Goal: Task Accomplishment & Management: Manage account settings

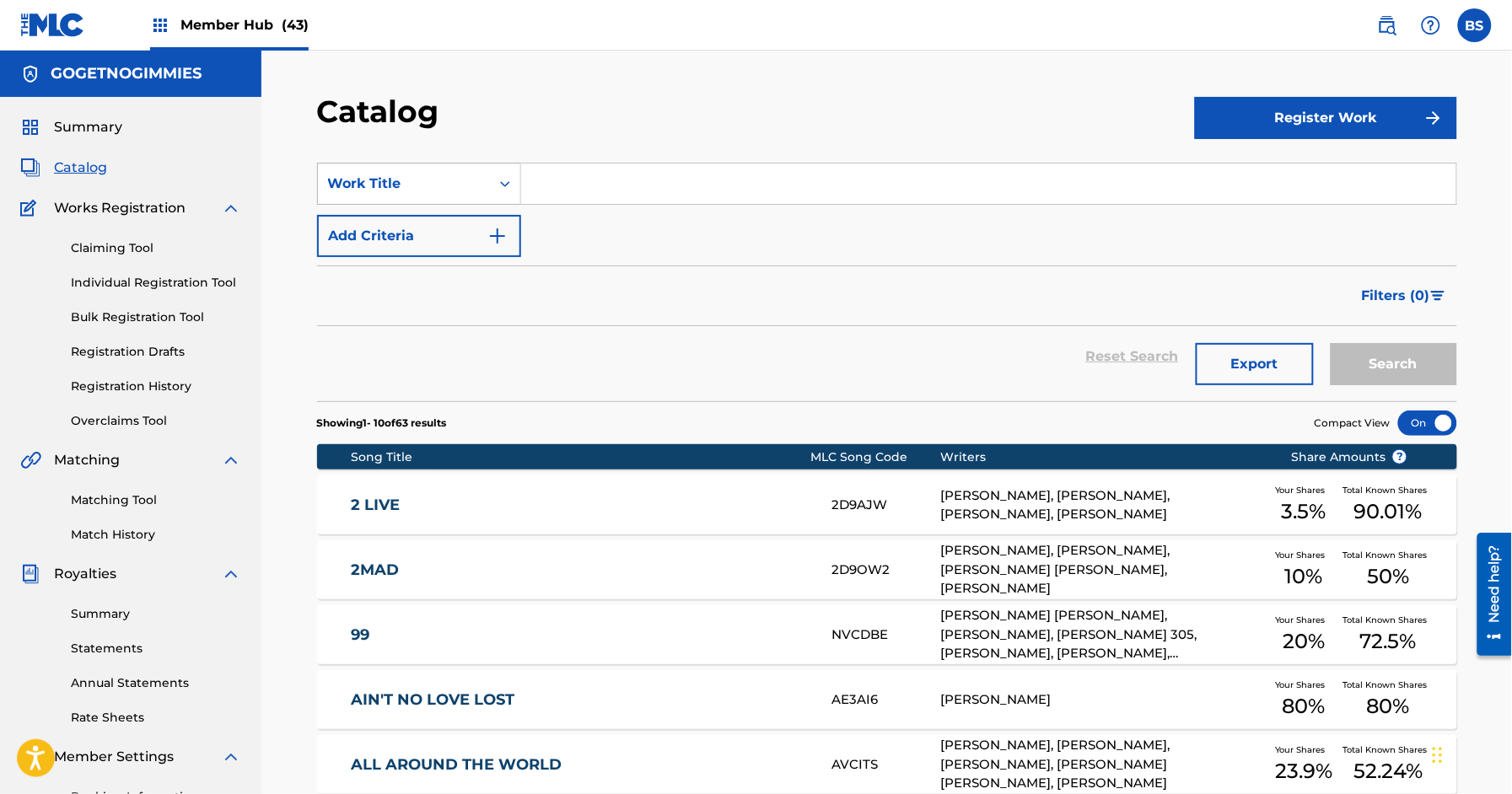
drag, startPoint x: 434, startPoint y: 180, endPoint x: 436, endPoint y: 197, distance: 17.1
click at [434, 182] on div "Work Title" at bounding box center [404, 184] width 152 height 20
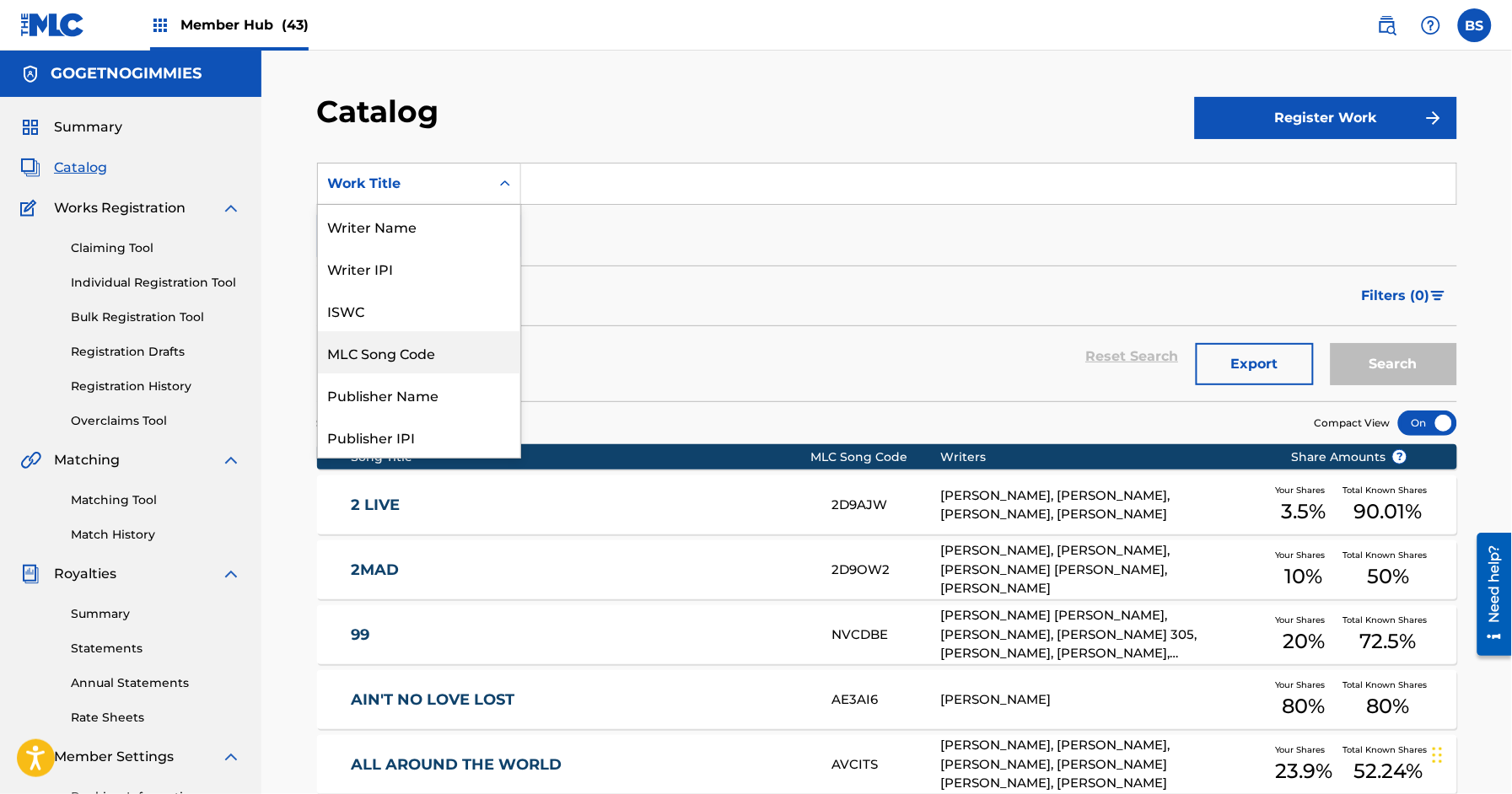
drag, startPoint x: 420, startPoint y: 347, endPoint x: 450, endPoint y: 328, distance: 35.5
click at [421, 347] on div "MLC Song Code" at bounding box center [418, 352] width 202 height 42
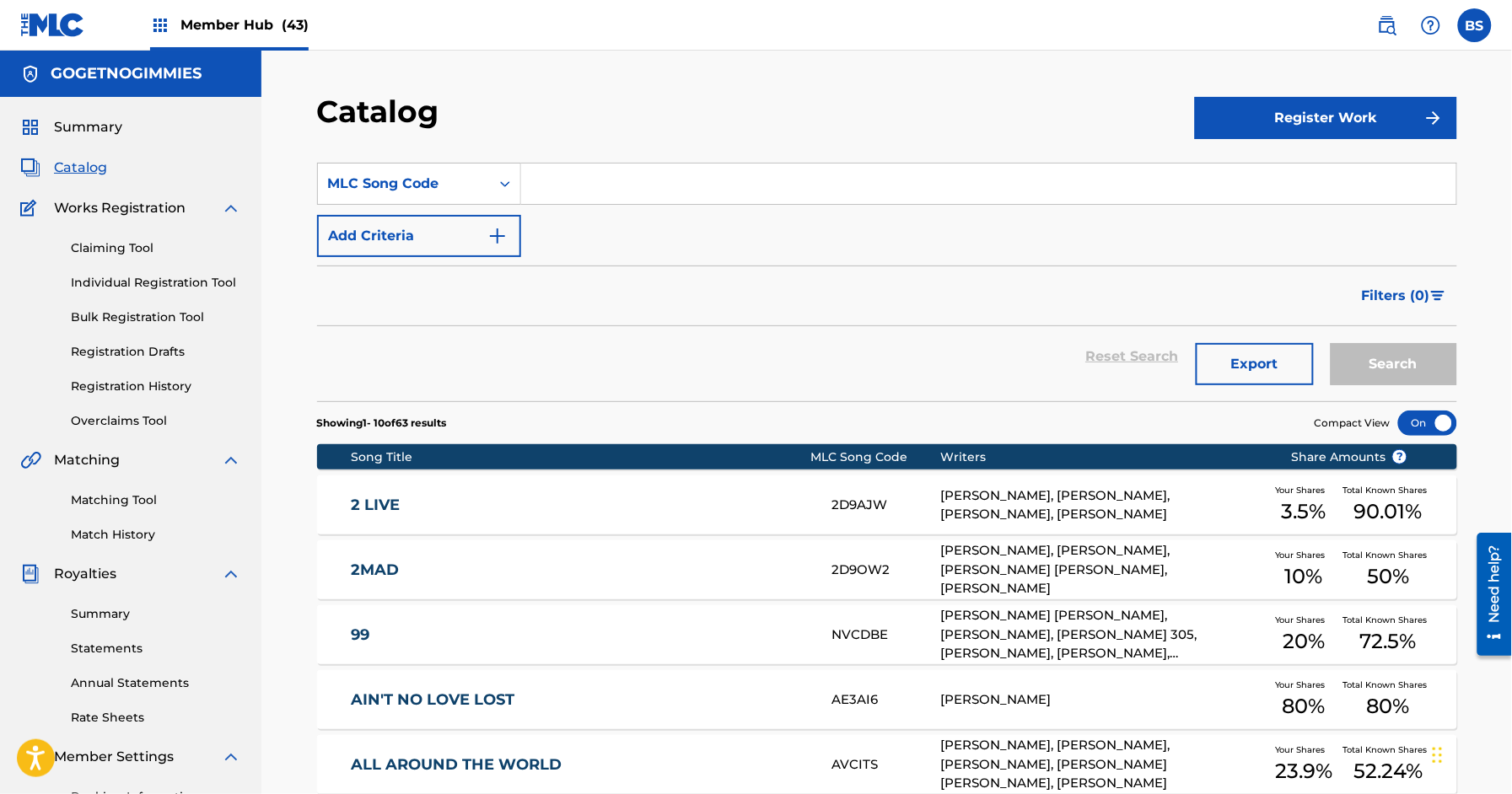
click at [592, 179] on input "Search Form" at bounding box center [988, 184] width 935 height 40
paste input "YD0ABK"
type input "YD0ABK"
drag, startPoint x: 1392, startPoint y: 349, endPoint x: 1376, endPoint y: 346, distance: 16.3
click at [1391, 349] on button "Search" at bounding box center [1394, 364] width 126 height 42
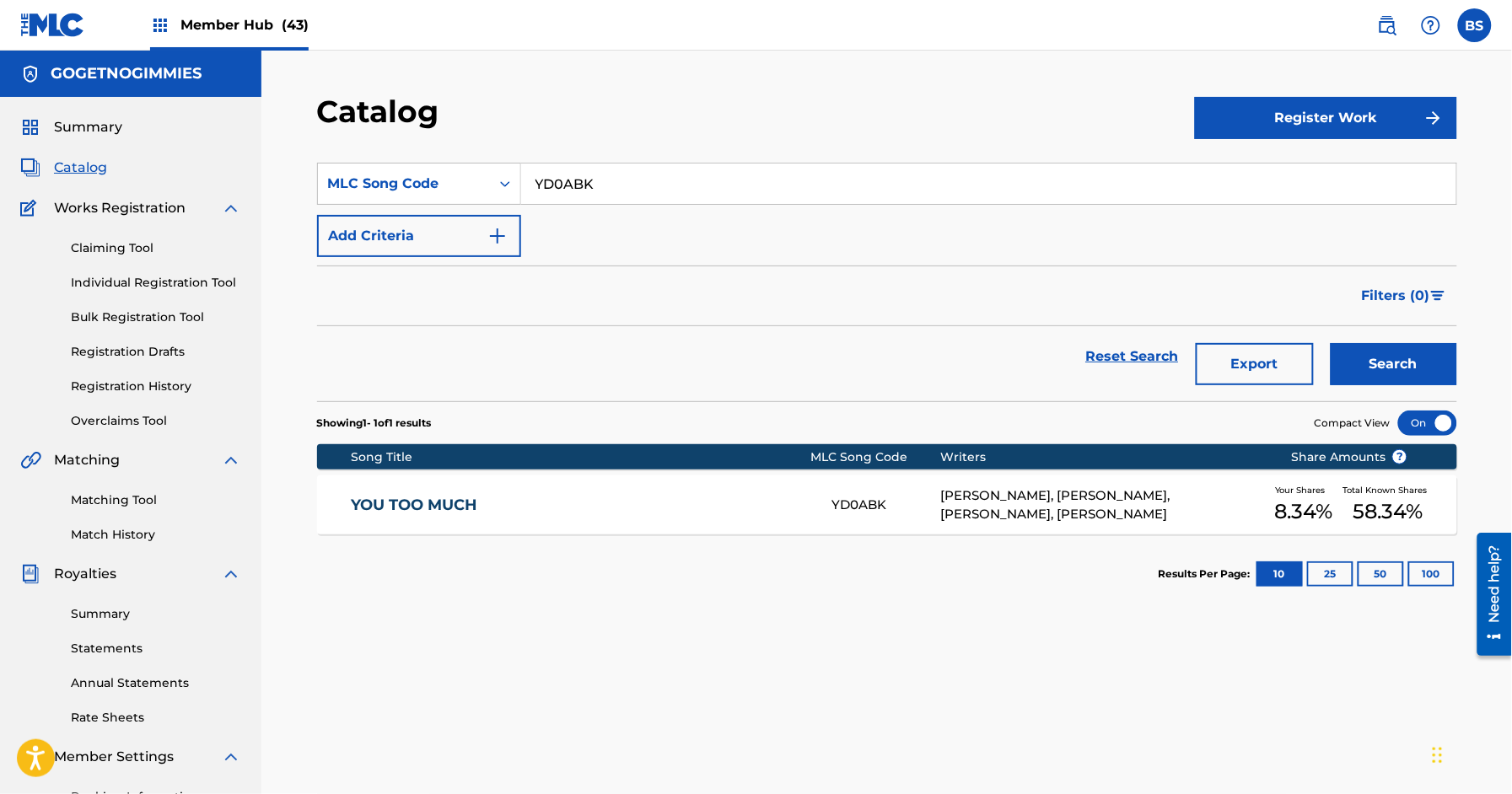
click at [799, 490] on div "YOU TOO MUCH YD0ABK [PERSON_NAME], [PERSON_NAME], [PERSON_NAME], [PERSON_NAME] …" at bounding box center [887, 505] width 1140 height 59
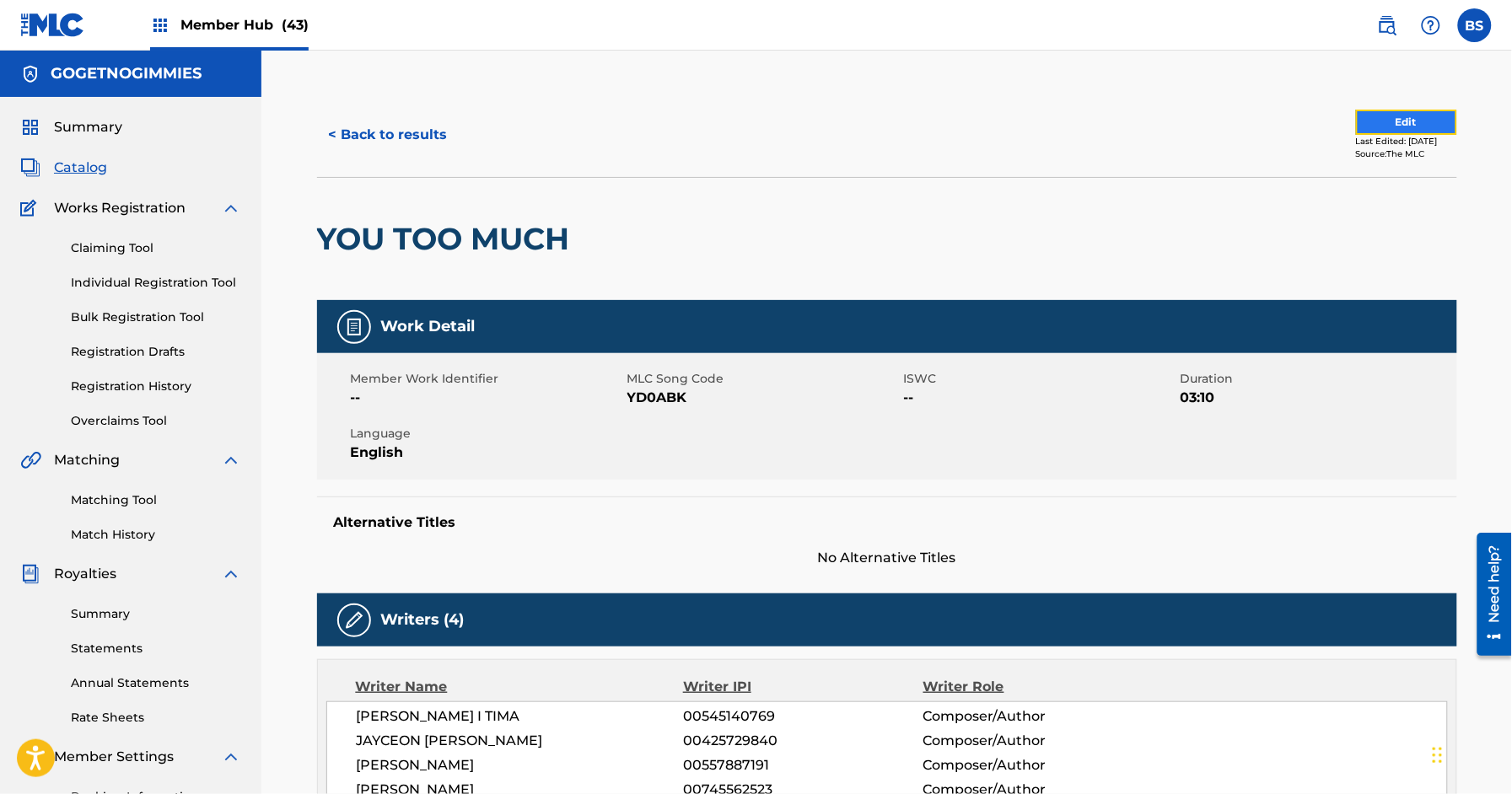
click at [1419, 128] on button "Edit" at bounding box center [1407, 123] width 102 height 26
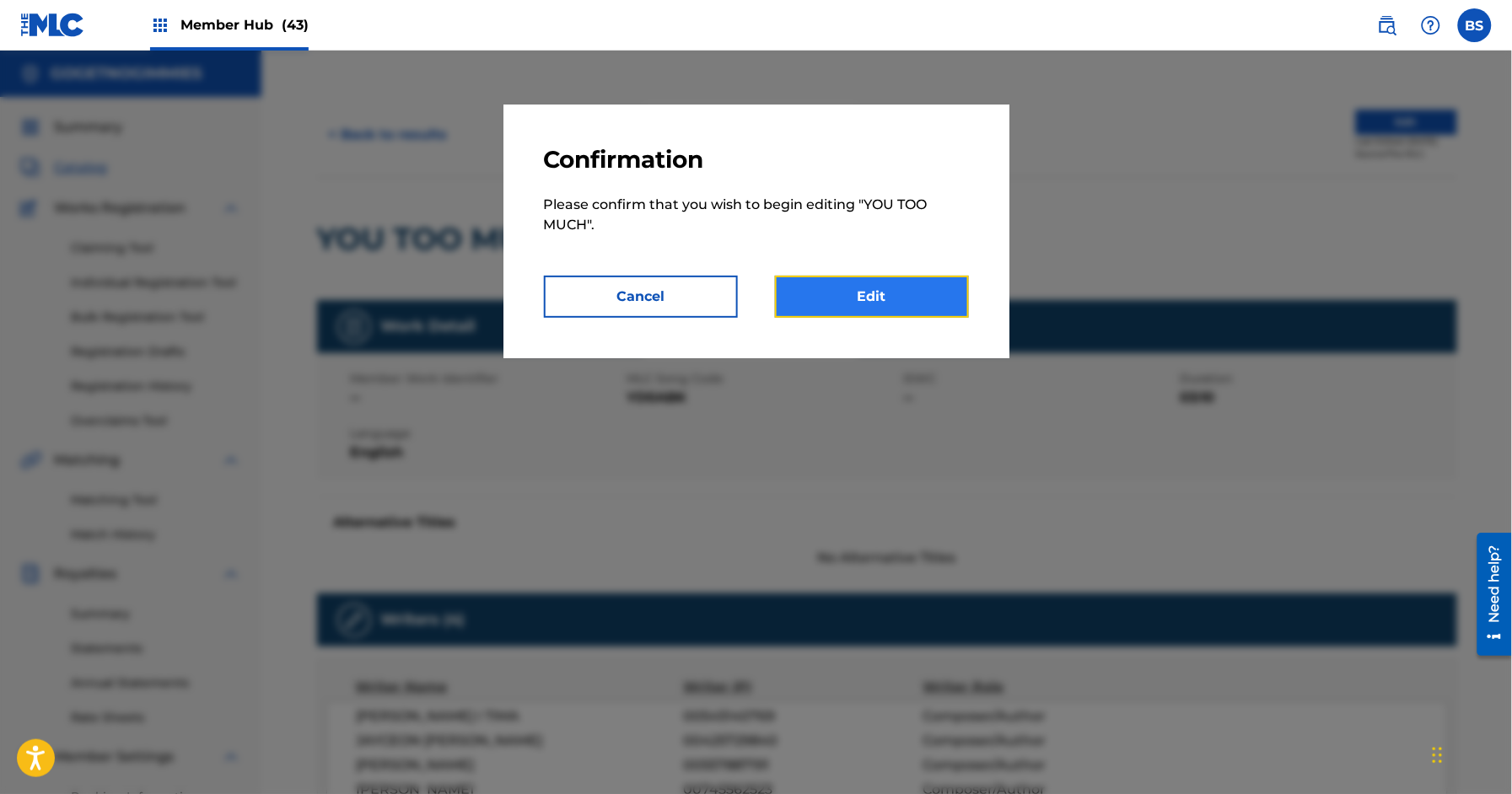
click at [874, 284] on link "Edit" at bounding box center [872, 296] width 194 height 42
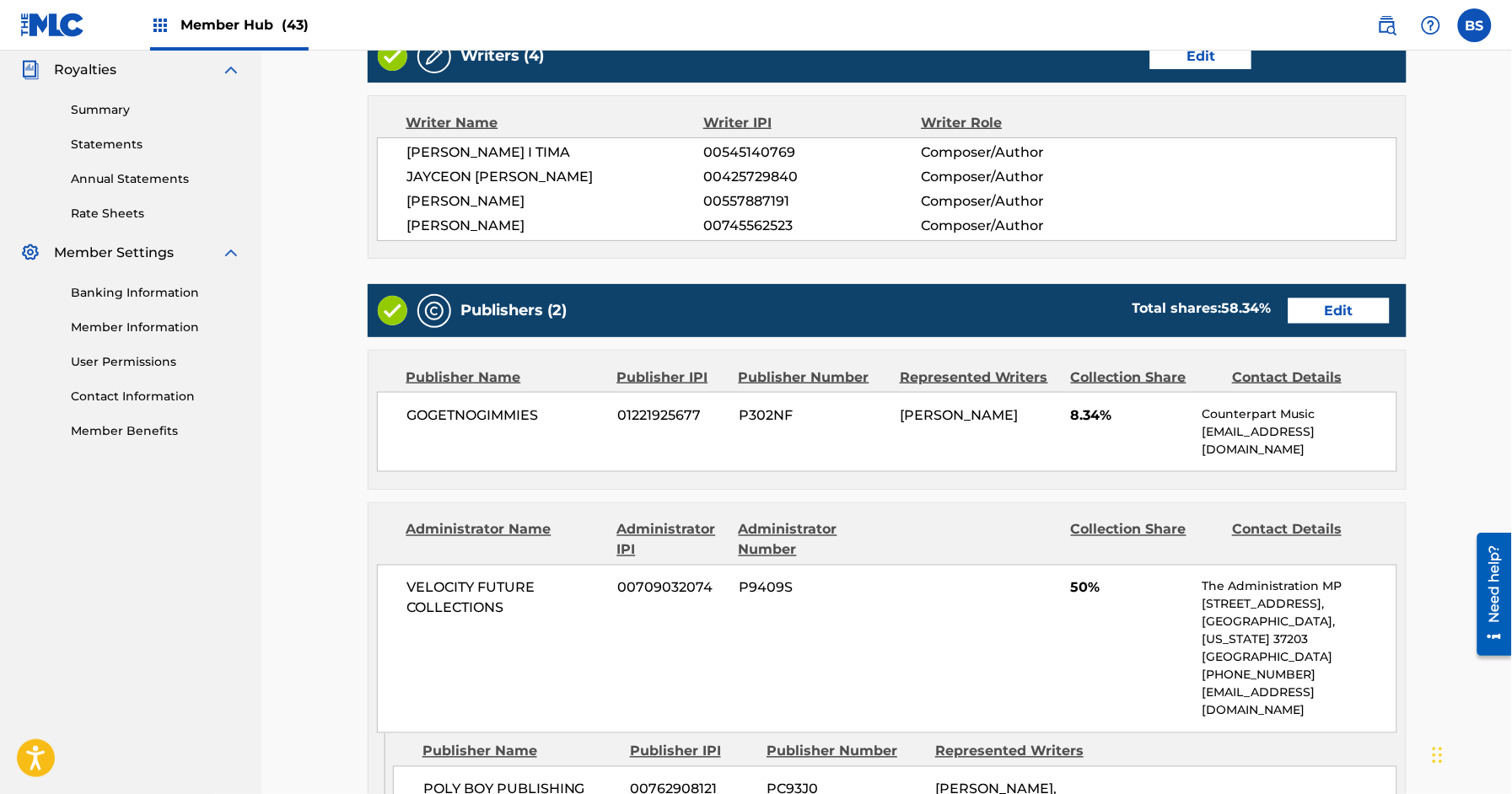
scroll to position [507, 0]
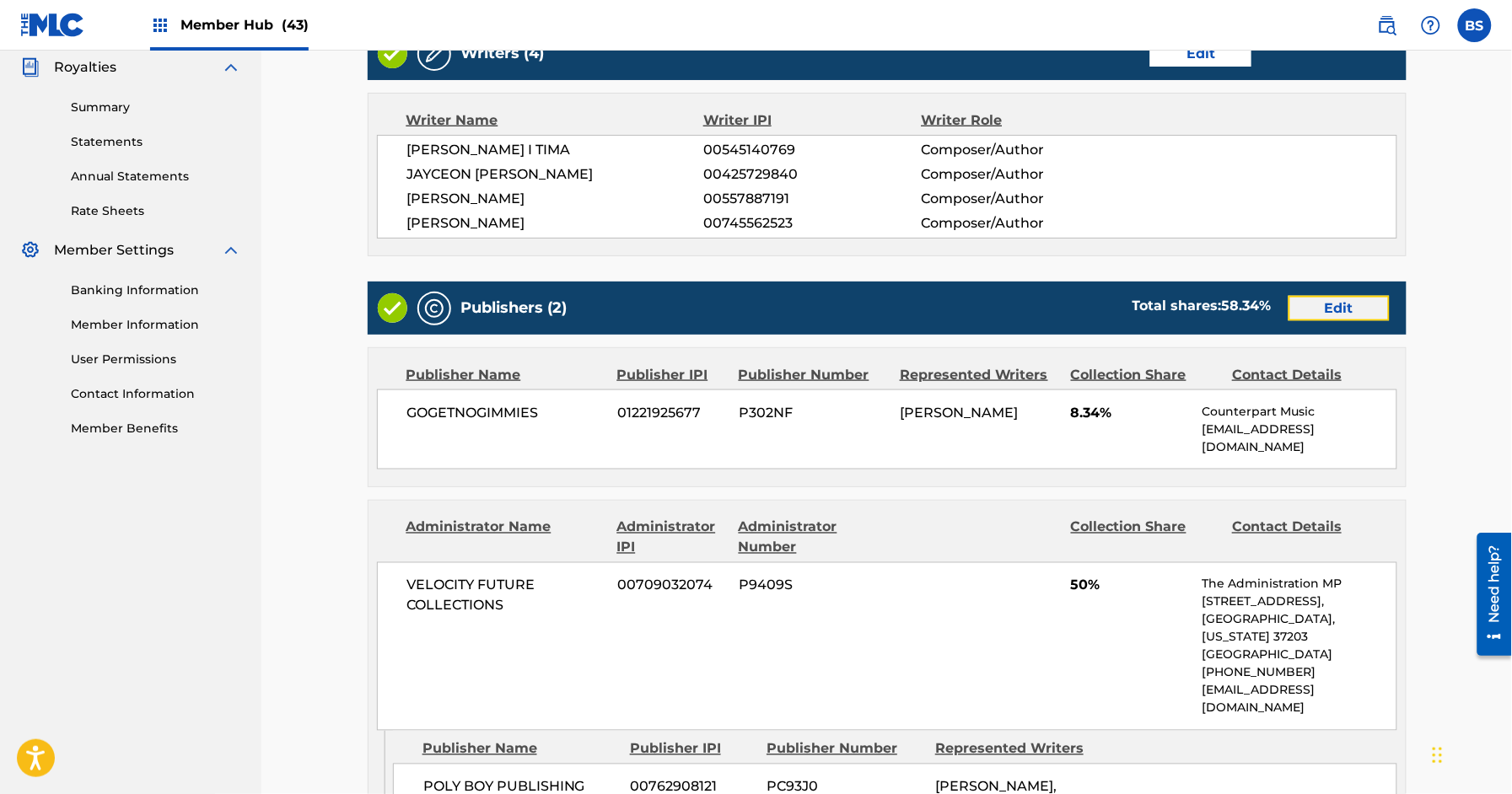
click at [1338, 306] on link "Edit" at bounding box center [1339, 308] width 102 height 26
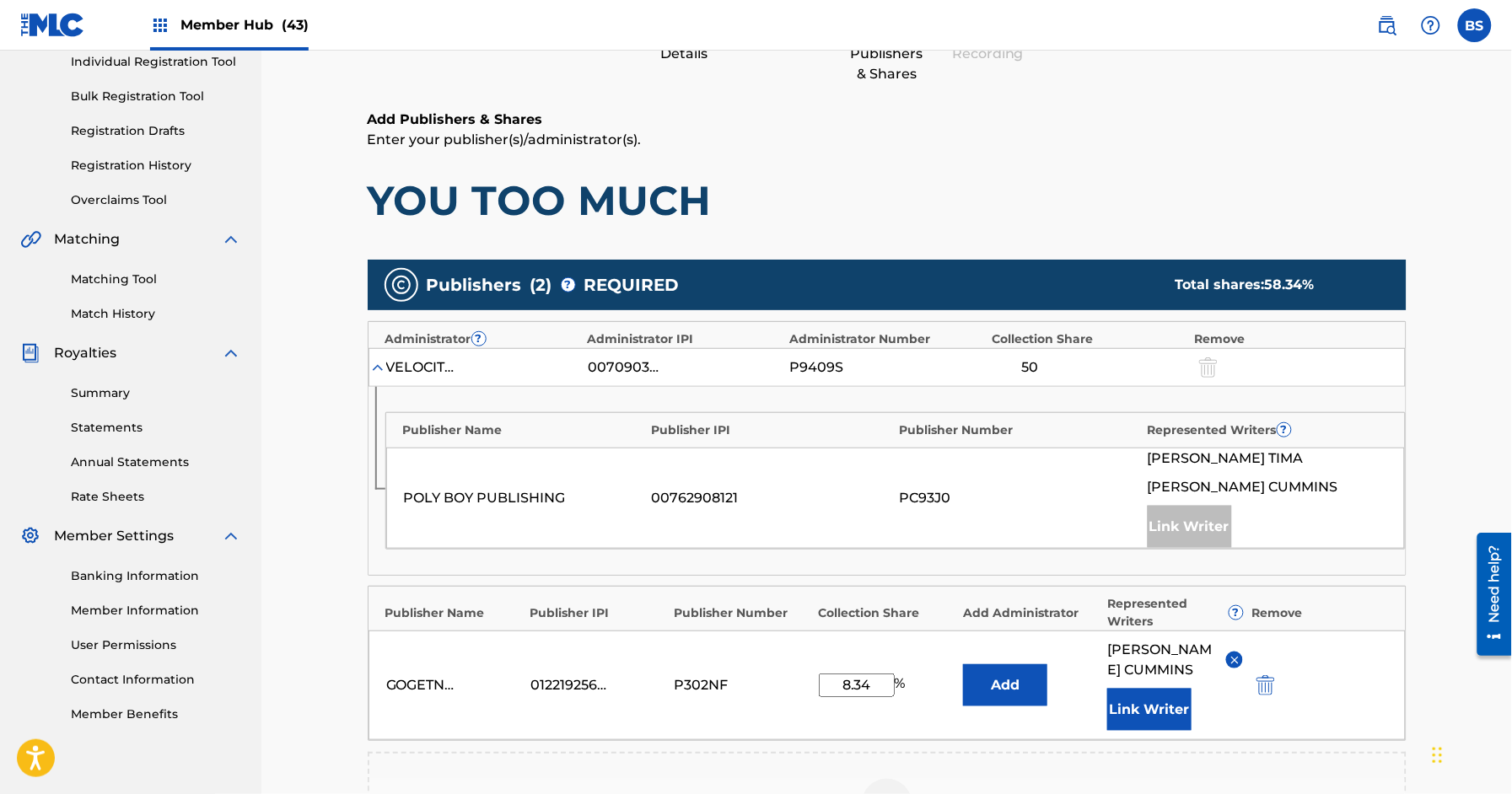
scroll to position [251, 0]
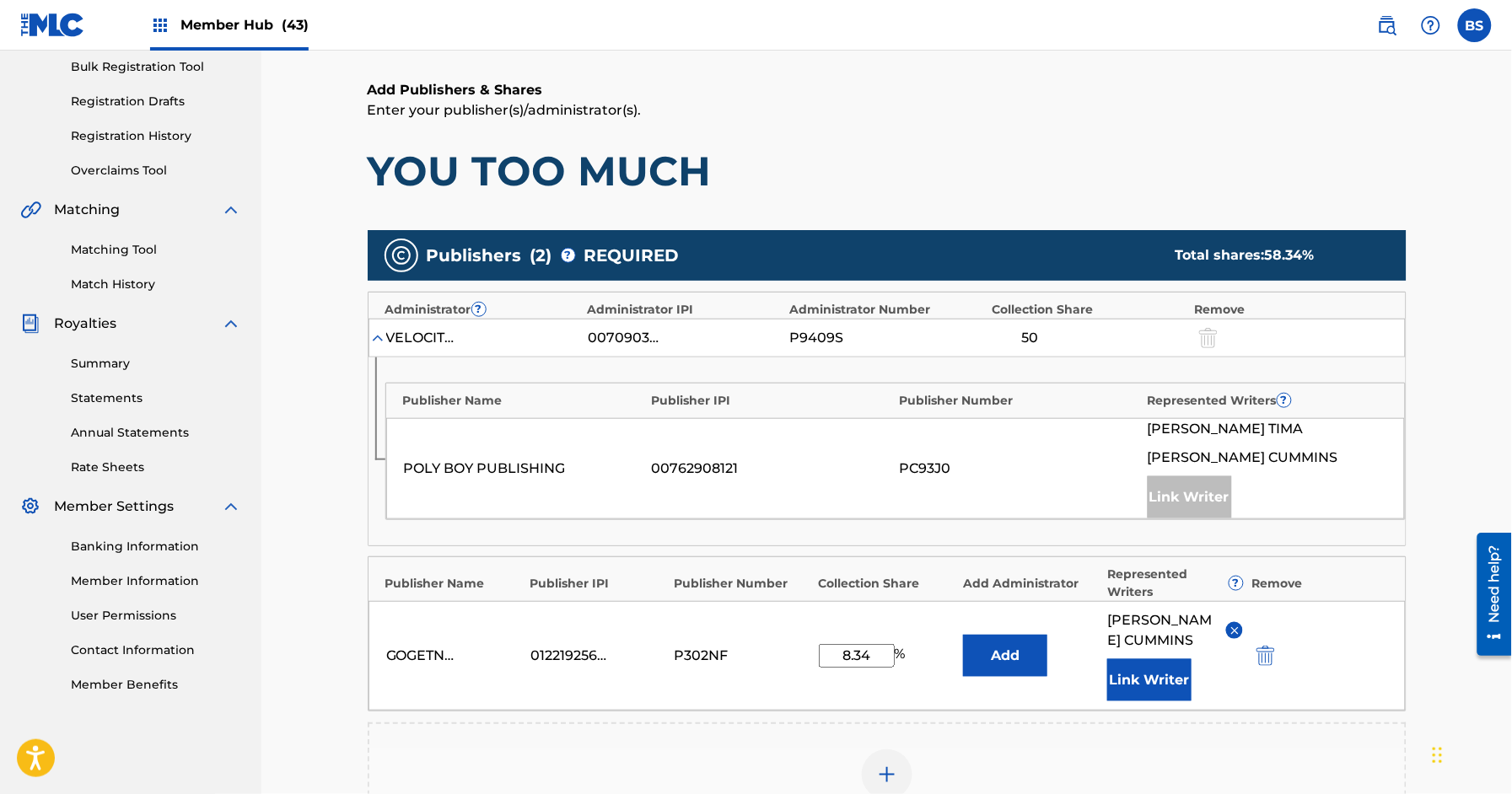
drag, startPoint x: 852, startPoint y: 645, endPoint x: 822, endPoint y: 647, distance: 30.1
click at [910, 644] on div "8.34 %" at bounding box center [865, 656] width 92 height 24
click at [820, 646] on input "8.34" at bounding box center [857, 656] width 76 height 24
type input "16.68"
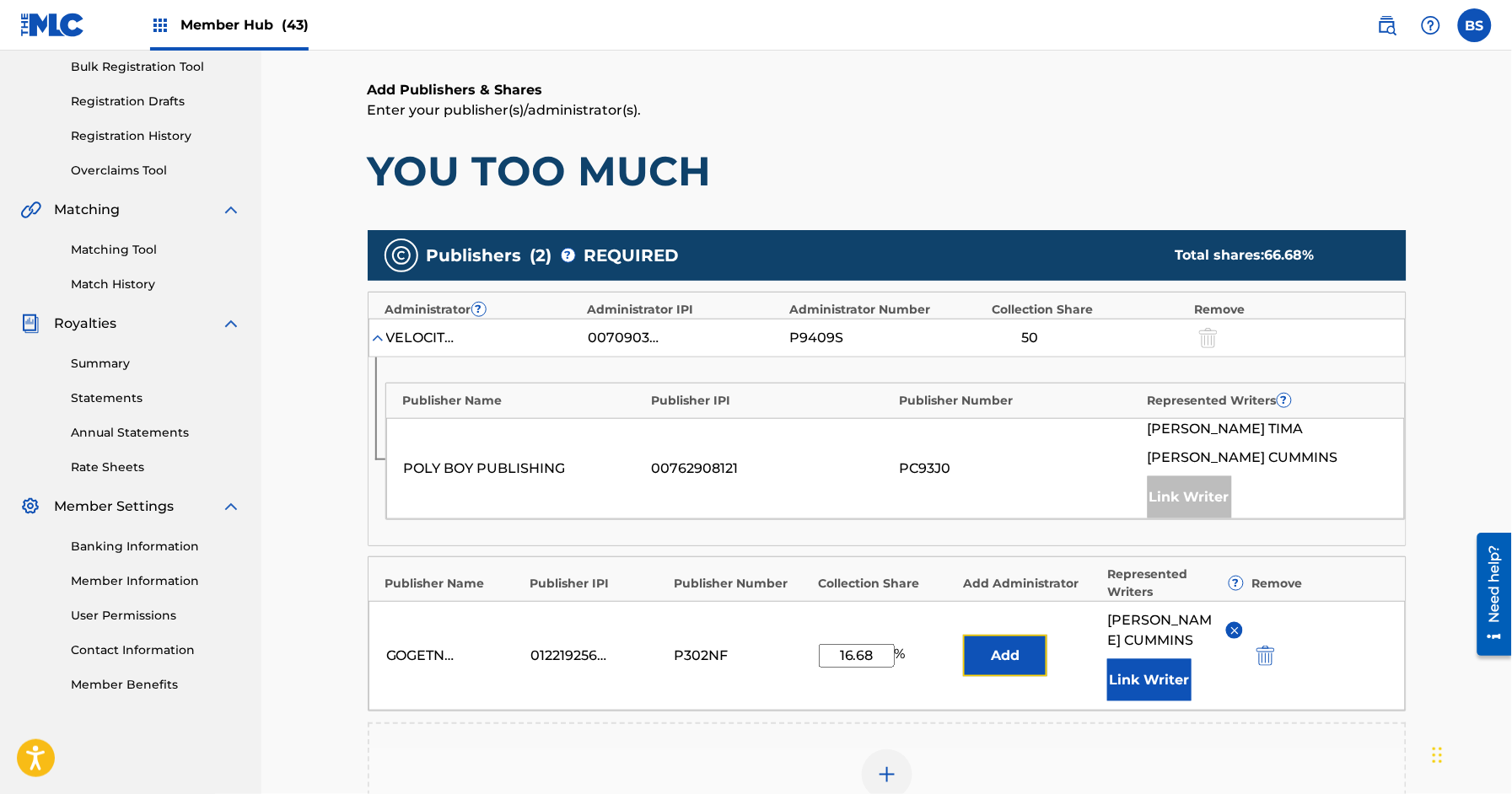
scroll to position [580, 0]
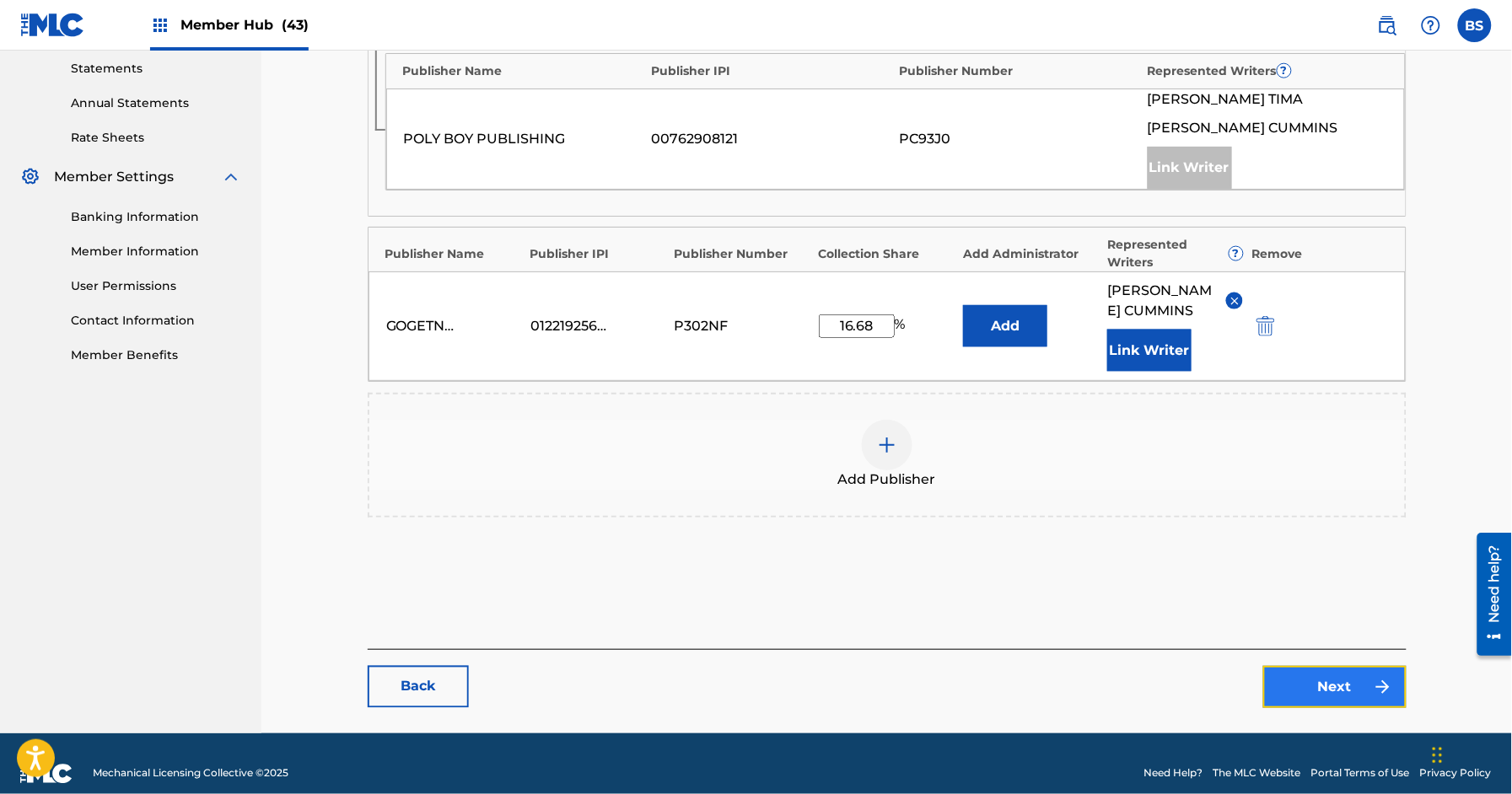
click at [1356, 670] on link "Next" at bounding box center [1334, 687] width 144 height 42
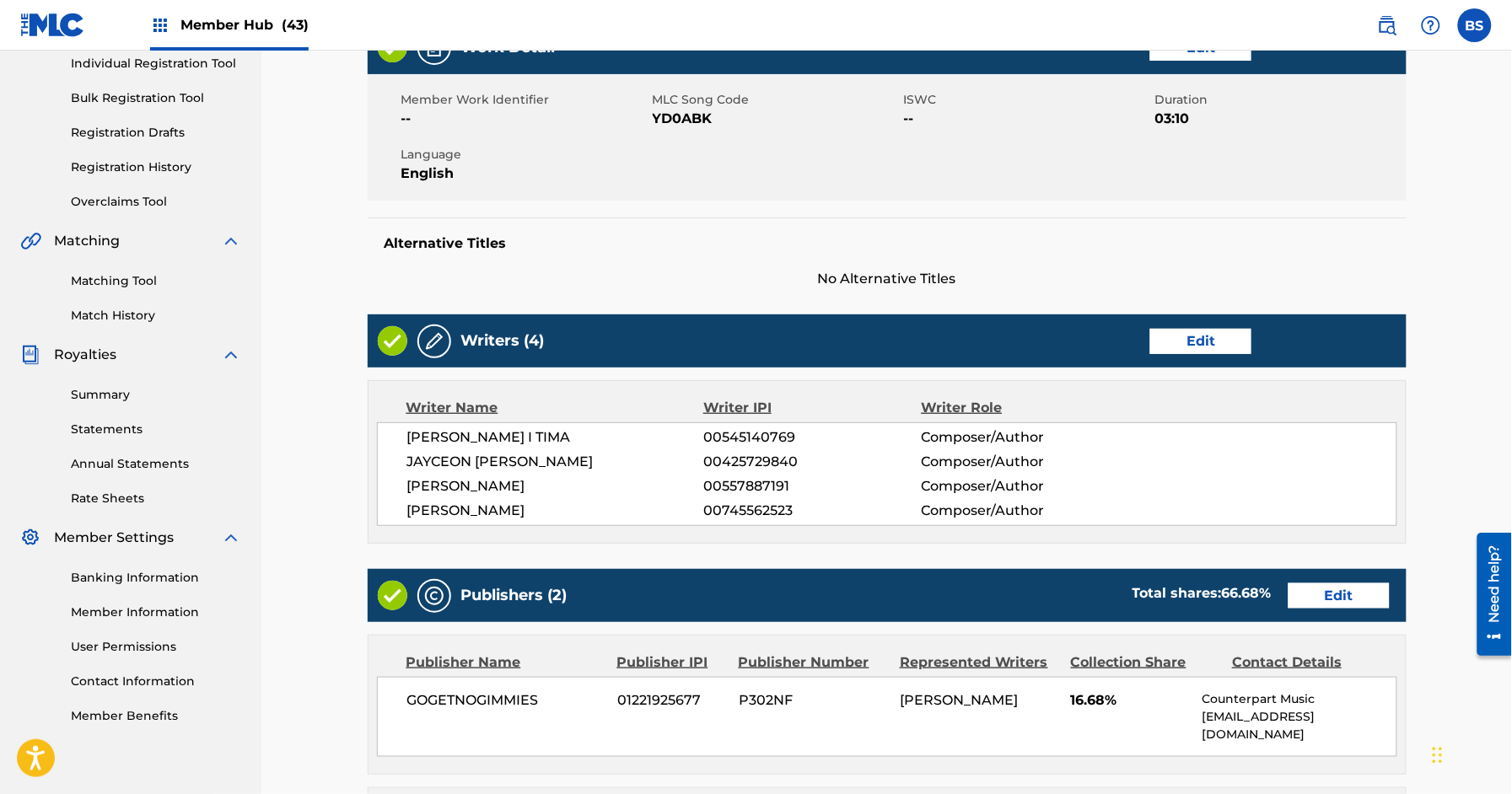
scroll to position [923, 0]
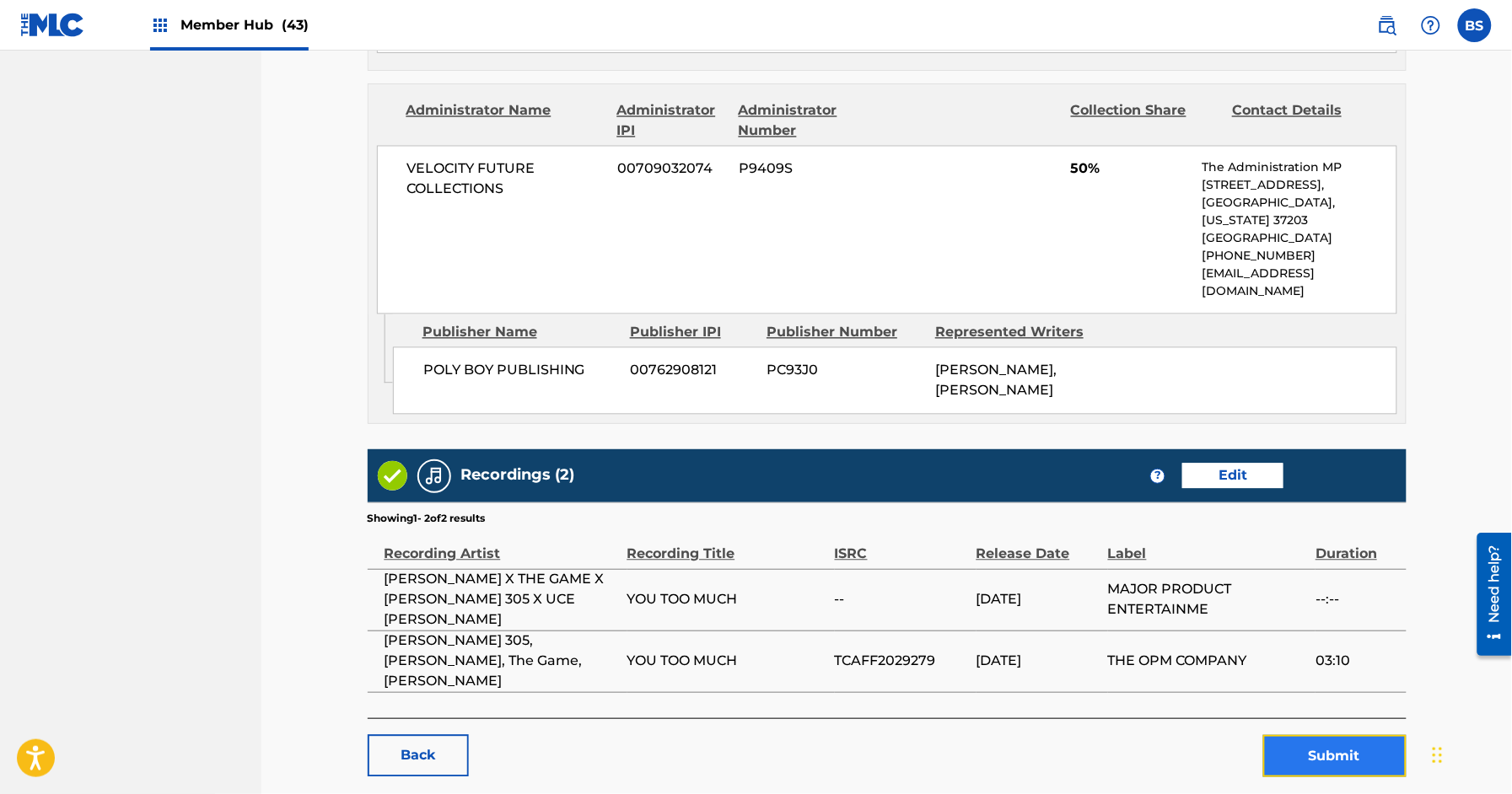
click at [1344, 735] on button "Submit" at bounding box center [1334, 756] width 144 height 42
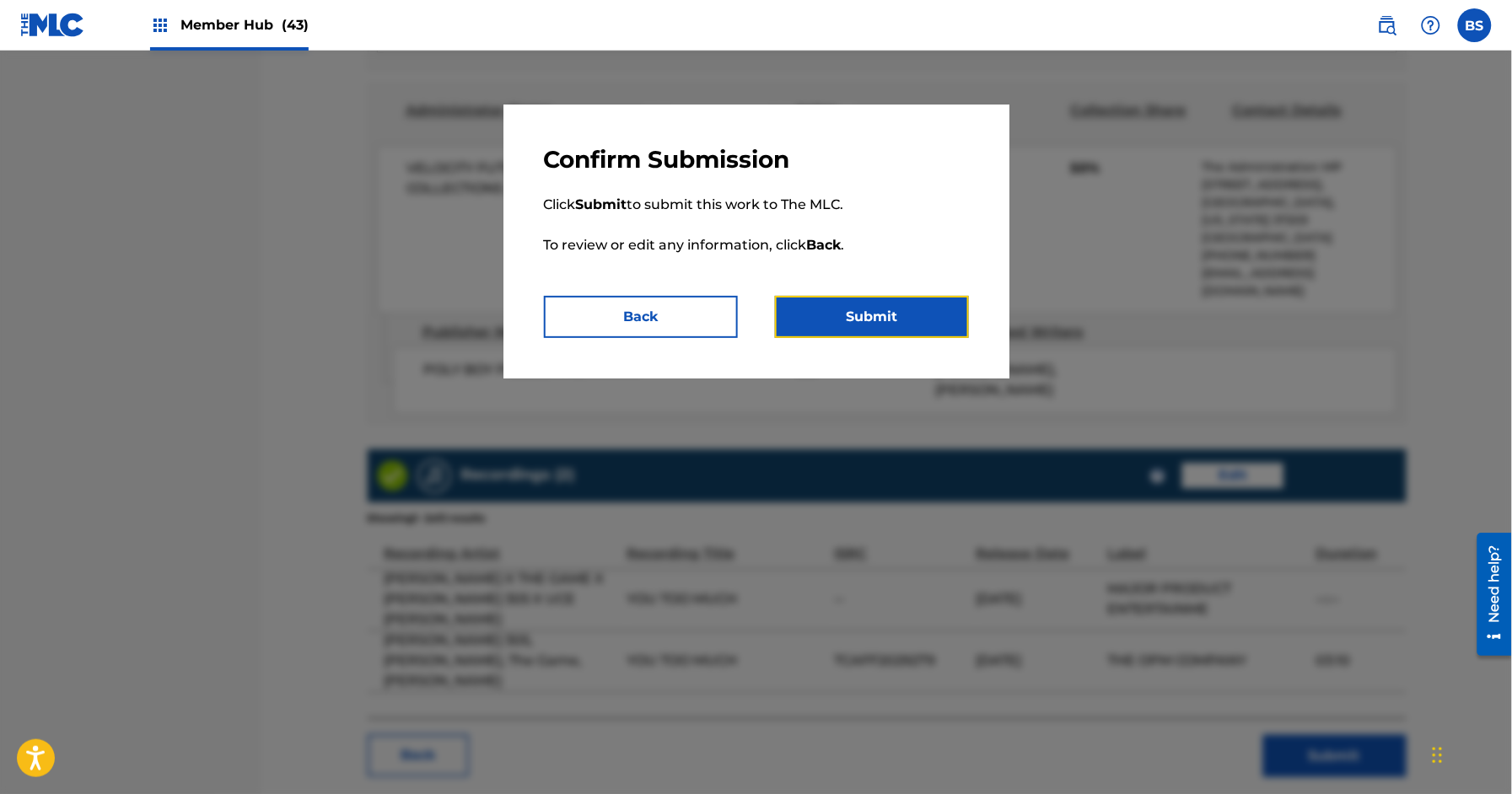
drag, startPoint x: 916, startPoint y: 327, endPoint x: 902, endPoint y: 341, distance: 19.8
click at [920, 322] on button "Submit" at bounding box center [872, 317] width 194 height 42
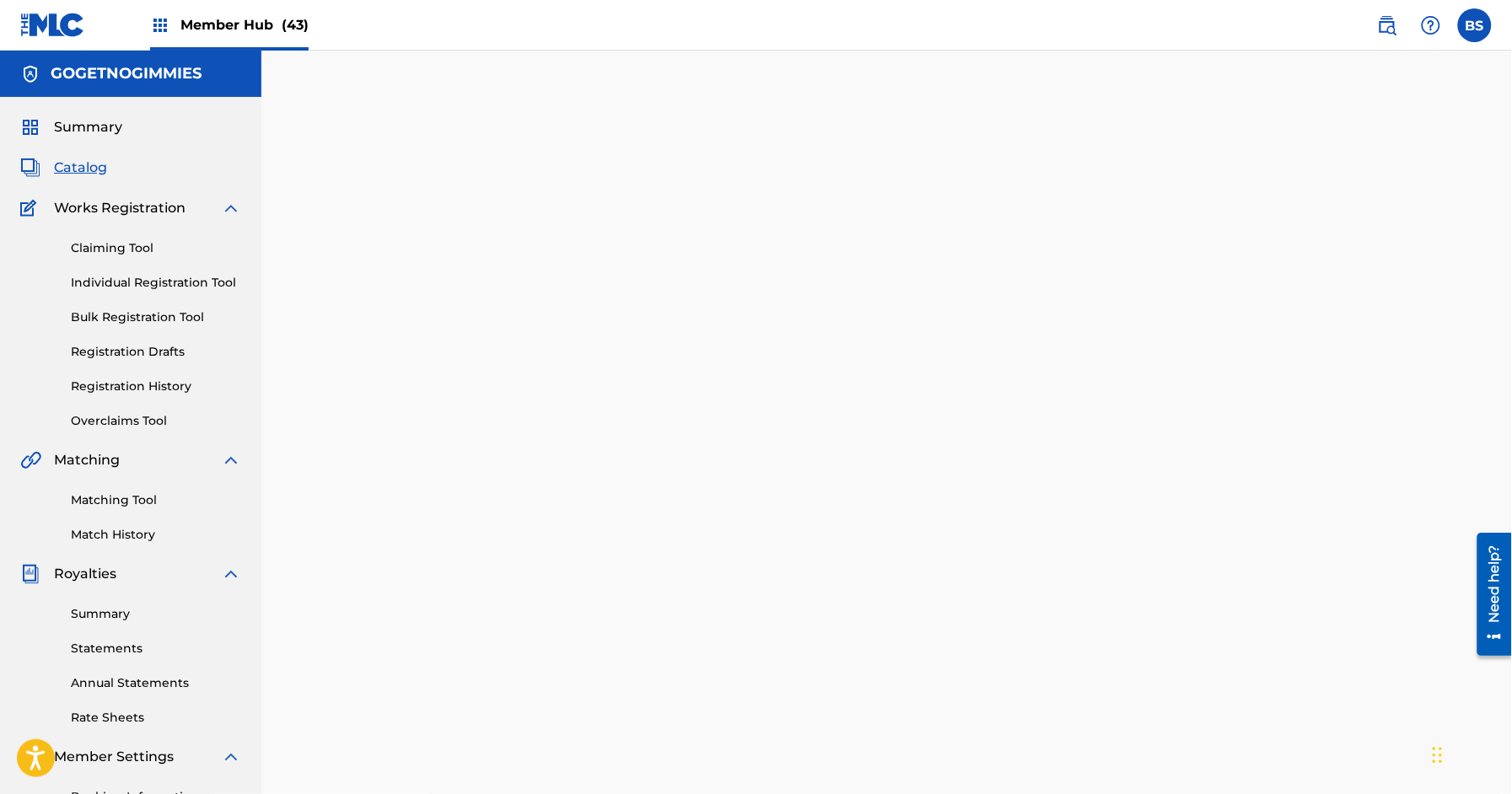
drag, startPoint x: 81, startPoint y: 163, endPoint x: 375, endPoint y: 16, distance: 328.7
click at [82, 163] on span "Catalog" at bounding box center [81, 167] width 53 height 20
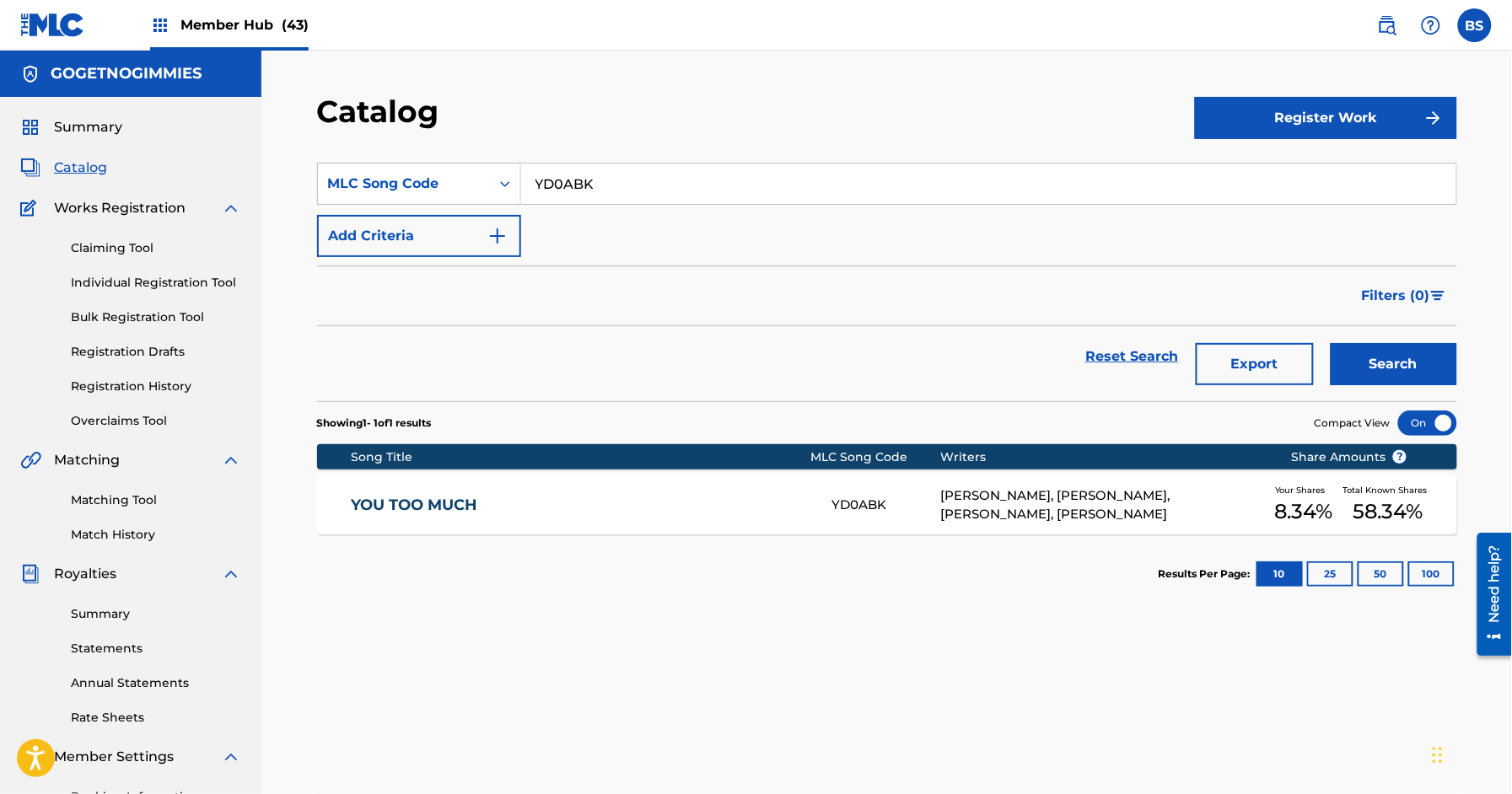
drag, startPoint x: 228, startPoint y: 22, endPoint x: 266, endPoint y: 36, distance: 40.5
click at [228, 22] on span "Member Hub (43)" at bounding box center [244, 25] width 128 height 19
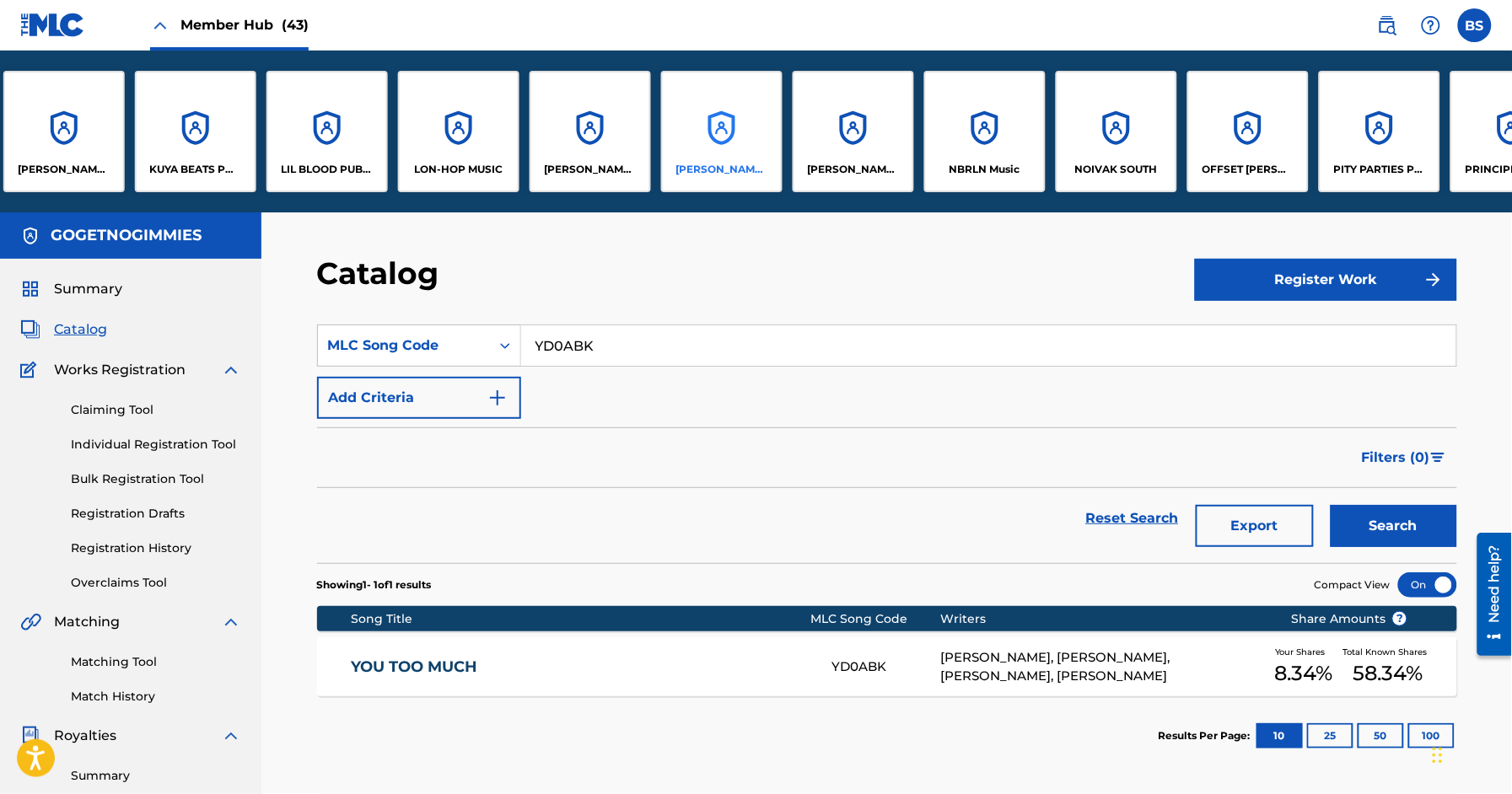
scroll to position [0, 2411]
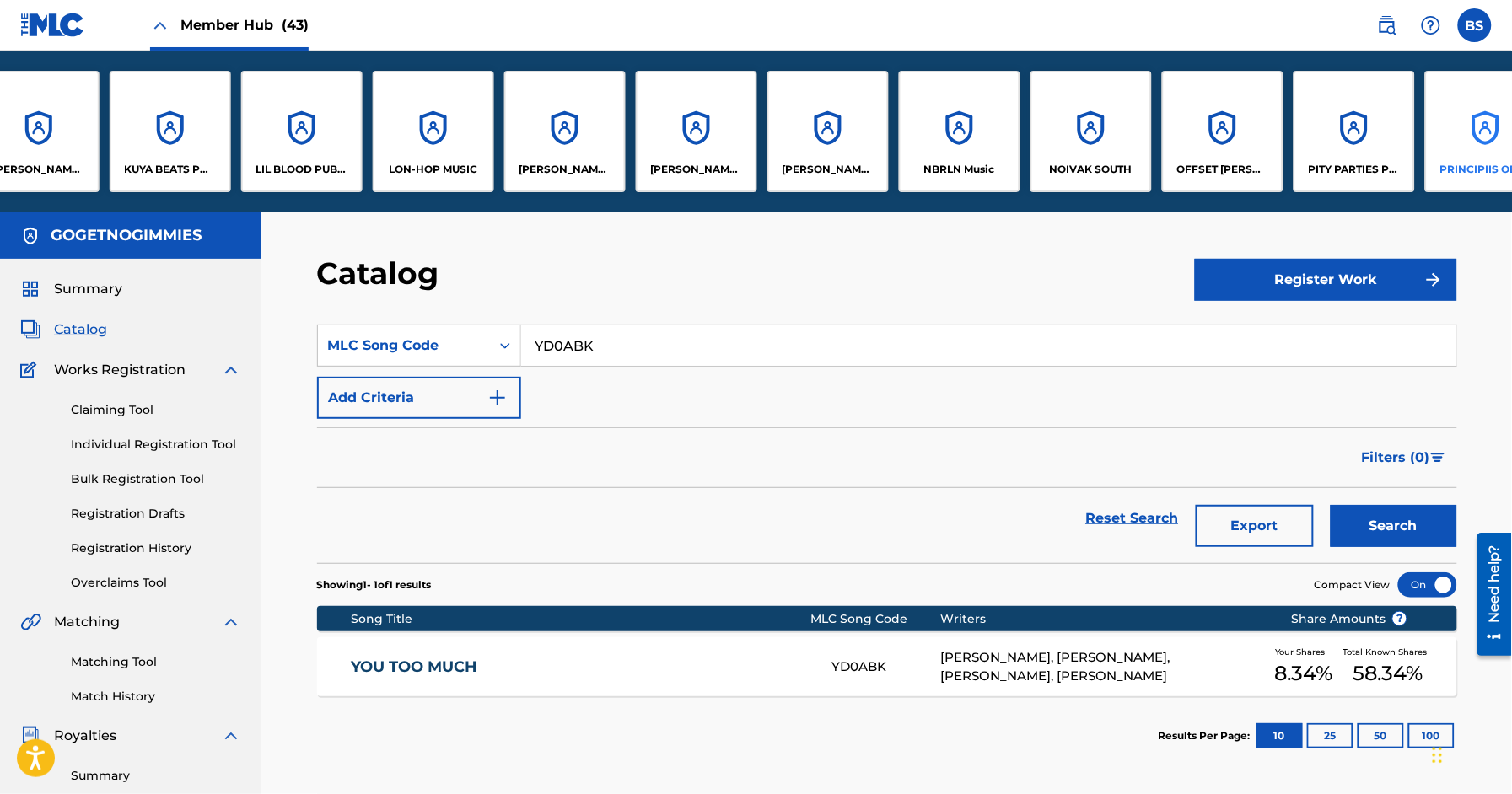
click at [1475, 129] on div "PRINCIPIIS OBSTA" at bounding box center [1485, 131] width 122 height 122
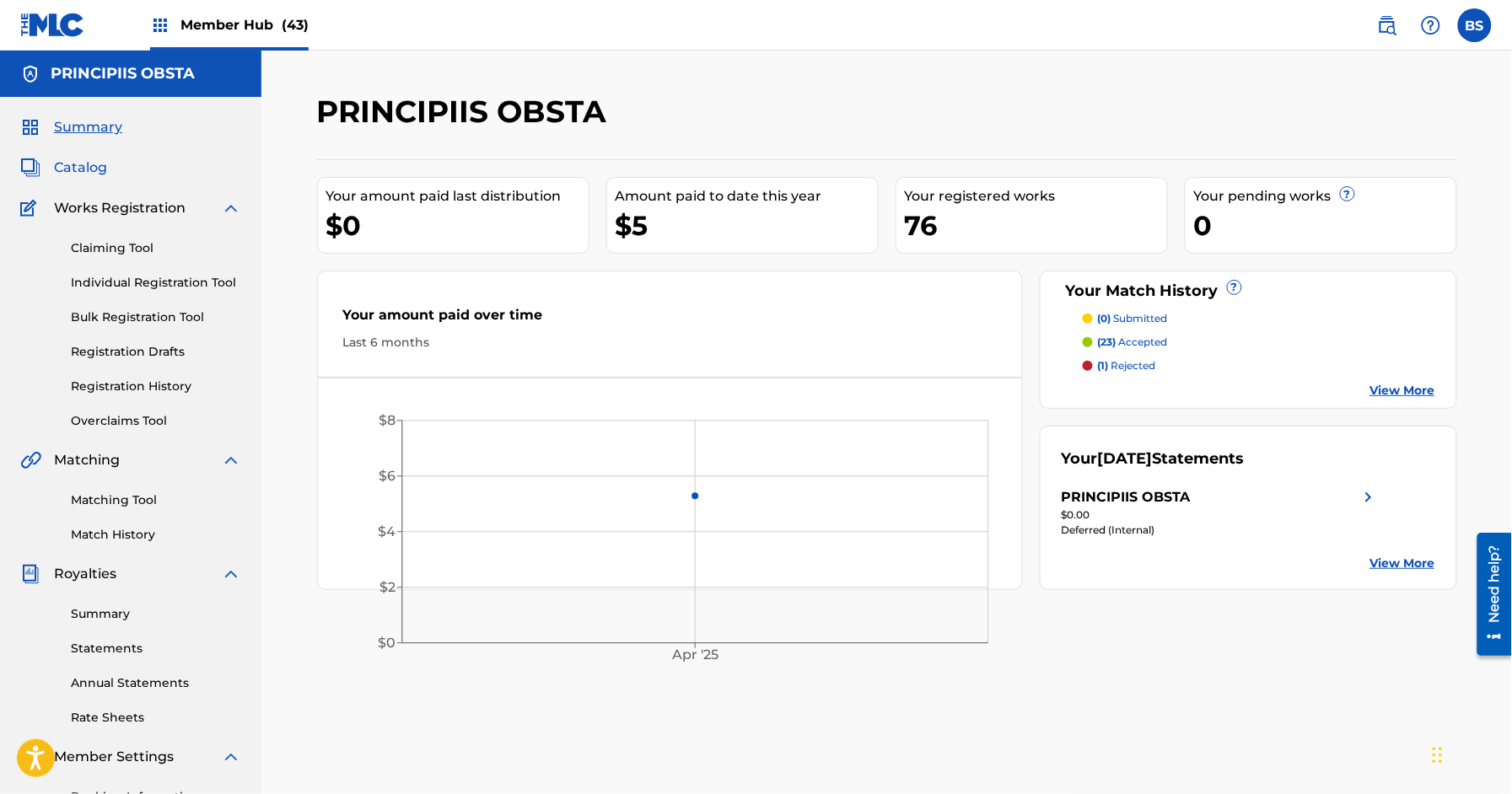
click at [81, 165] on span "Catalog" at bounding box center [81, 167] width 53 height 20
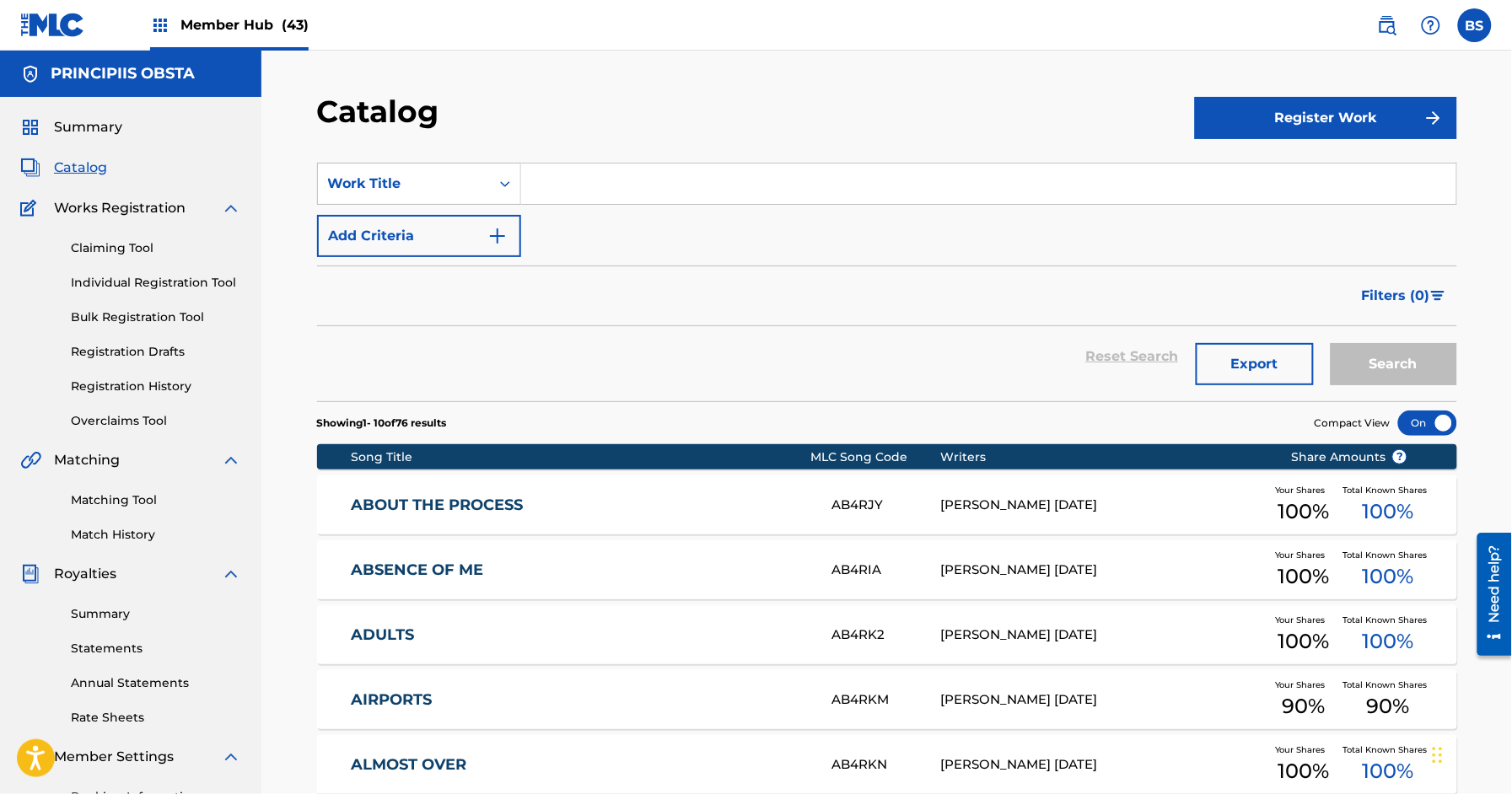
click at [597, 175] on input "Search Form" at bounding box center [988, 184] width 935 height 40
paste input "COULD HAVE KEPT YOU"
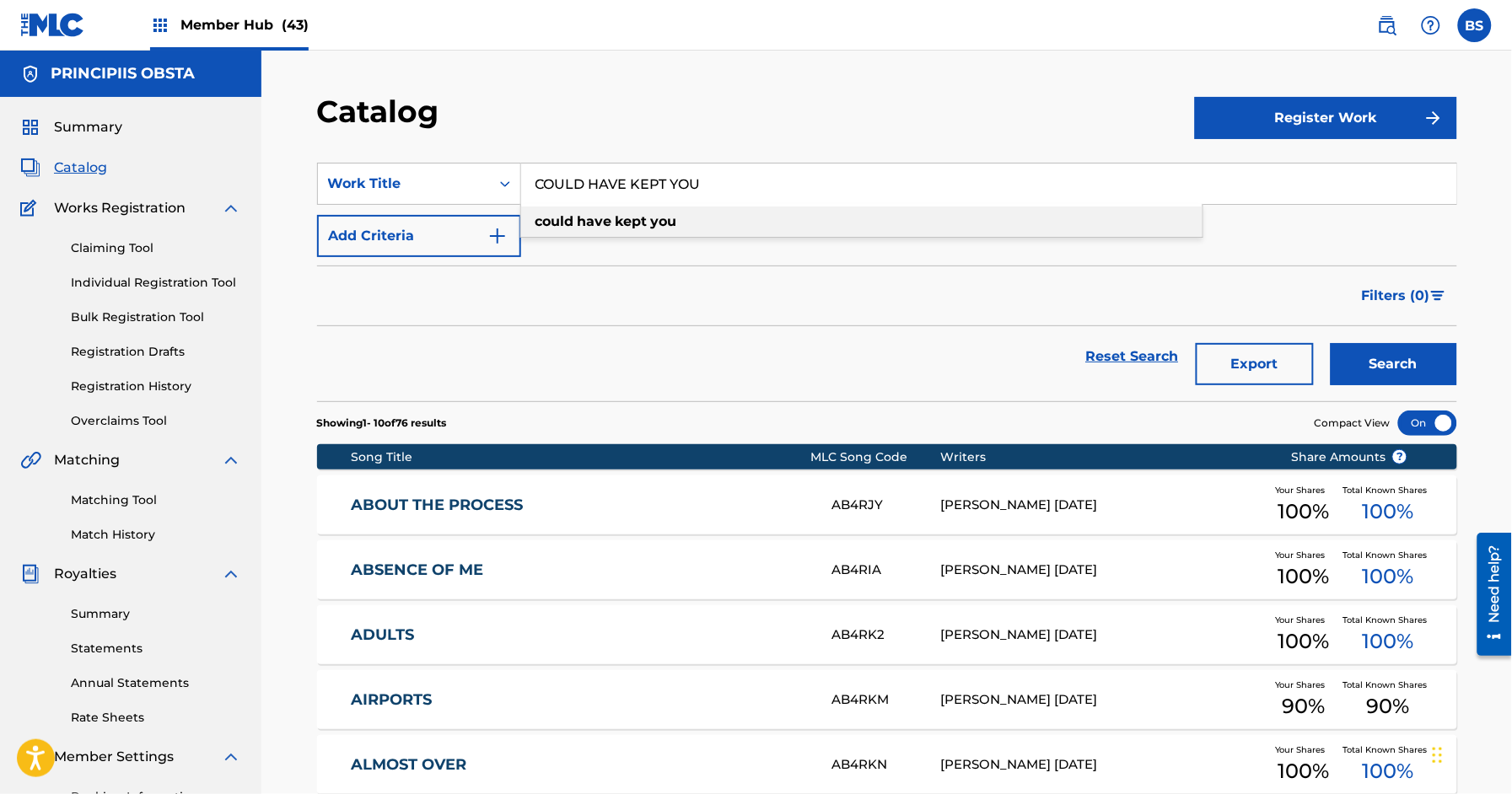
click at [610, 213] on strong "have" at bounding box center [595, 221] width 35 height 16
type input "could have kept you"
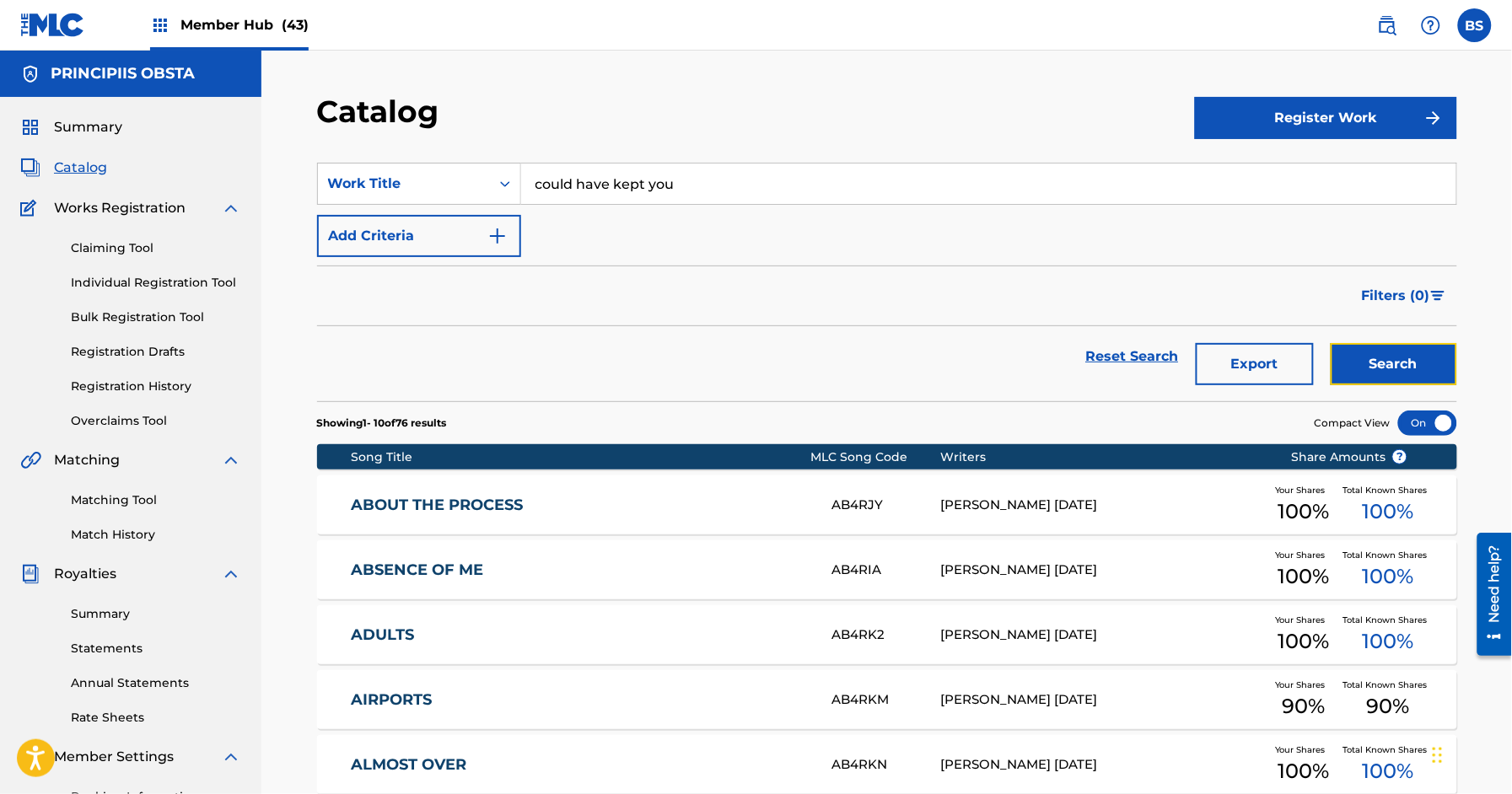
drag, startPoint x: 1413, startPoint y: 359, endPoint x: 1314, endPoint y: 338, distance: 101.2
click at [1412, 359] on button "Search" at bounding box center [1394, 364] width 126 height 42
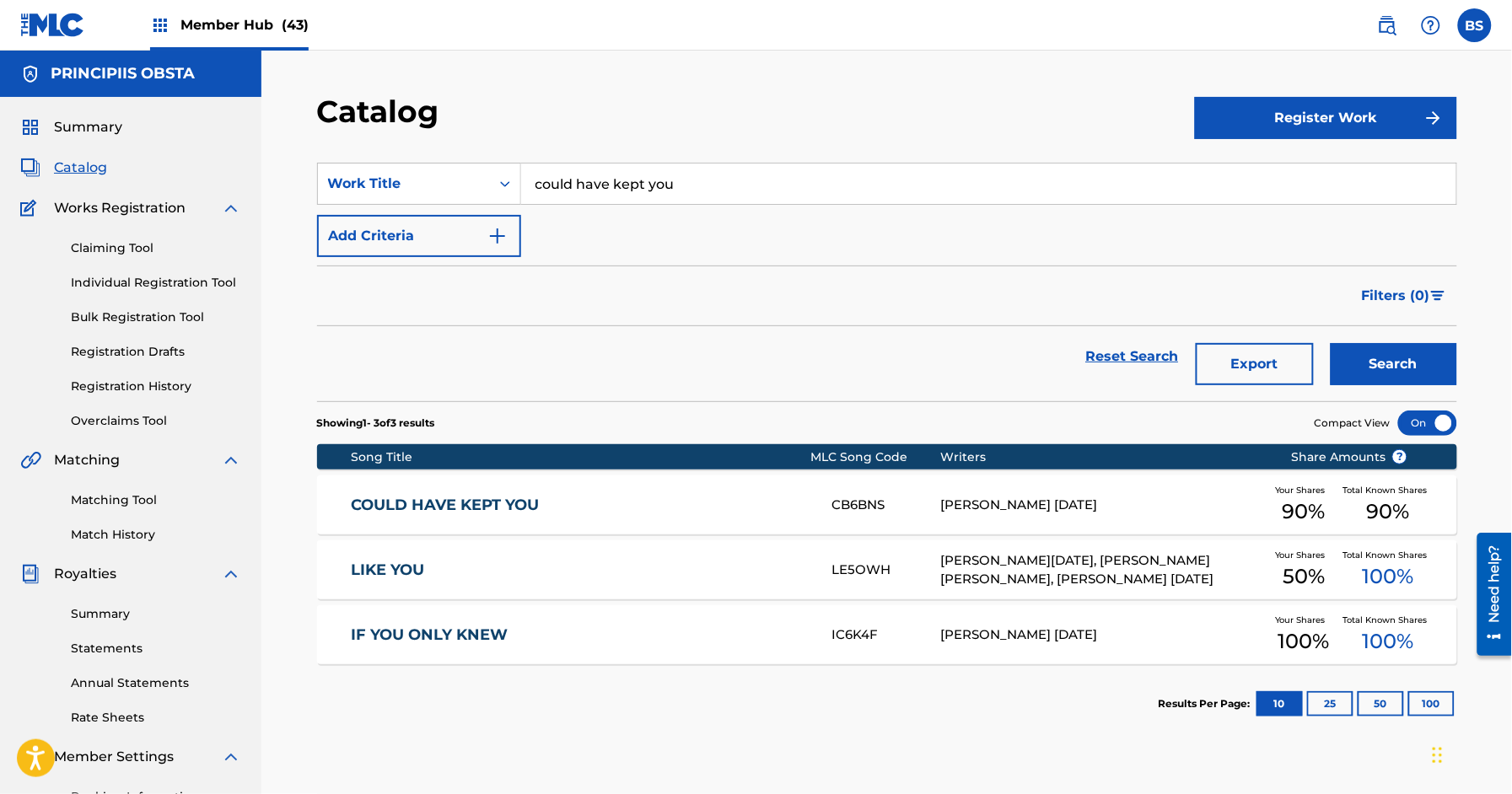
click at [567, 500] on link "COULD HAVE KEPT YOU" at bounding box center [579, 505] width 459 height 19
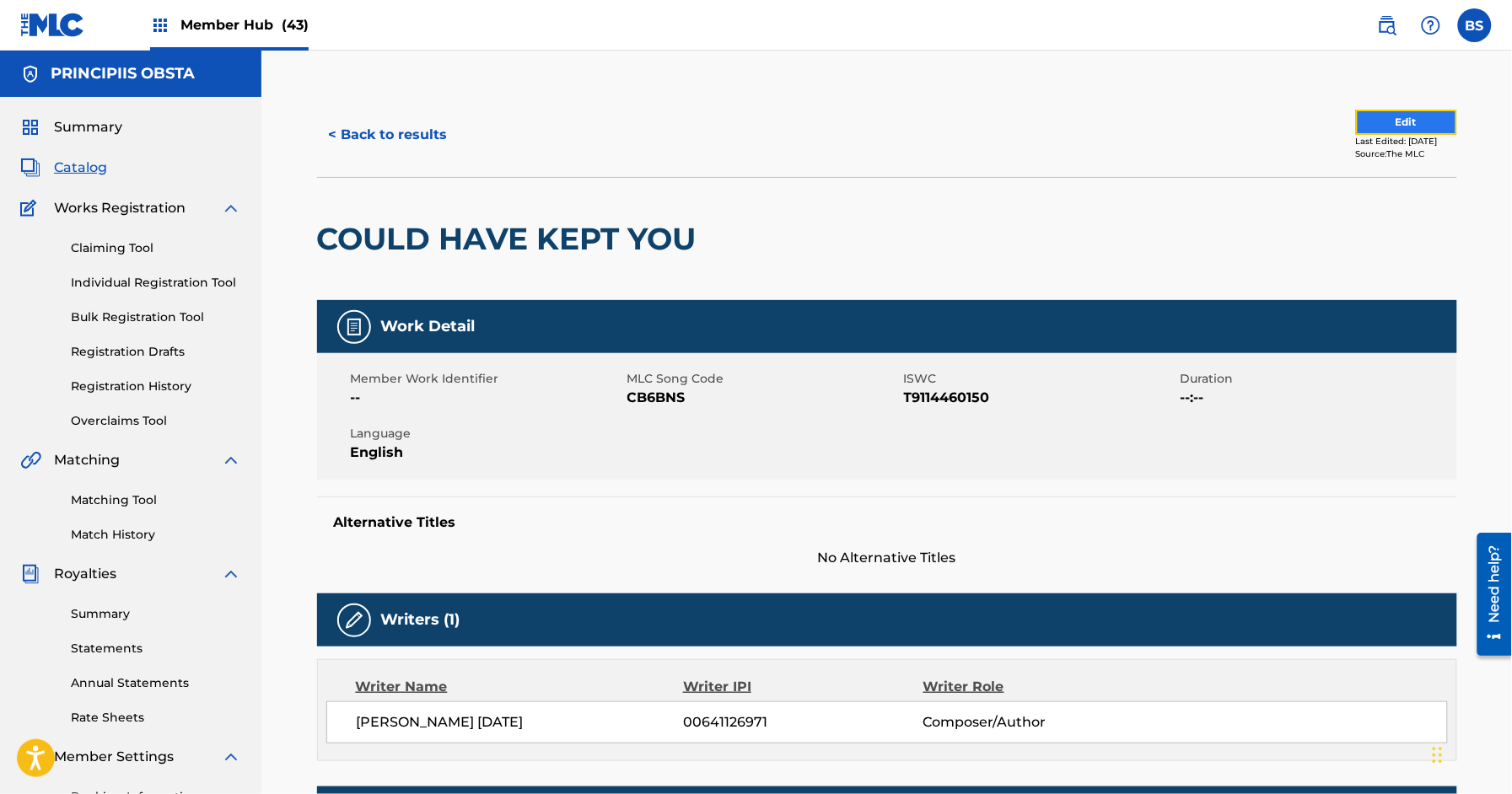
click at [1423, 121] on button "Edit" at bounding box center [1407, 123] width 102 height 26
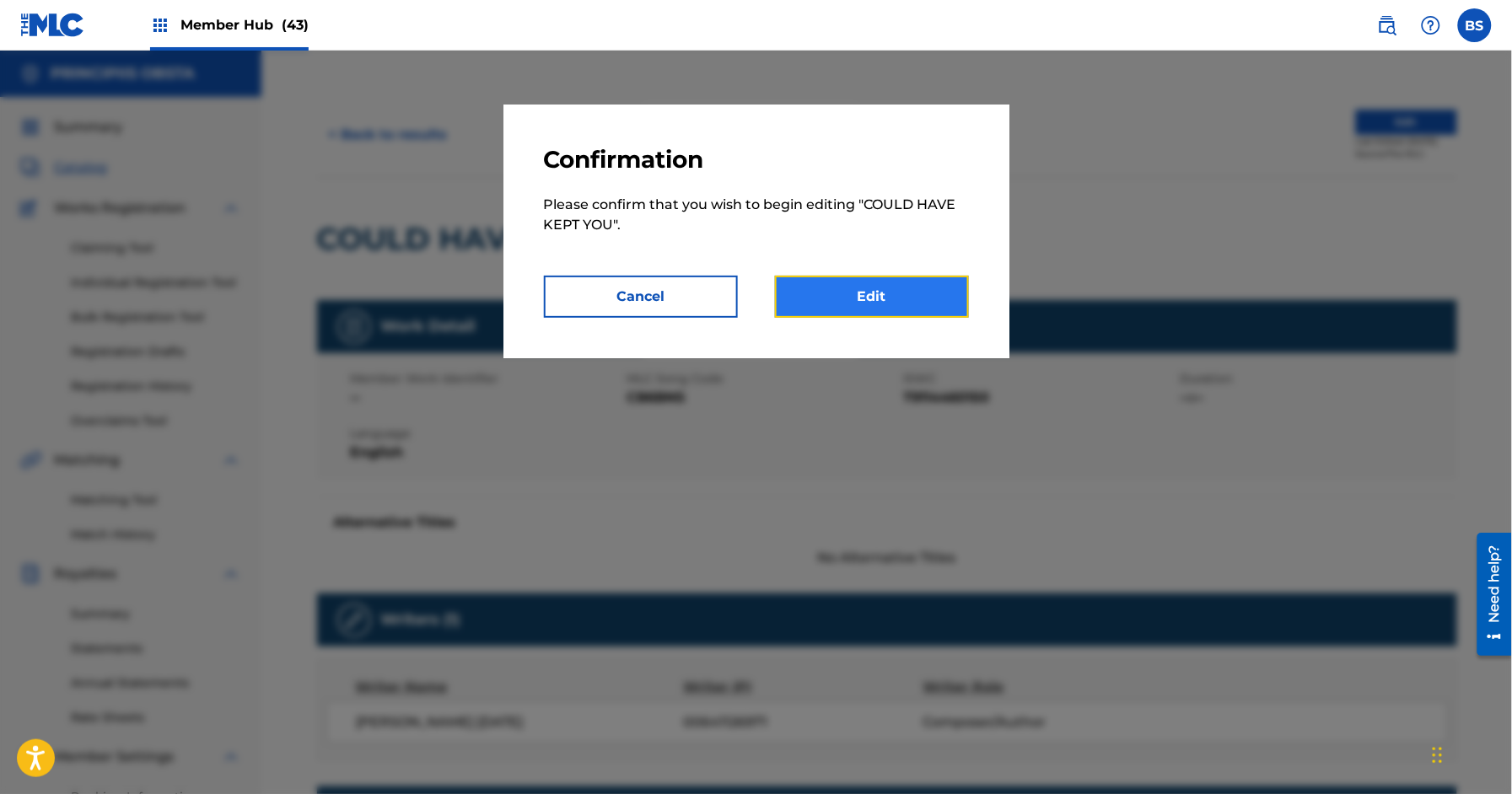
click at [938, 298] on link "Edit" at bounding box center [872, 296] width 194 height 42
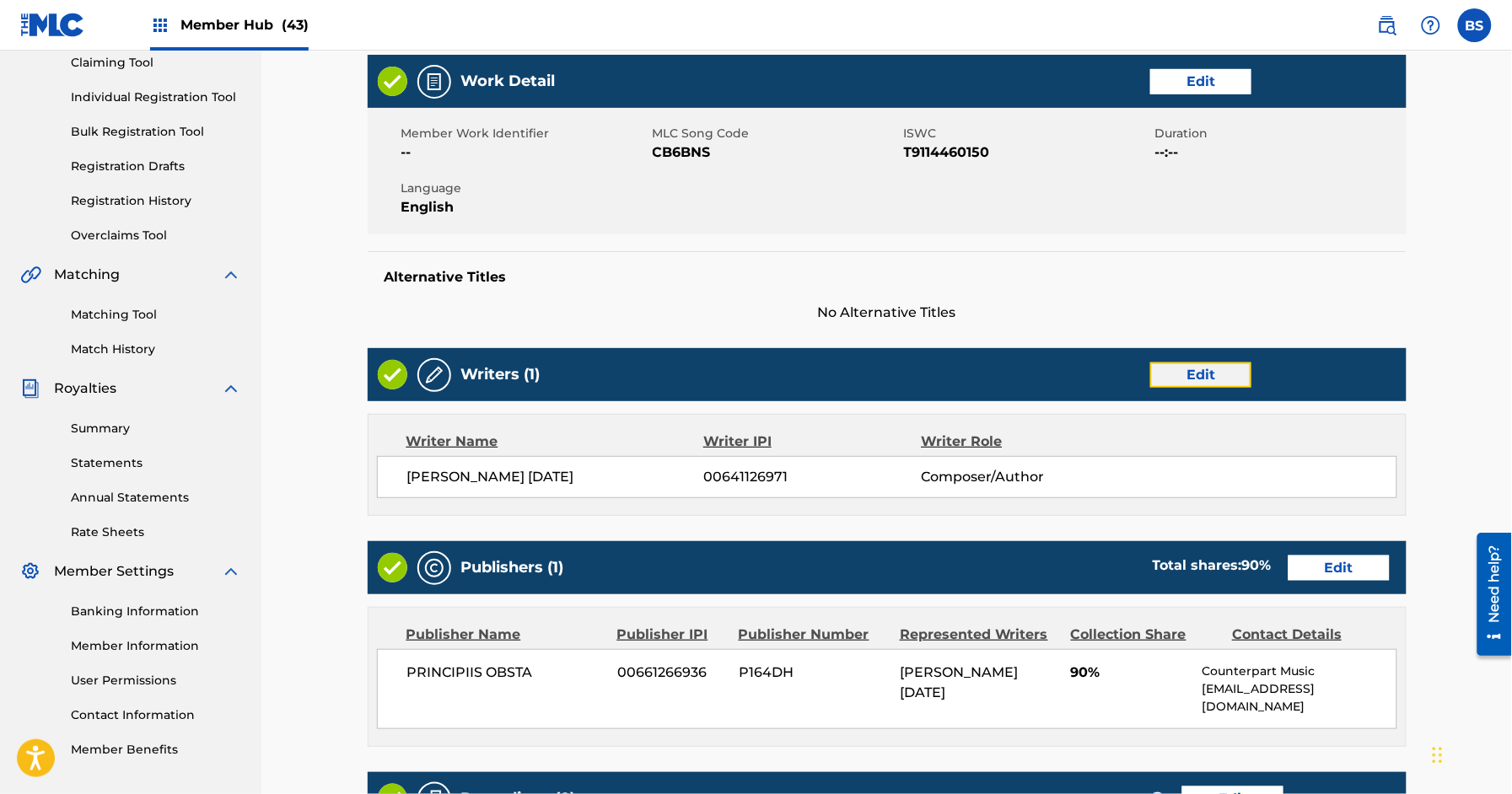
scroll to position [184, 0]
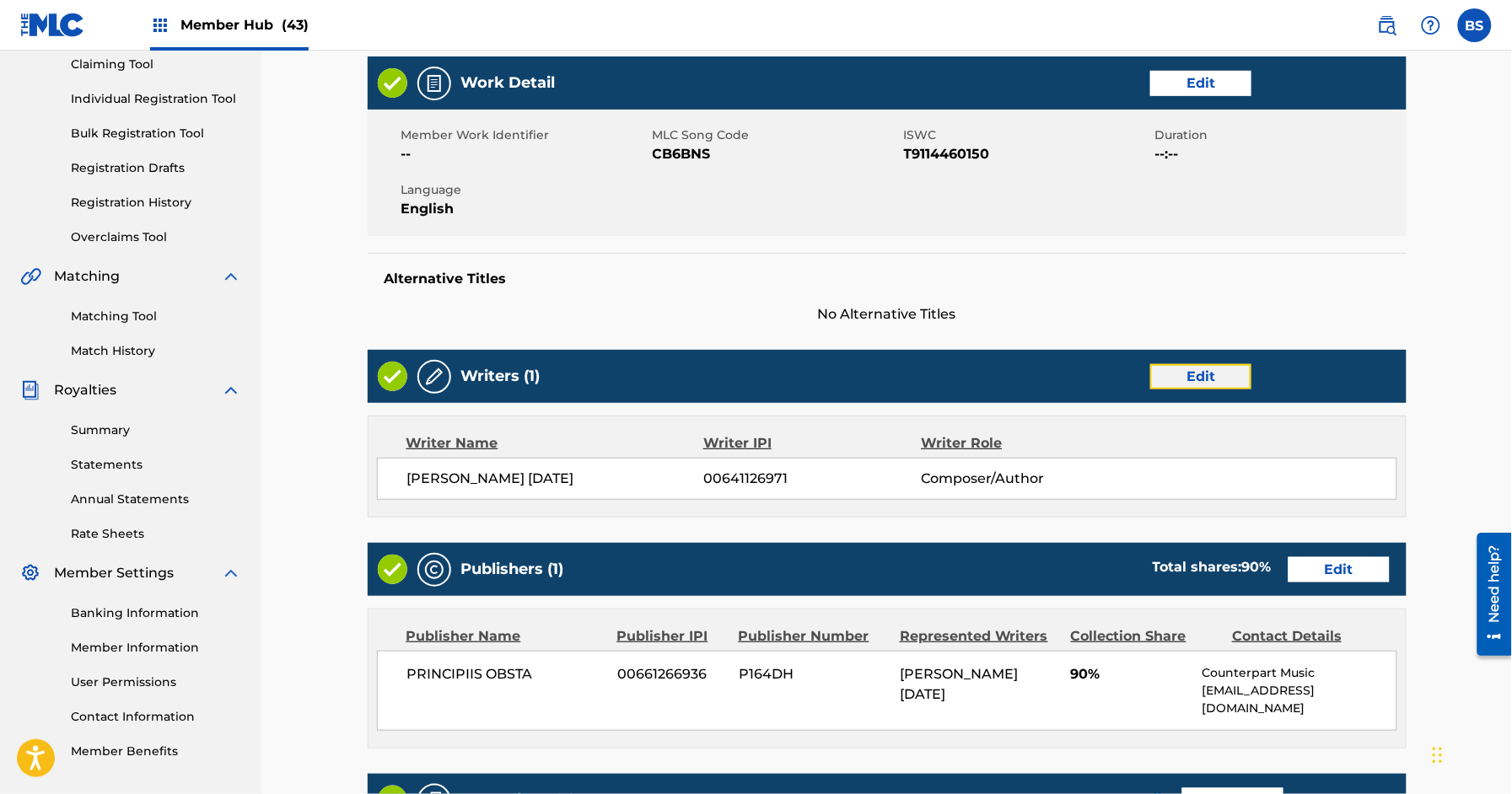
click at [1186, 367] on link "Edit" at bounding box center [1201, 377] width 102 height 26
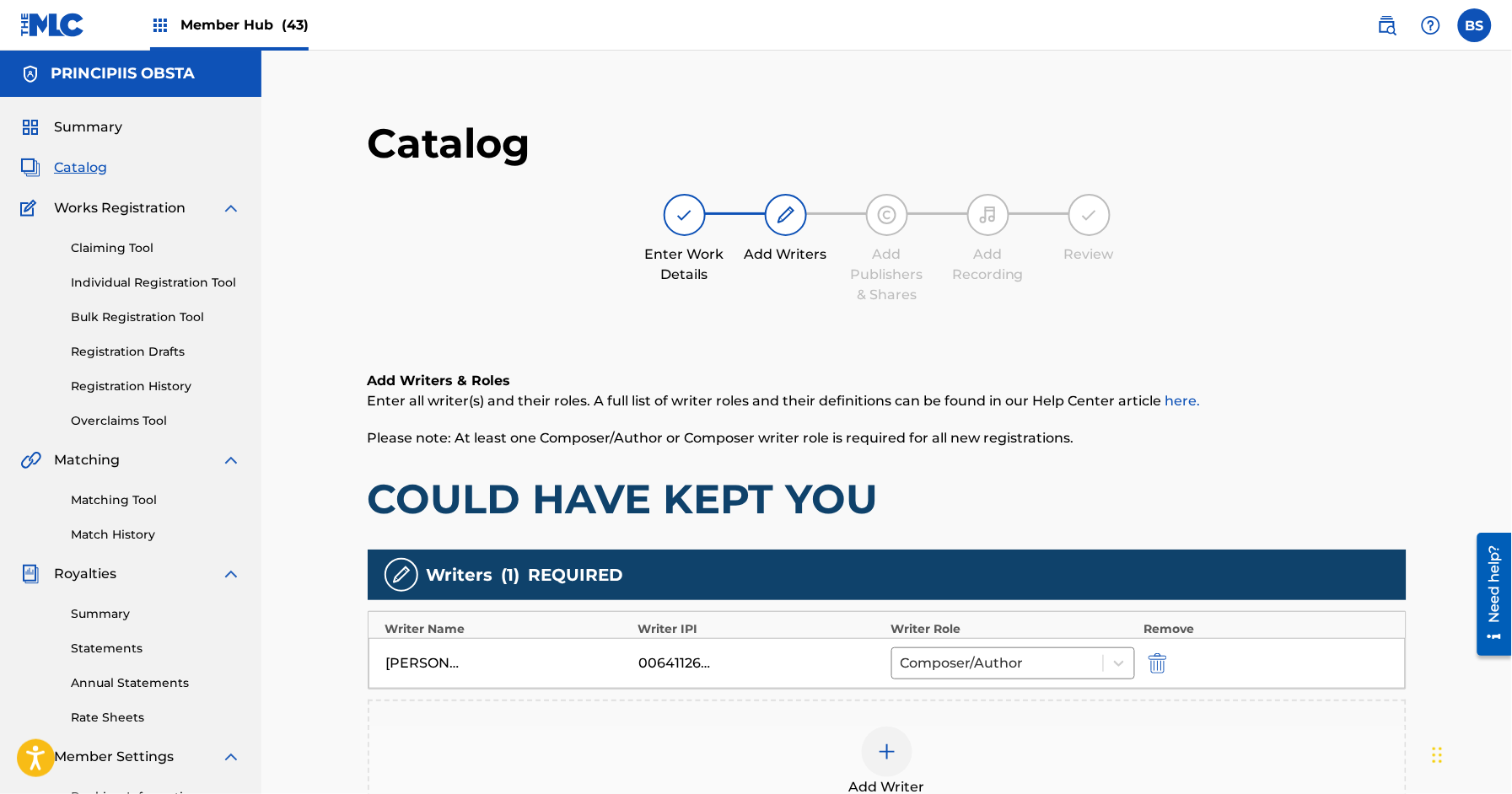
click at [879, 745] on img at bounding box center [887, 752] width 20 height 20
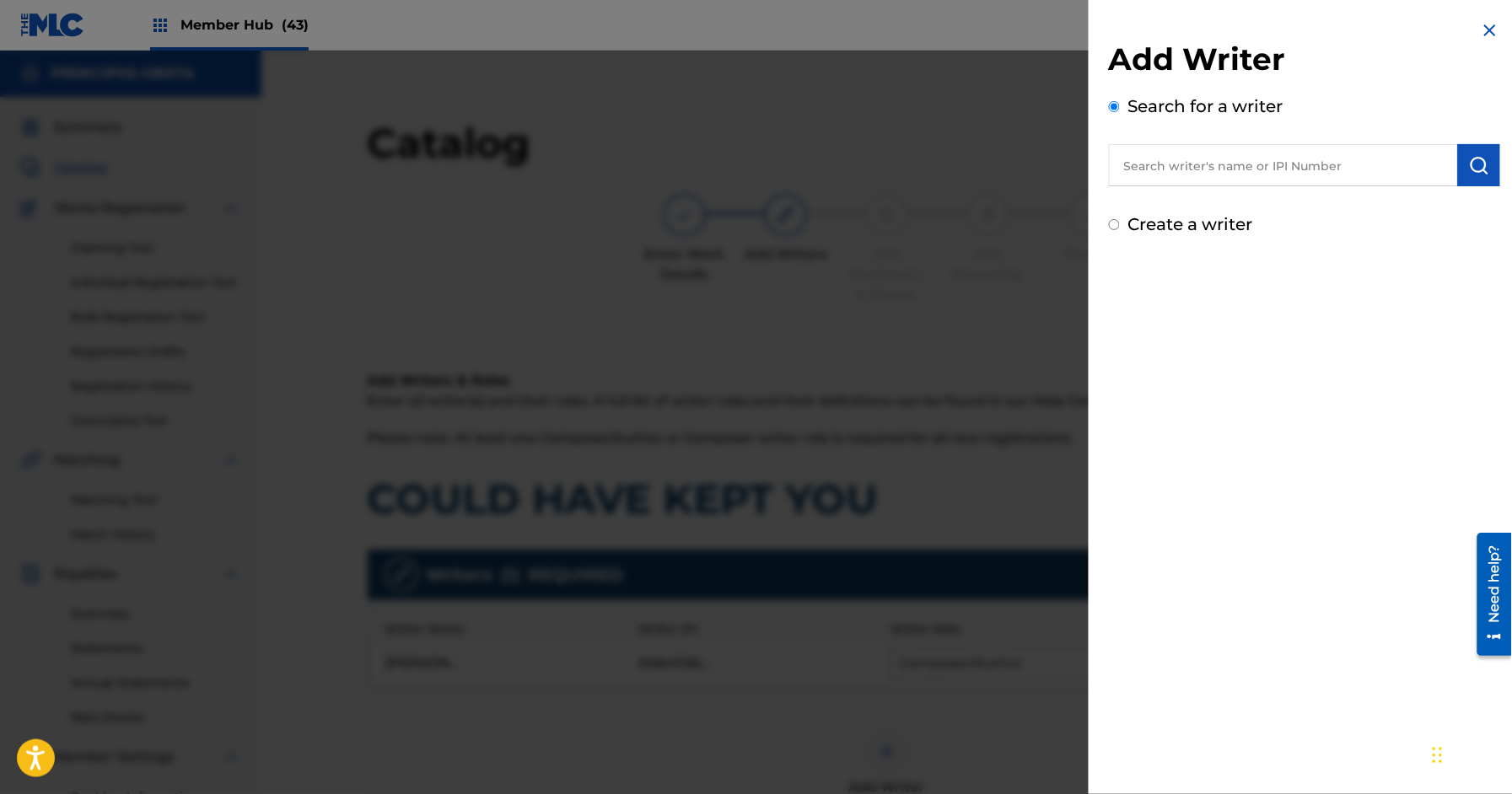
click at [1158, 165] on input "text" at bounding box center [1283, 166] width 349 height 42
paste input "633182856"
click at [1148, 166] on input "00 633182856" at bounding box center [1283, 166] width 349 height 42
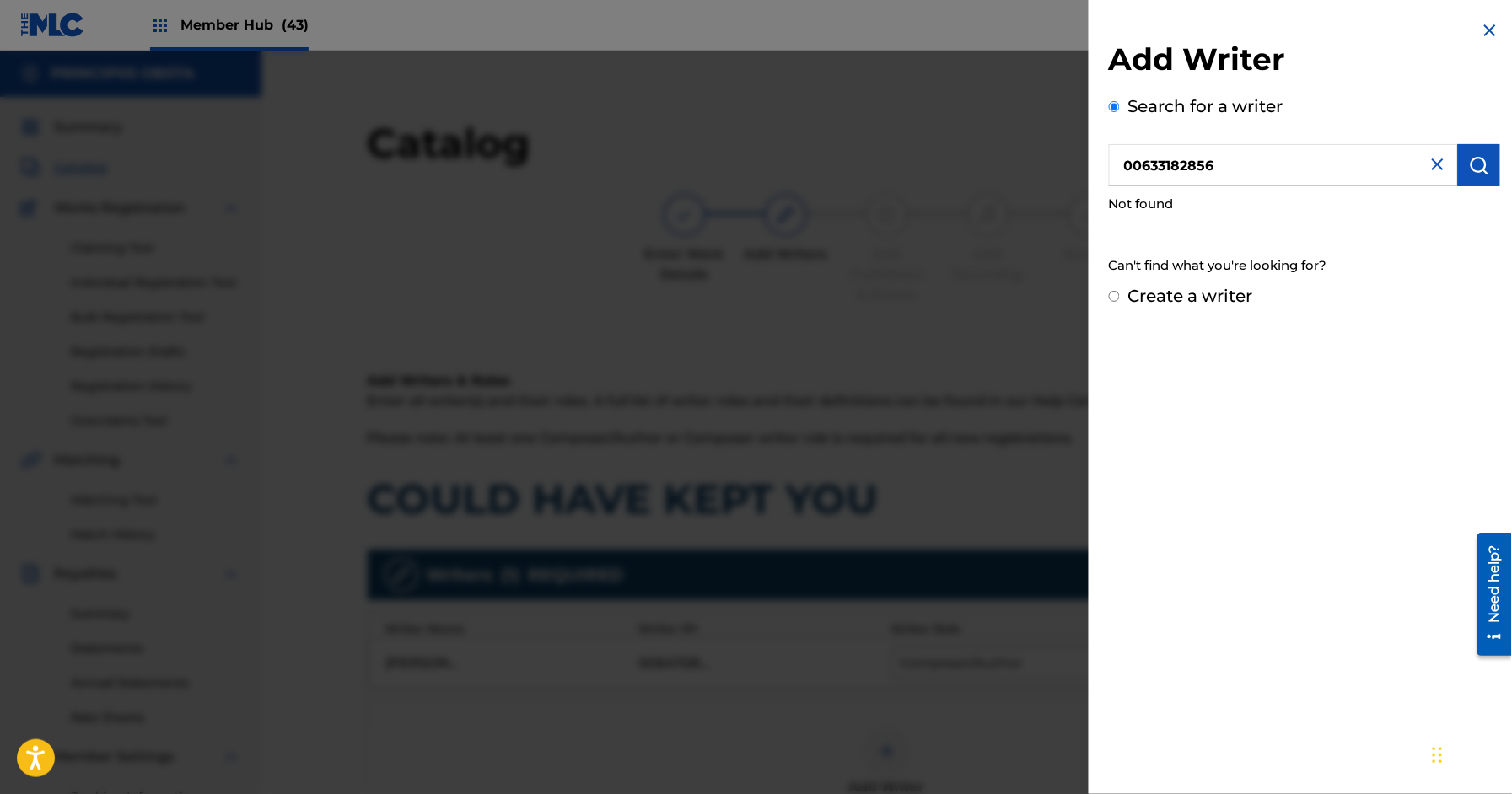
click at [1234, 159] on input "00633182856" at bounding box center [1283, 166] width 349 height 42
type input "[PERSON_NAME]"
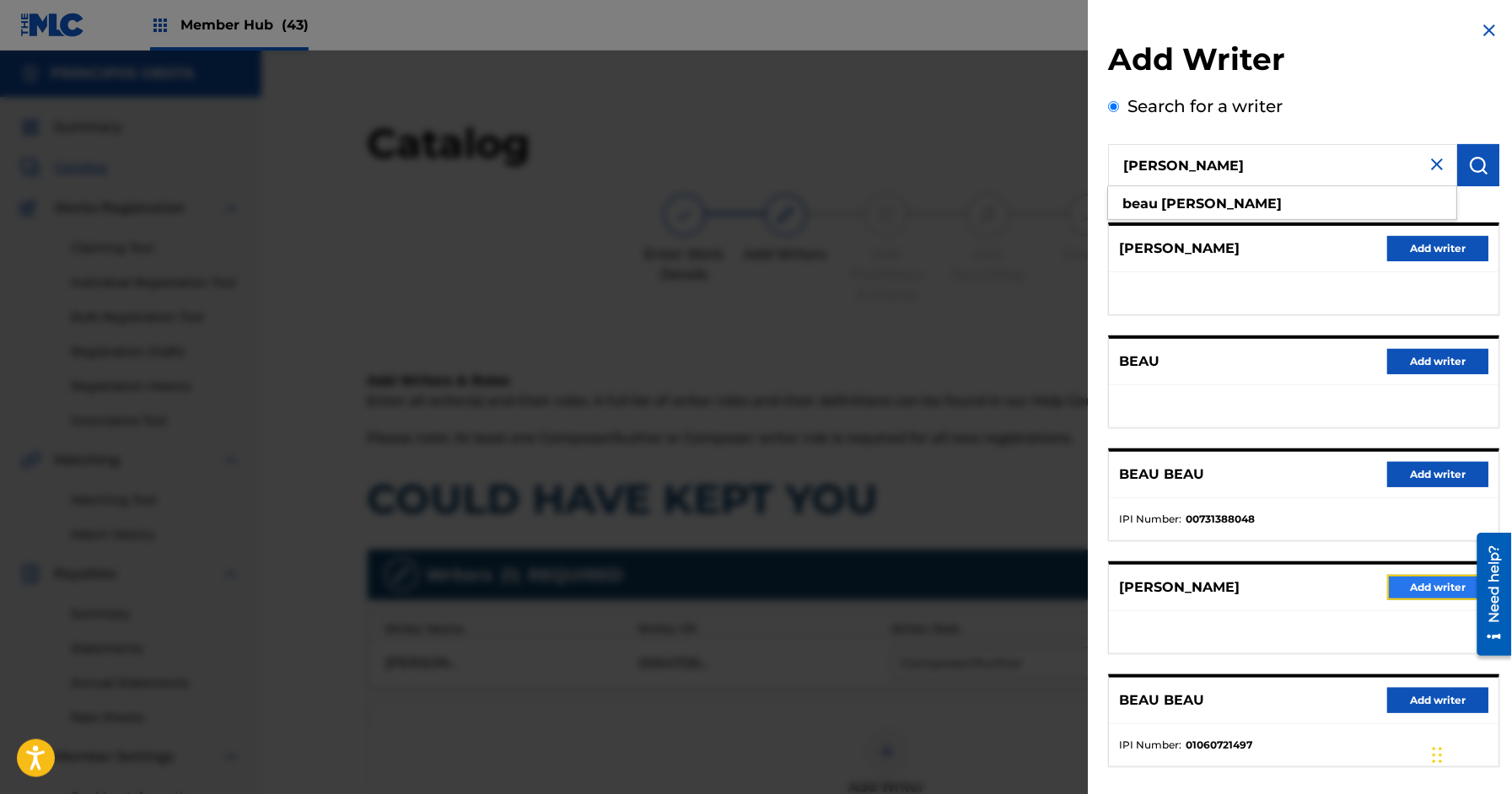
click at [1421, 590] on button "Add writer" at bounding box center [1439, 587] width 102 height 26
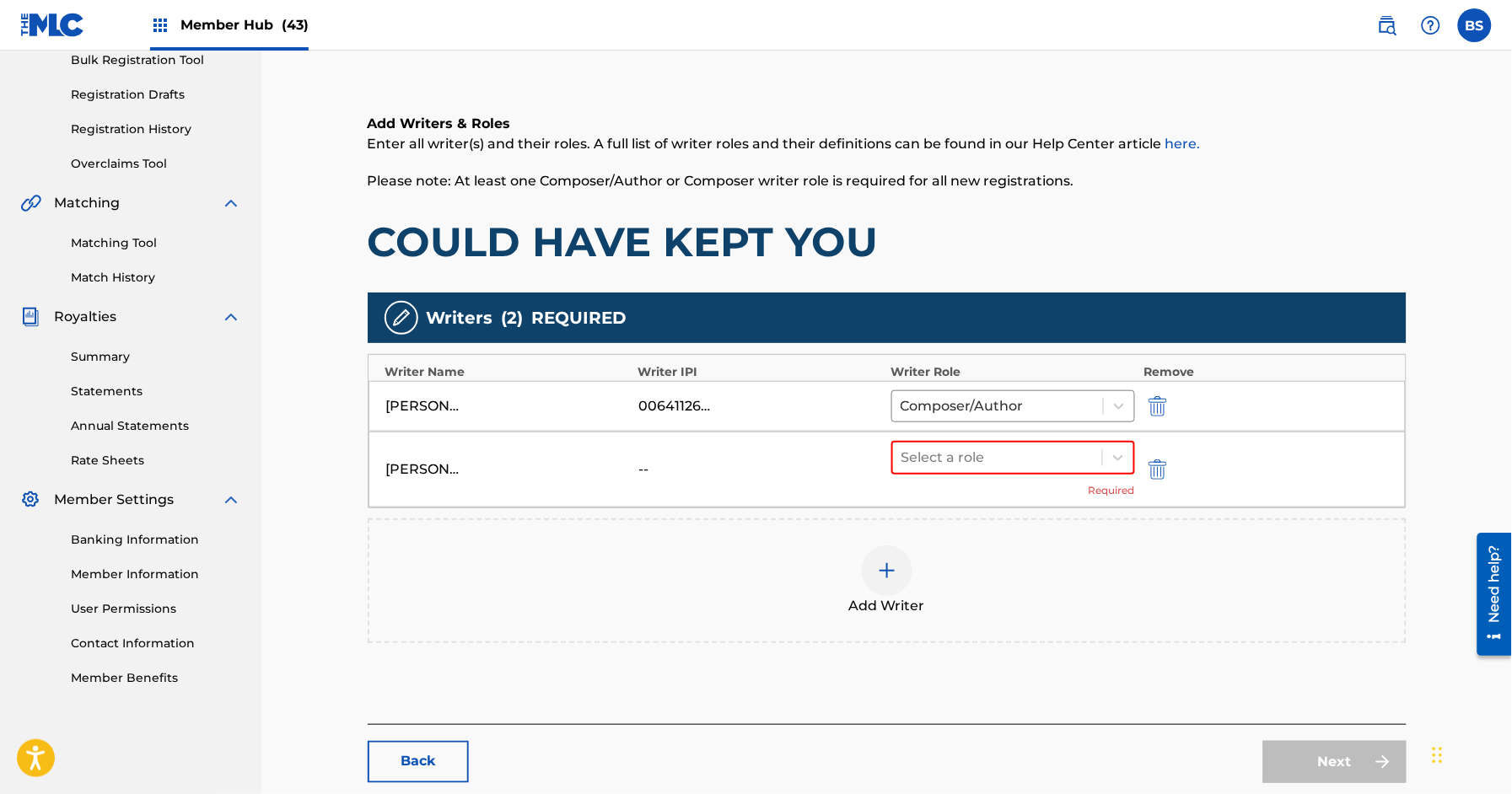
scroll to position [258, 0]
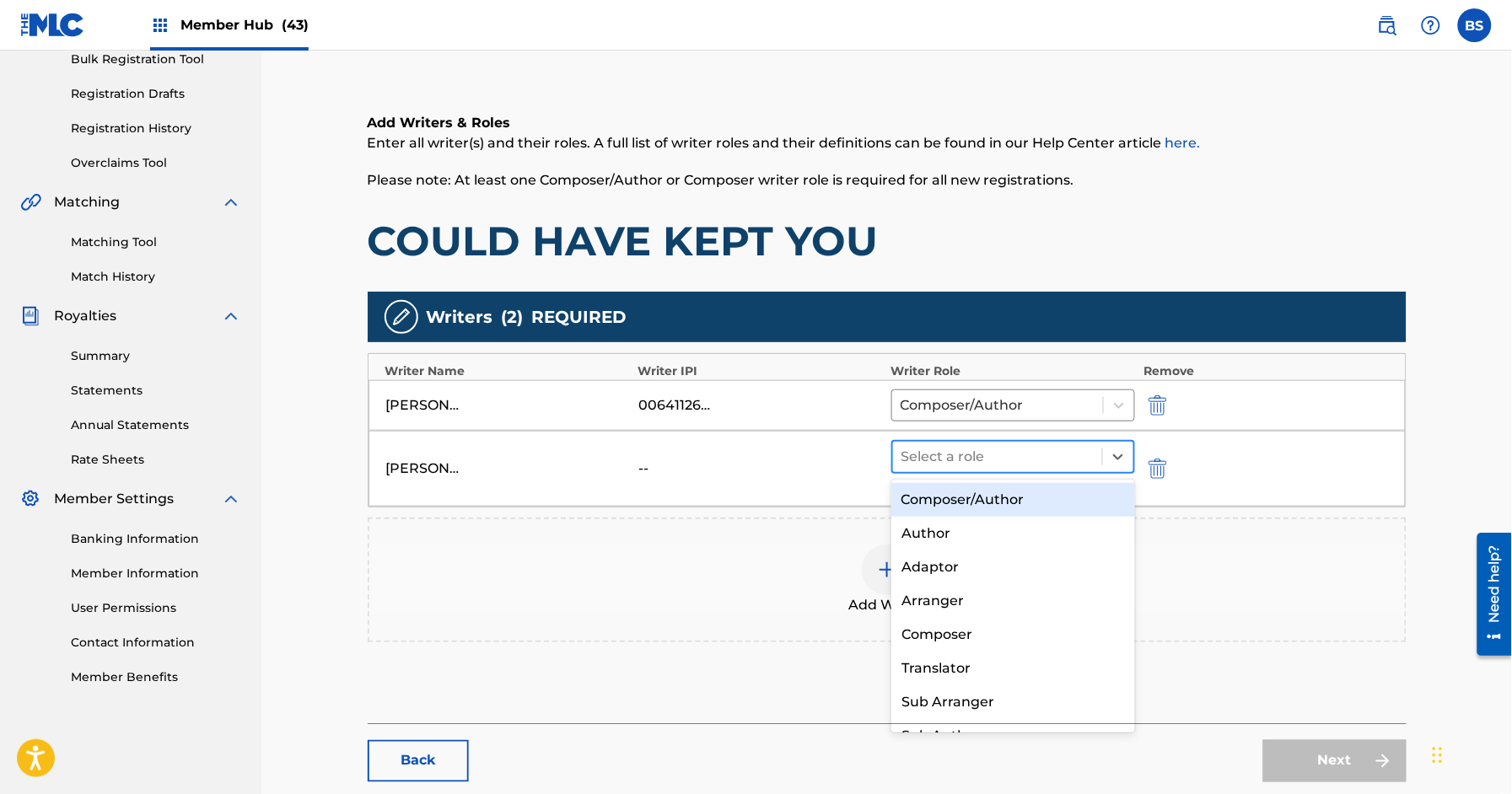
click at [961, 456] on div at bounding box center [998, 457] width 193 height 24
drag, startPoint x: 961, startPoint y: 497, endPoint x: 601, endPoint y: 546, distance: 363.3
click at [960, 497] on div "Composer/Author" at bounding box center [1013, 499] width 243 height 34
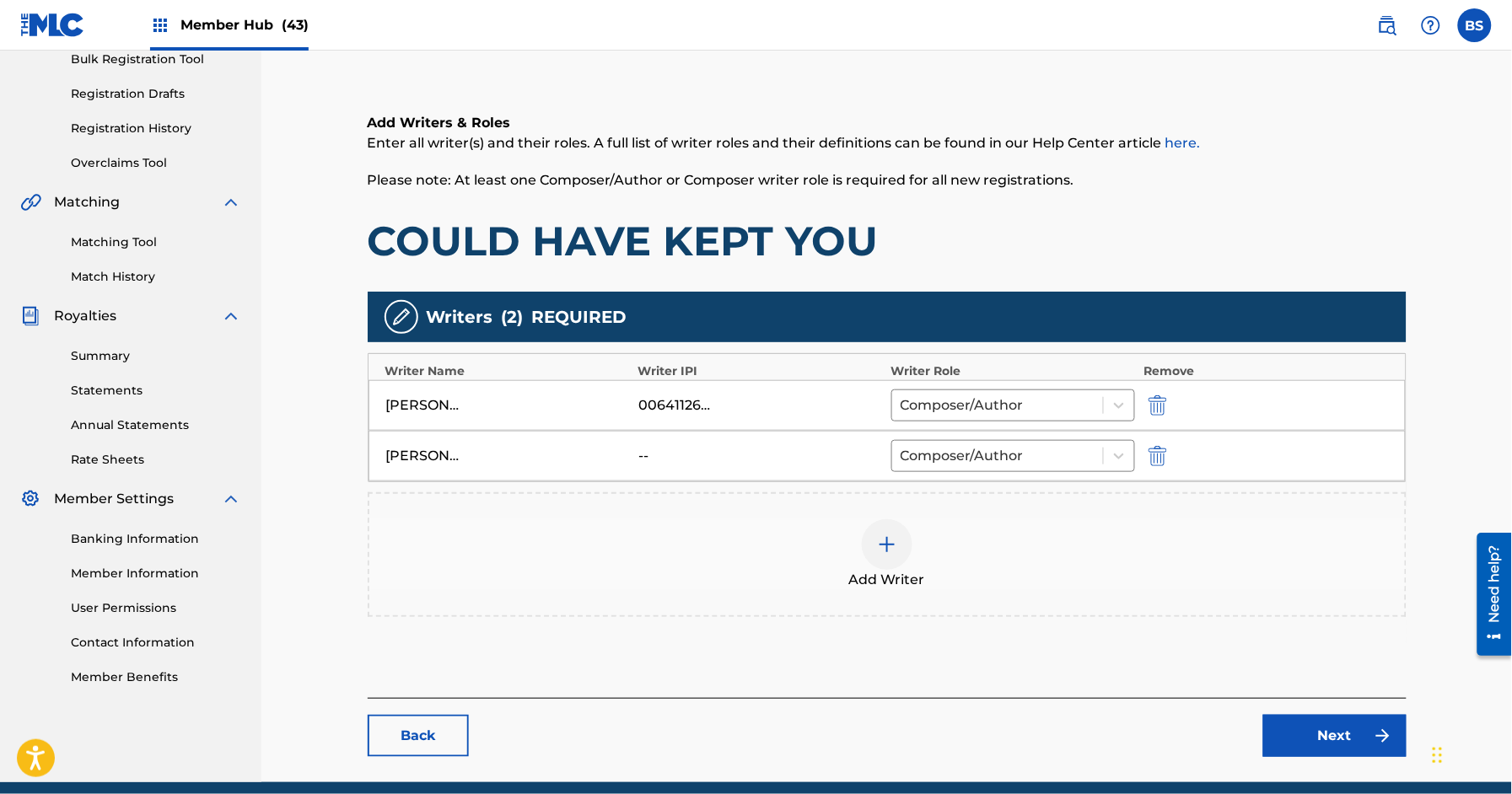
scroll to position [288, 0]
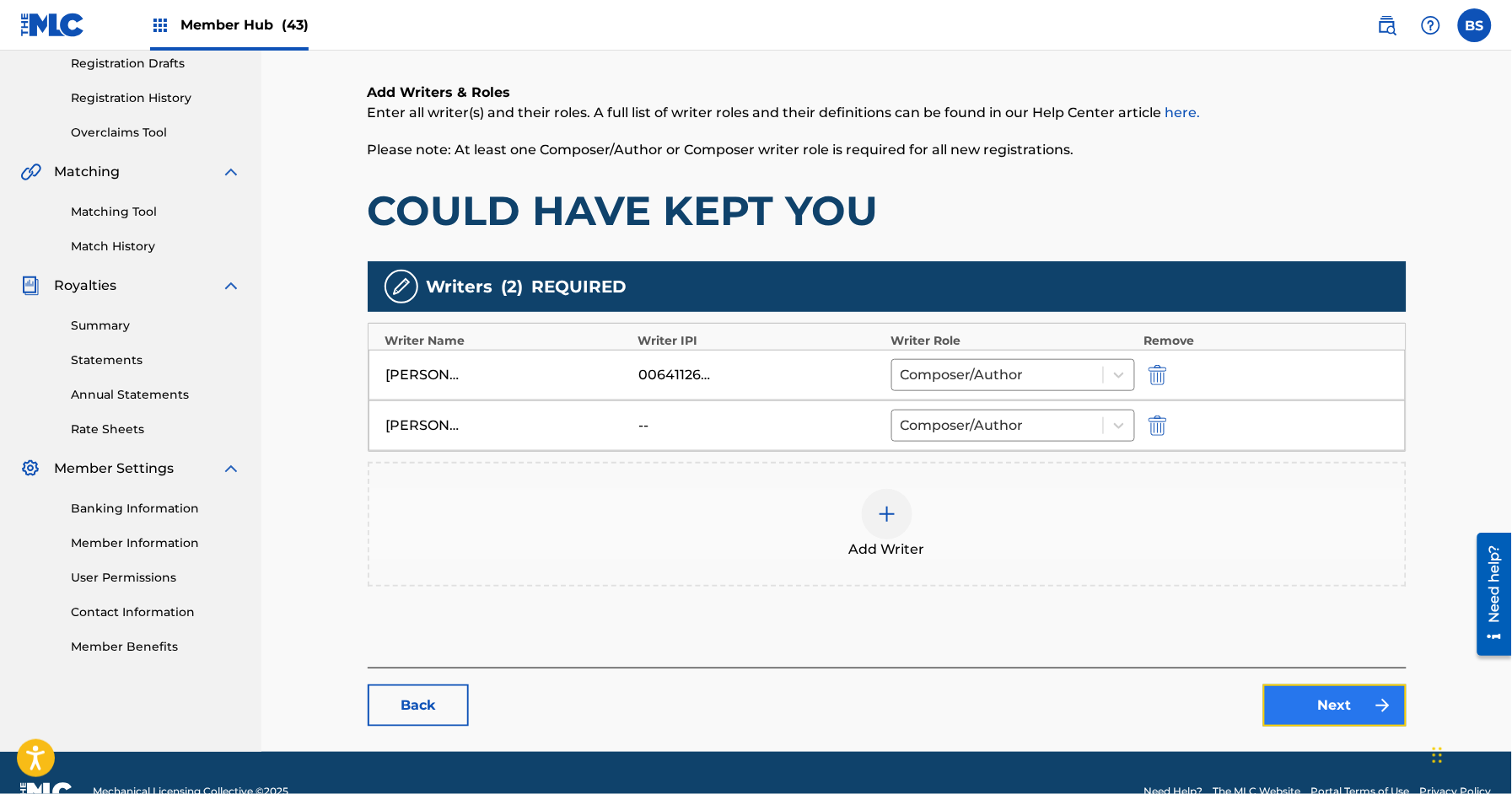
click at [1335, 705] on link "Next" at bounding box center [1334, 705] width 144 height 42
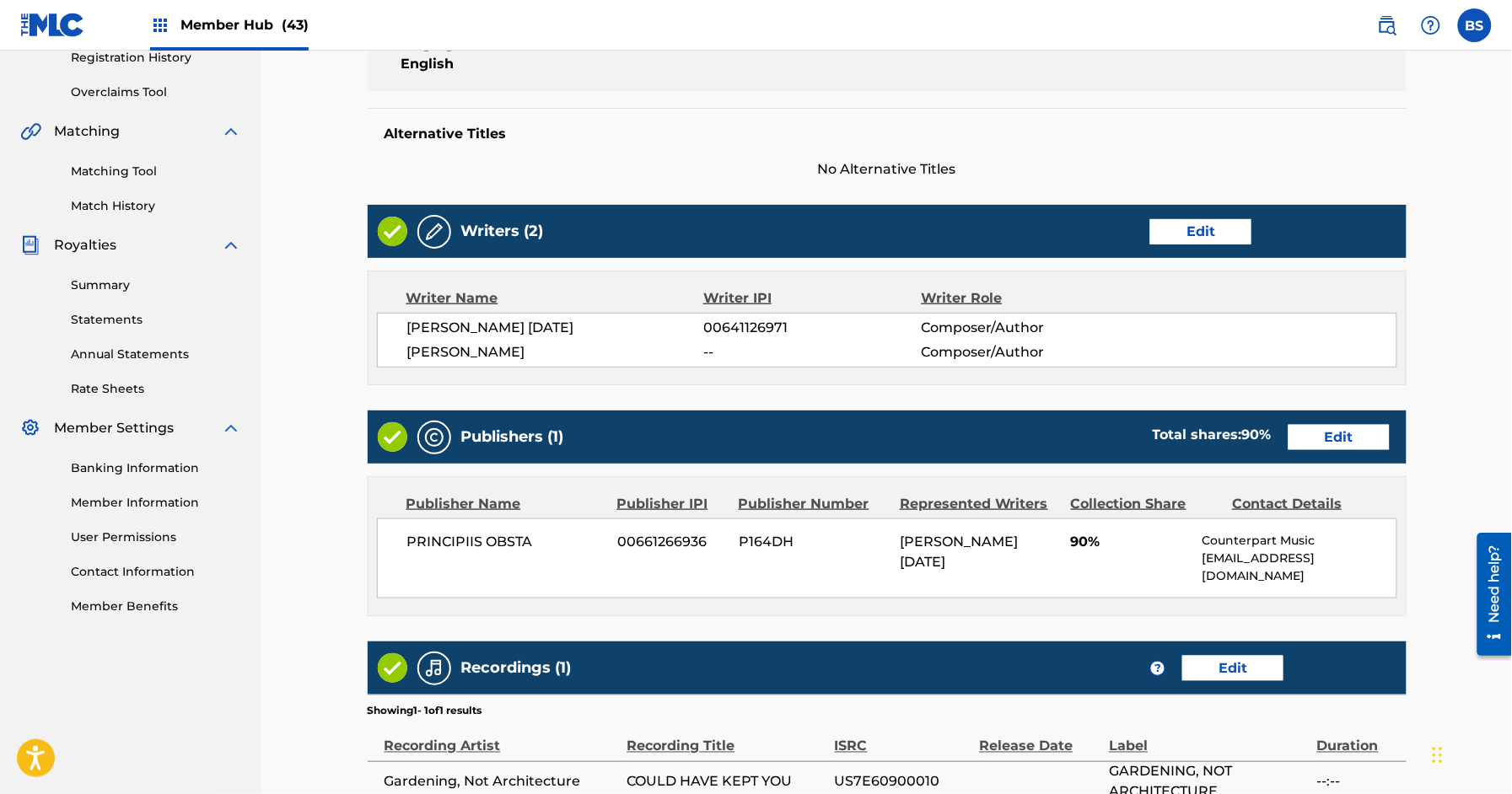
scroll to position [517, 0]
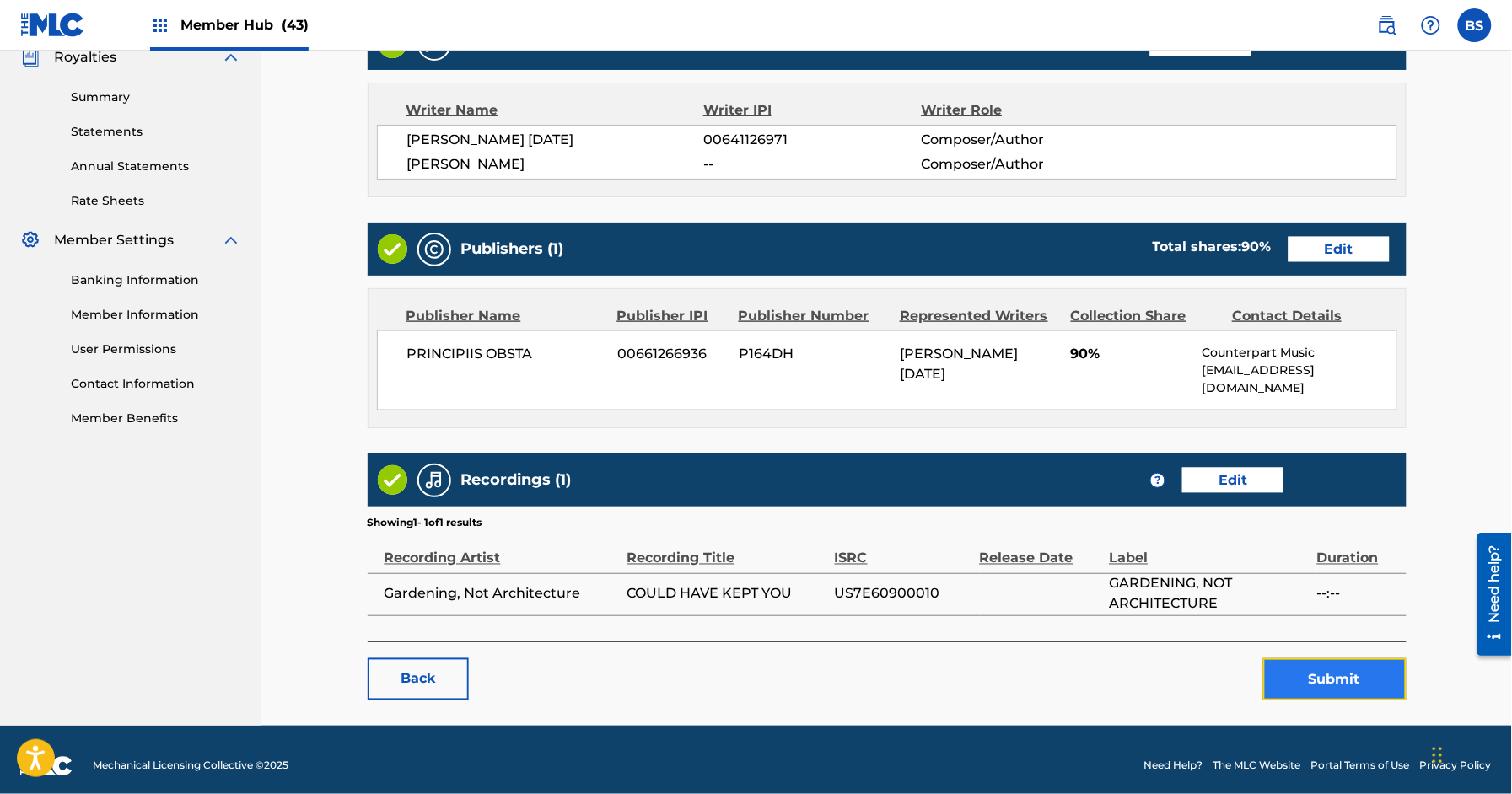
click at [1340, 673] on button "Submit" at bounding box center [1334, 680] width 144 height 42
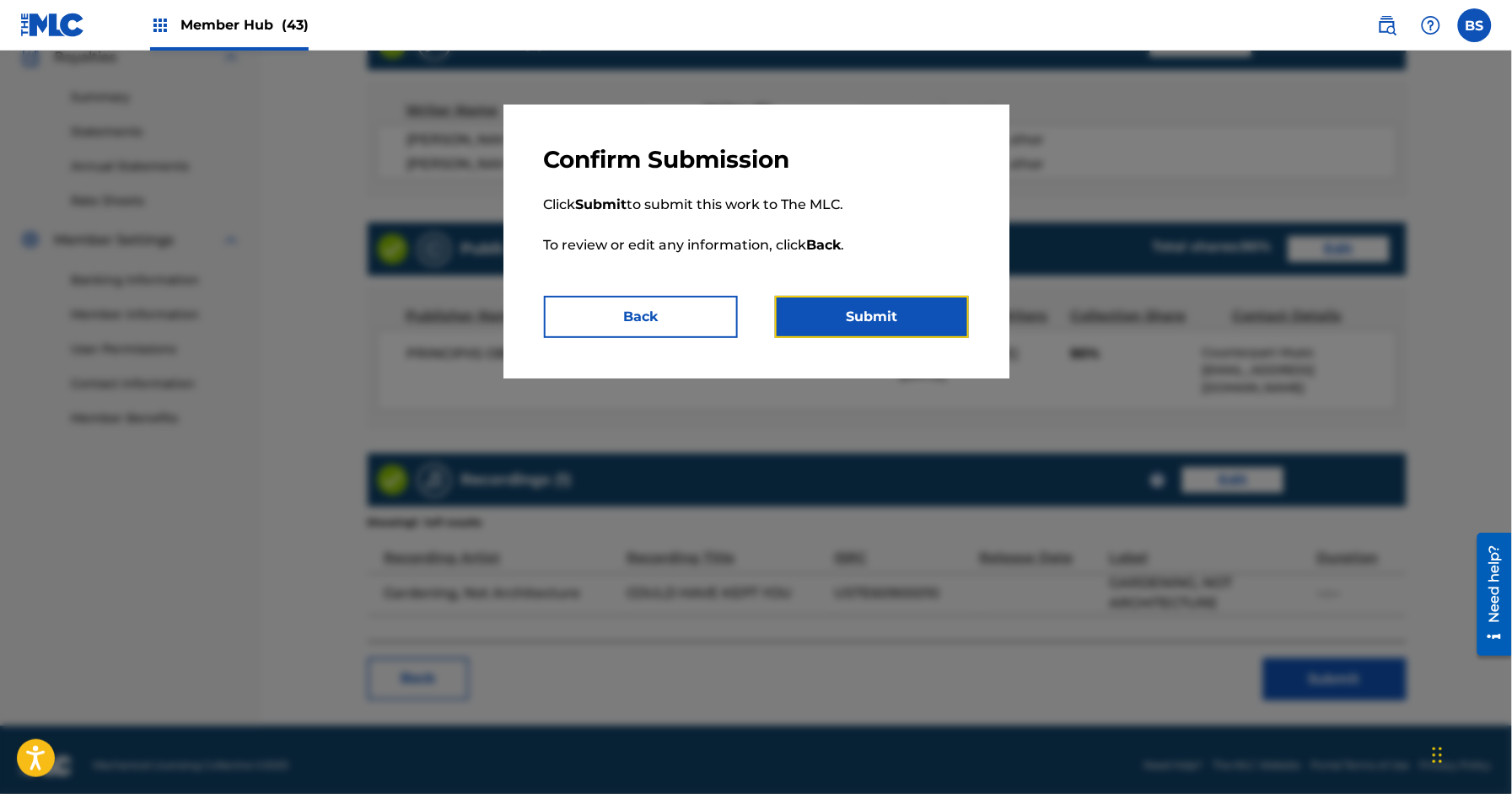
drag, startPoint x: 934, startPoint y: 313, endPoint x: 913, endPoint y: 370, distance: 60.7
click at [934, 313] on button "Submit" at bounding box center [872, 317] width 194 height 42
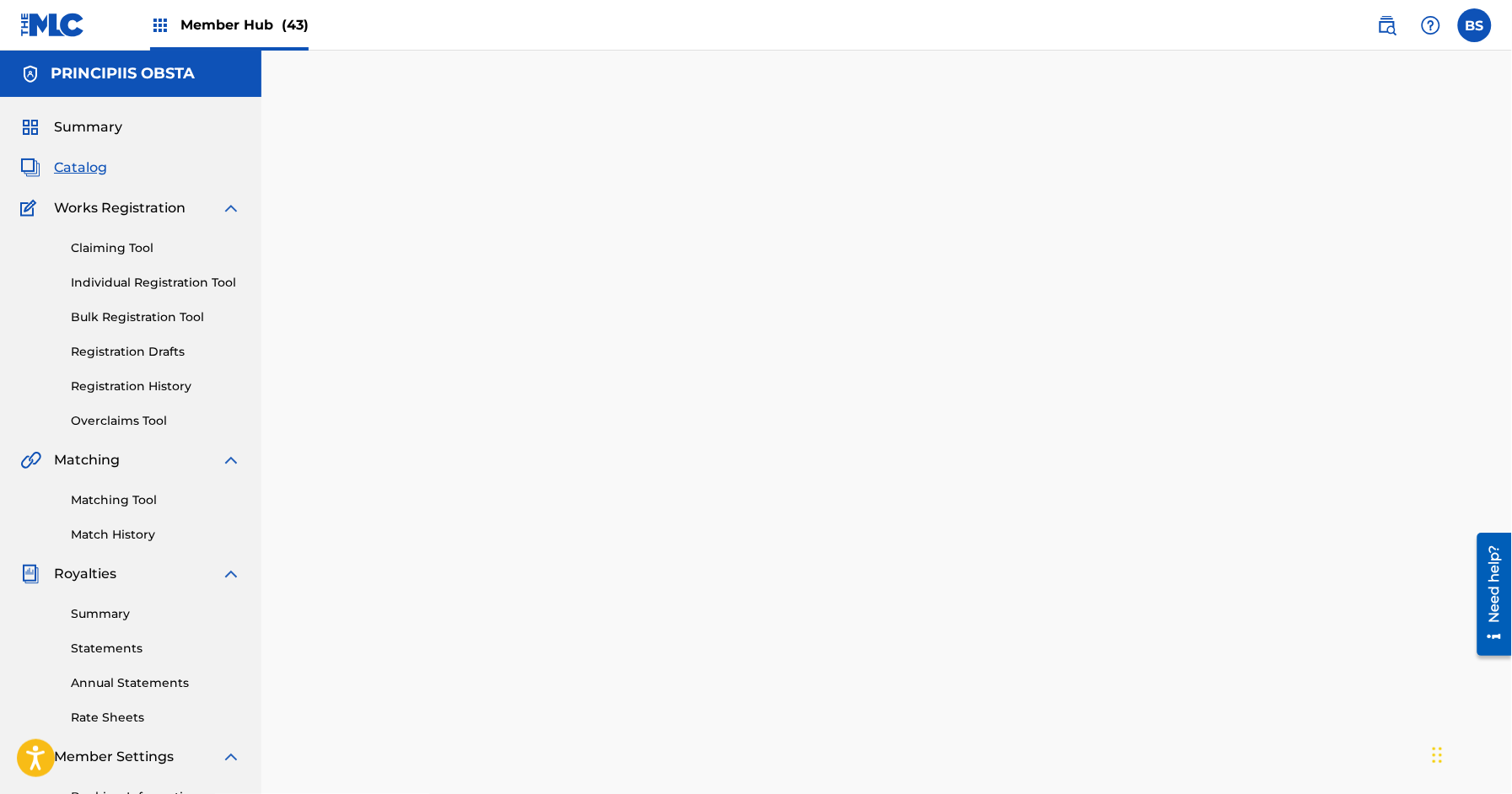
click at [70, 179] on div "Summary Catalog Works Registration Claiming Tool Individual Registration Tool B…" at bounding box center [131, 531] width 262 height 867
click at [81, 171] on span "Catalog" at bounding box center [81, 167] width 53 height 20
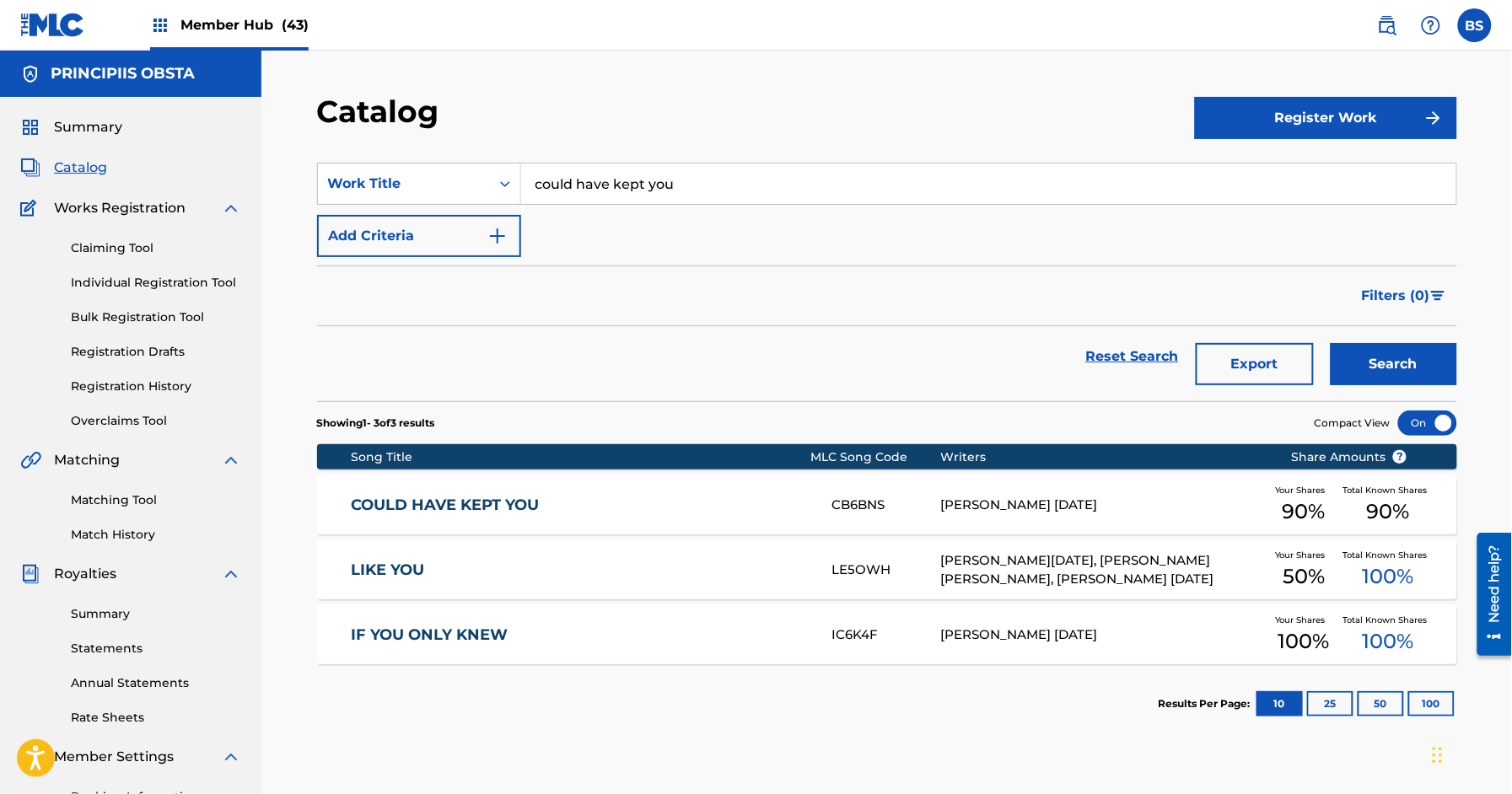
click at [653, 187] on input "could have kept you" at bounding box center [988, 184] width 935 height 40
paste input "DISAPPOINTED"
type input "DISAPPOINTED"
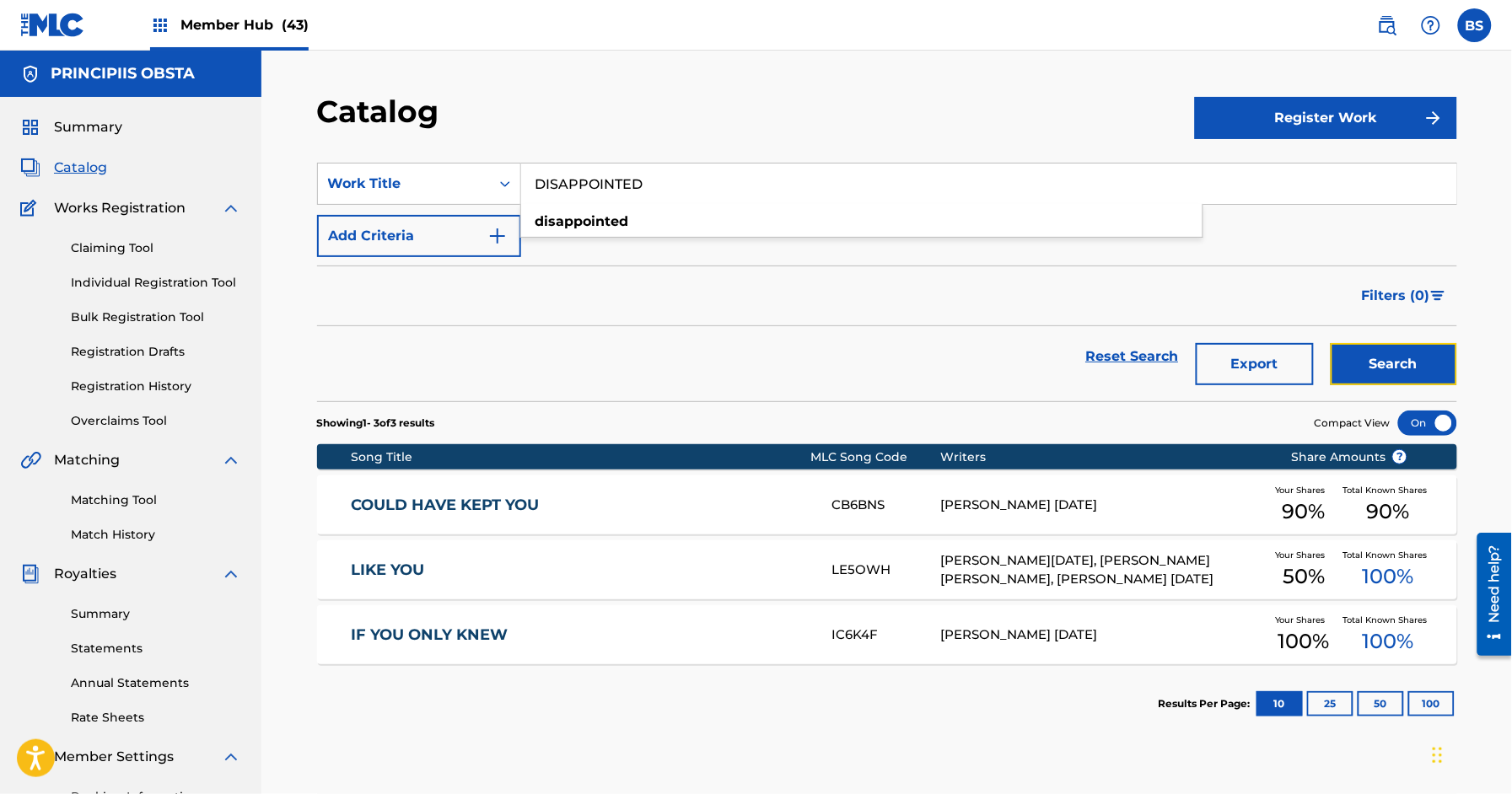
drag, startPoint x: 1409, startPoint y: 352, endPoint x: 1150, endPoint y: 346, distance: 259.1
click at [1409, 352] on button "Search" at bounding box center [1394, 364] width 126 height 42
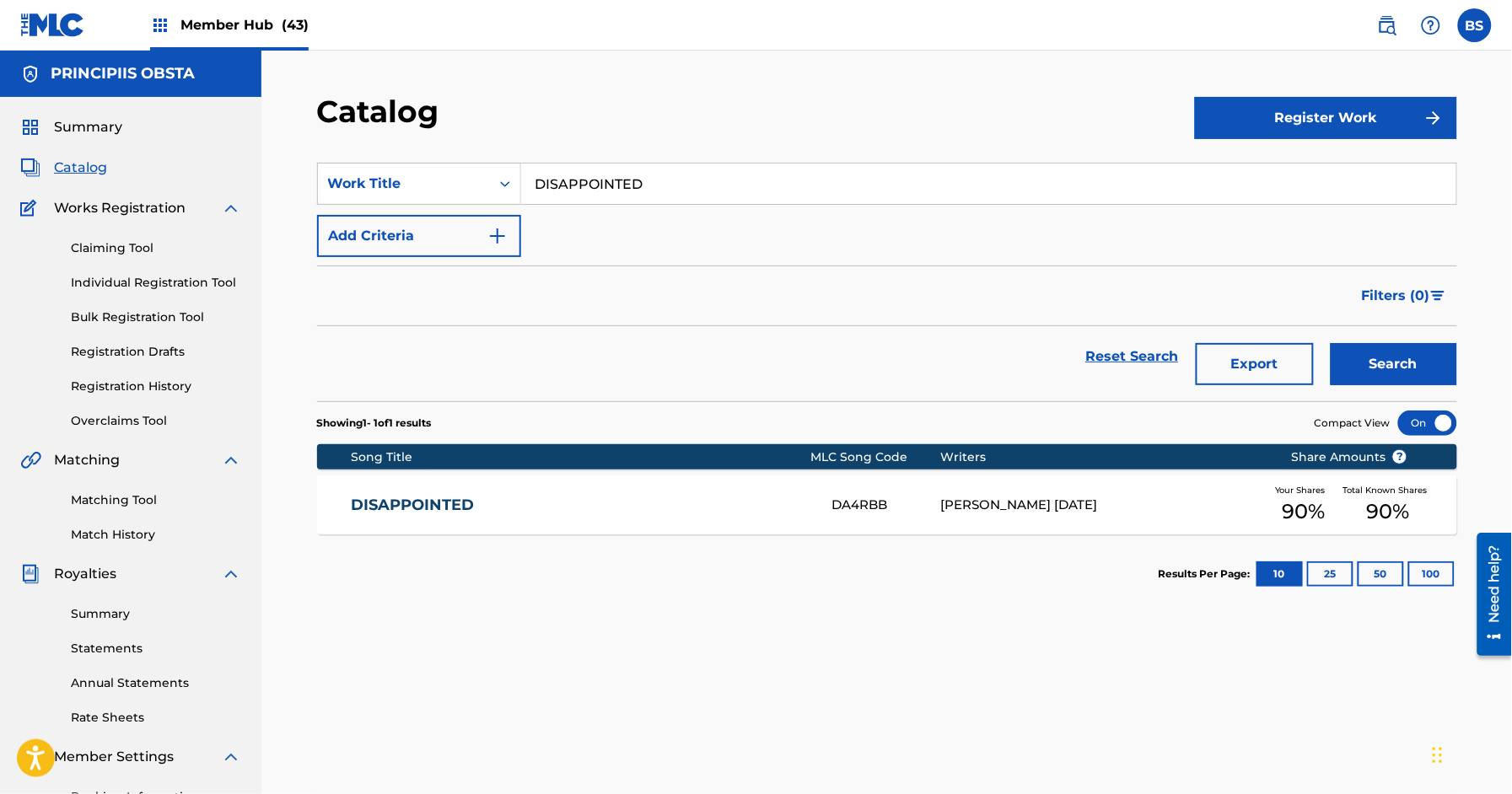
click at [292, 23] on span "(43)" at bounding box center [295, 25] width 27 height 16
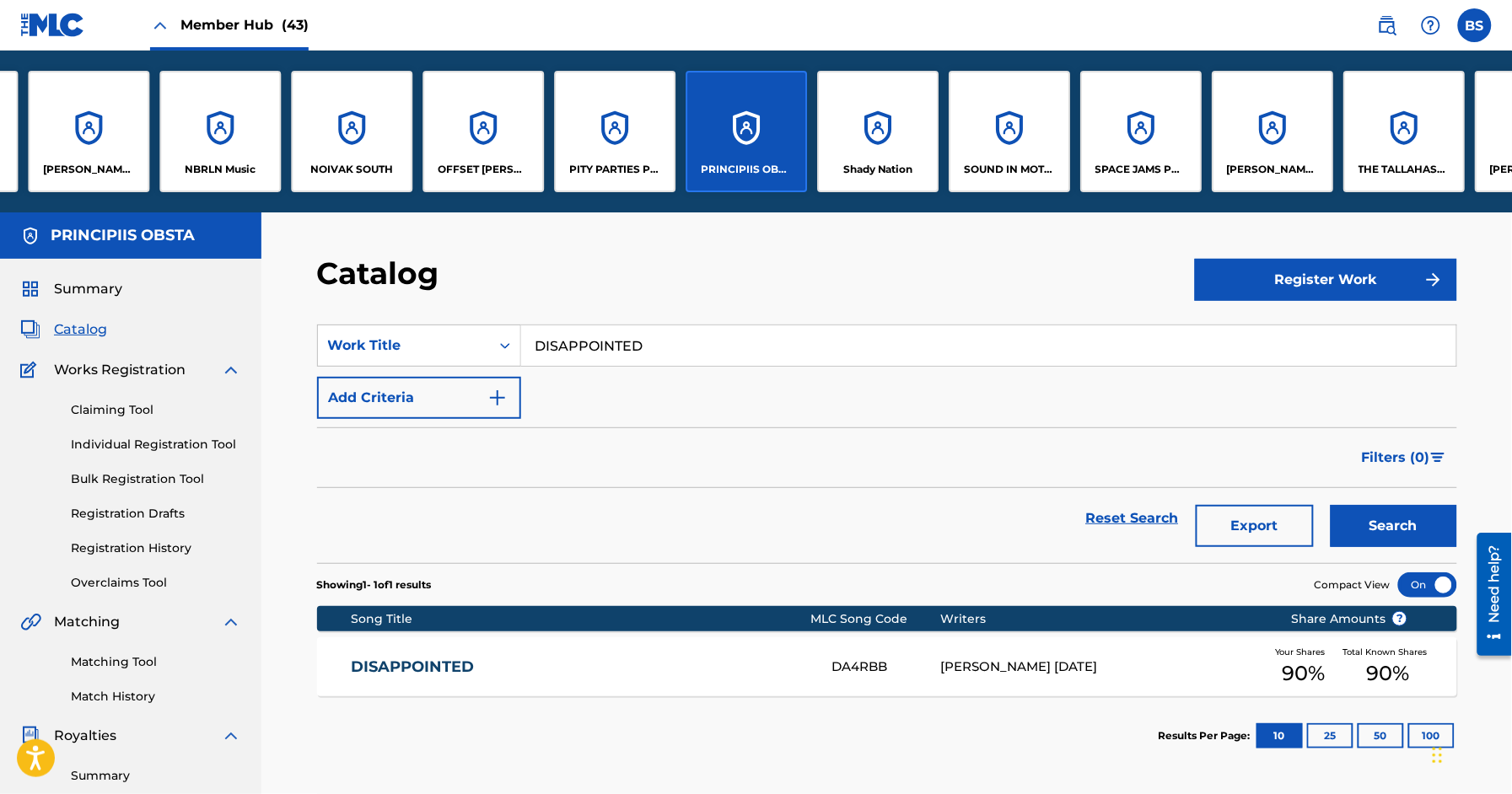
scroll to position [0, 3009]
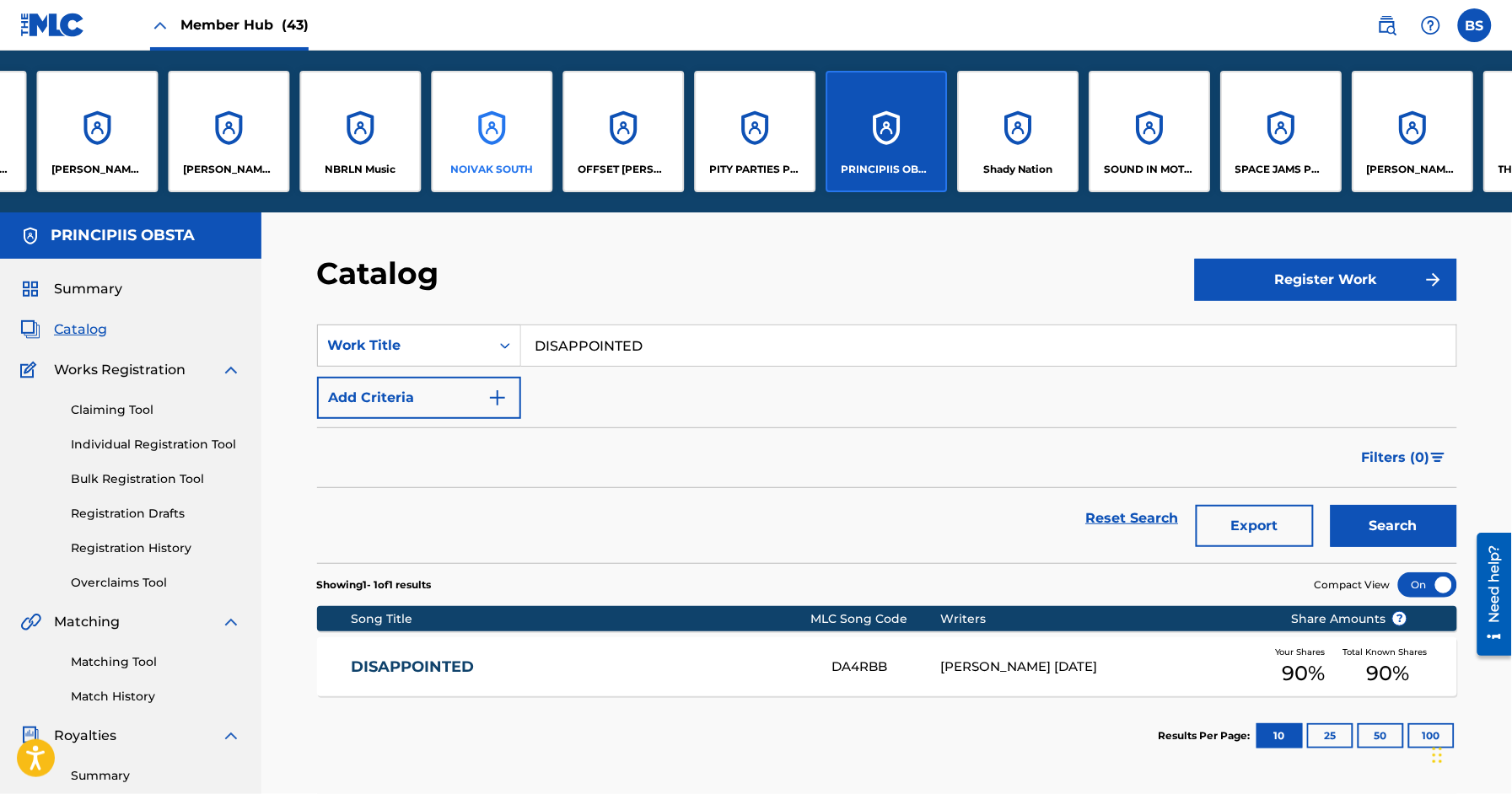
click at [521, 139] on div "NOIVAK SOUTH" at bounding box center [492, 131] width 122 height 122
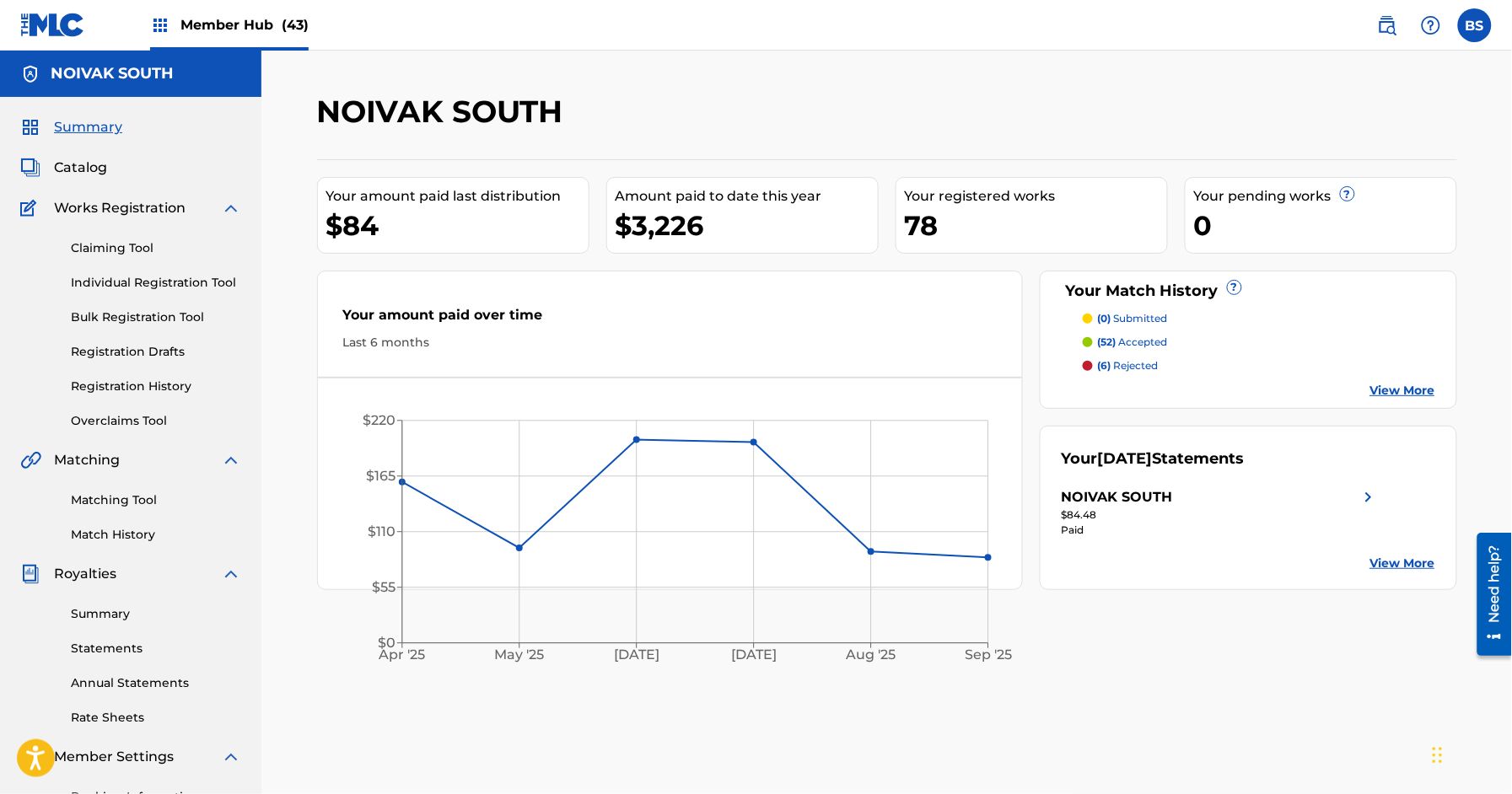
drag, startPoint x: 81, startPoint y: 177, endPoint x: 111, endPoint y: 177, distance: 30.0
click at [81, 176] on span "Catalog" at bounding box center [81, 167] width 53 height 20
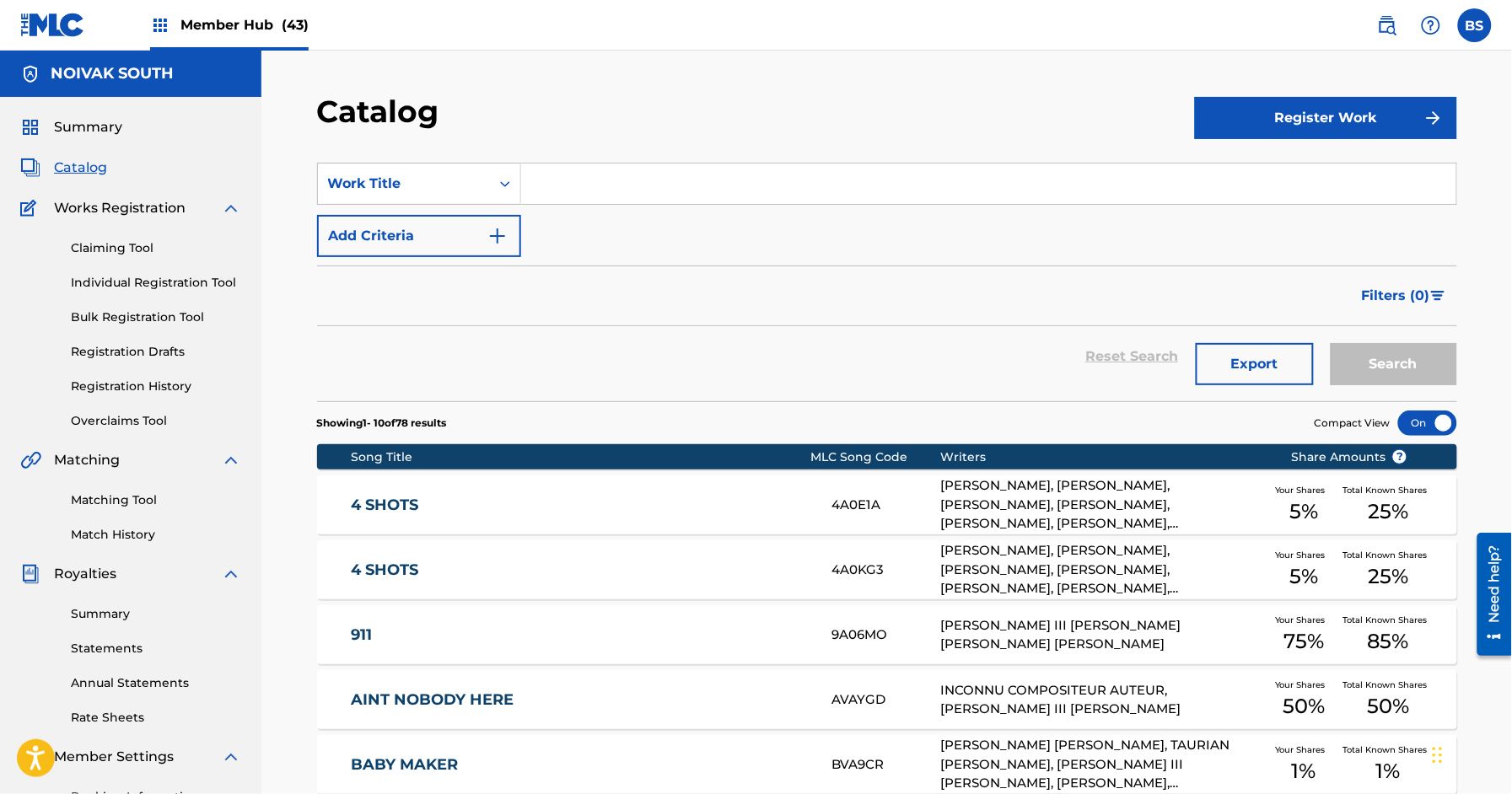
click at [626, 185] on input "Search Form" at bounding box center [988, 184] width 935 height 40
click at [450, 188] on div "Work Title" at bounding box center [404, 184] width 152 height 20
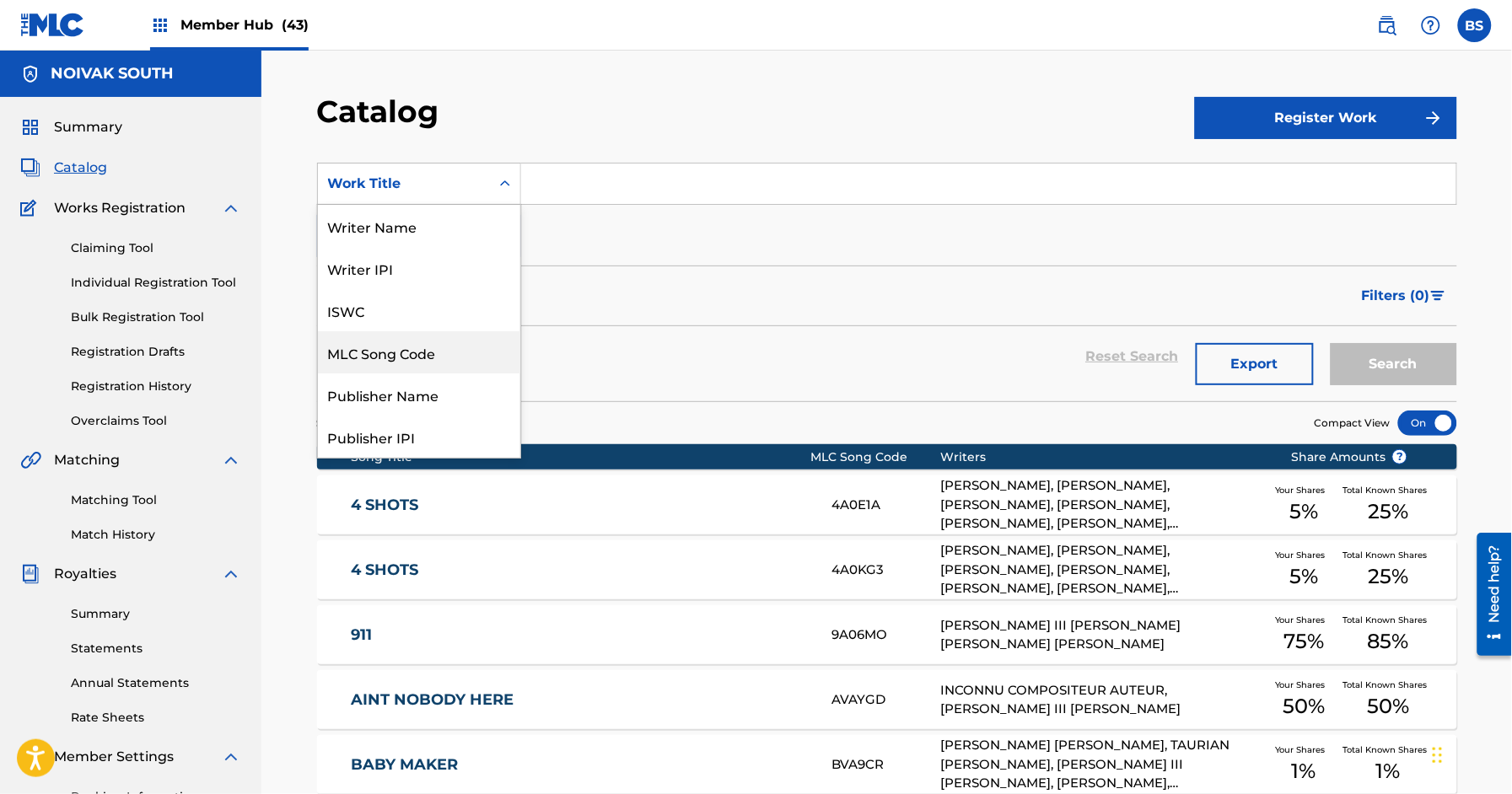
drag, startPoint x: 420, startPoint y: 349, endPoint x: 582, endPoint y: 217, distance: 209.0
click at [423, 348] on div "MLC Song Code" at bounding box center [418, 352] width 202 height 42
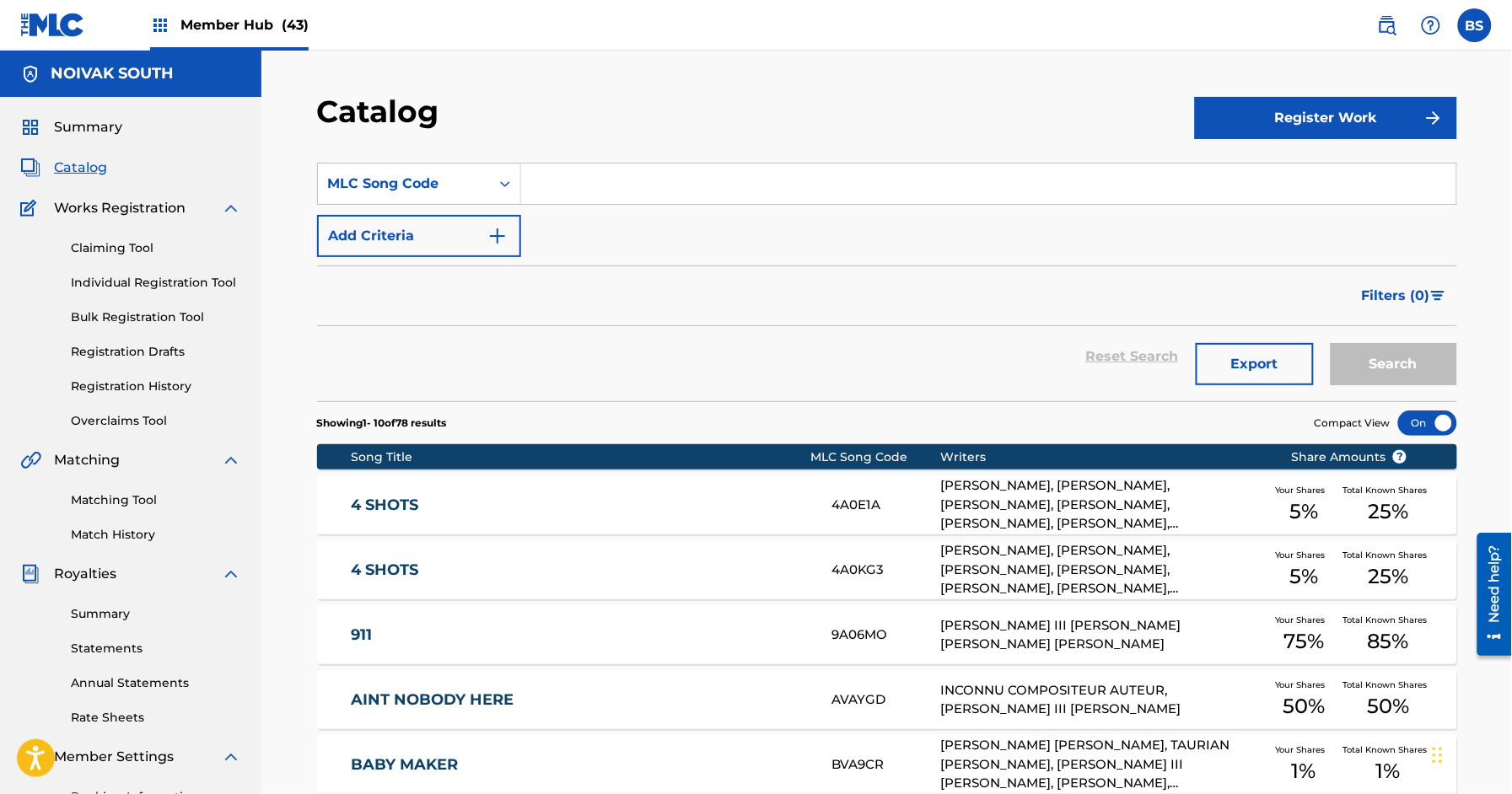
click at [595, 187] on input "Search Form" at bounding box center [988, 184] width 935 height 40
paste input "JV8HNR"
type input "JV8HNR"
click at [1414, 352] on button "Search" at bounding box center [1394, 364] width 126 height 42
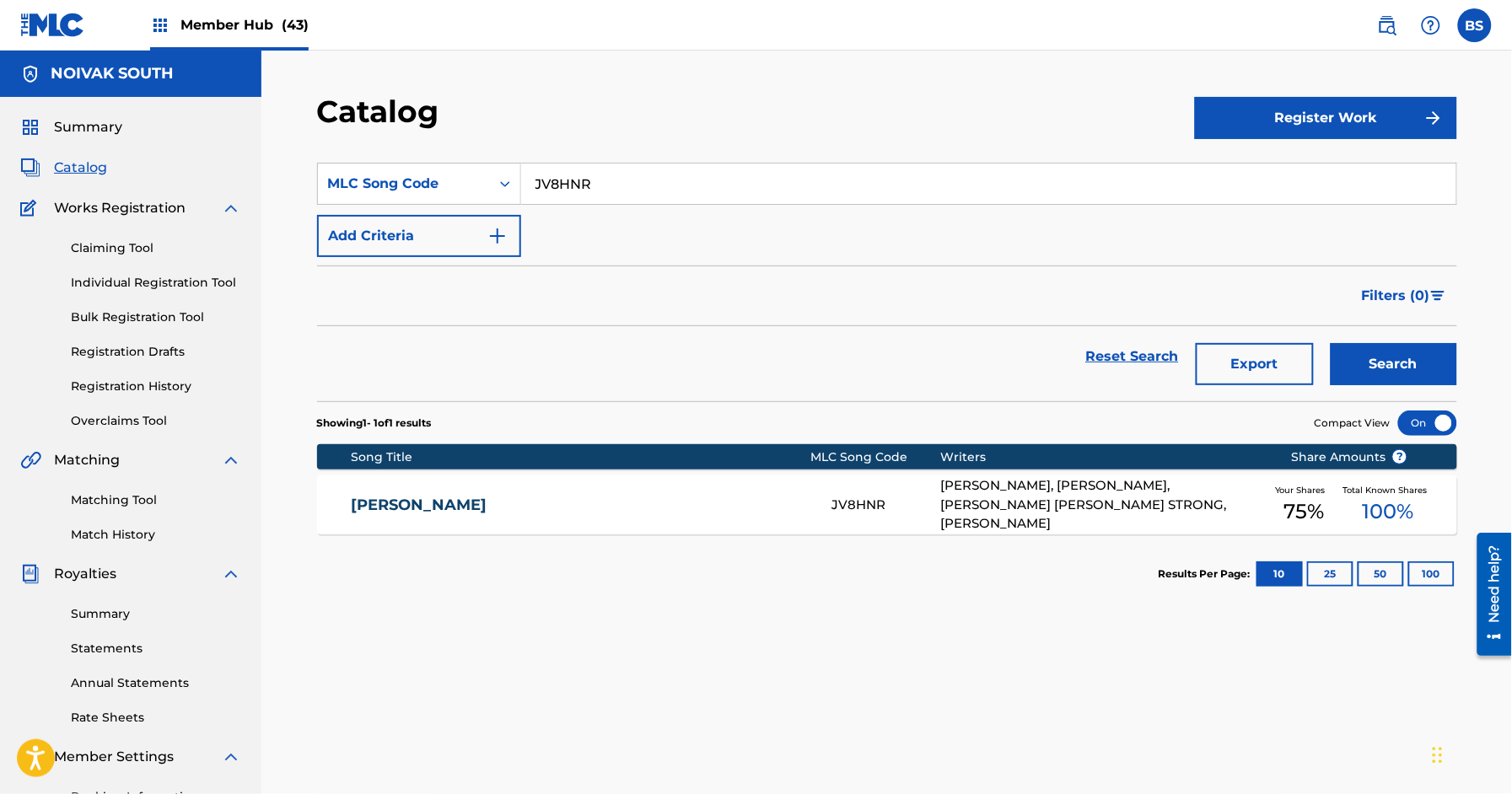
click at [745, 480] on div "[PERSON_NAME] JV8HNR [PERSON_NAME], [PERSON_NAME], [PERSON_NAME] [PERSON_NAME] …" at bounding box center [887, 505] width 1140 height 59
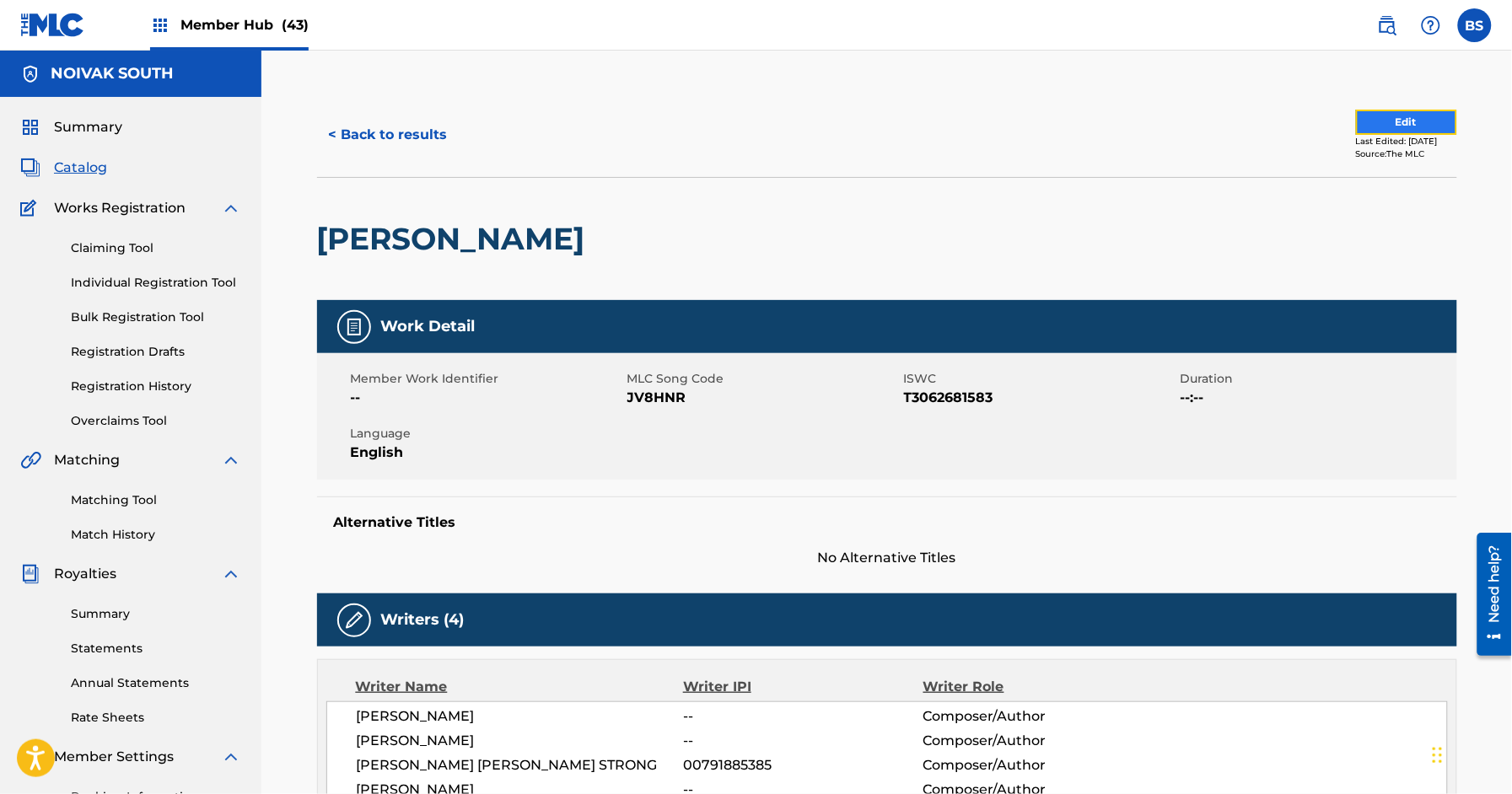
click at [1388, 131] on button "Edit" at bounding box center [1407, 123] width 102 height 26
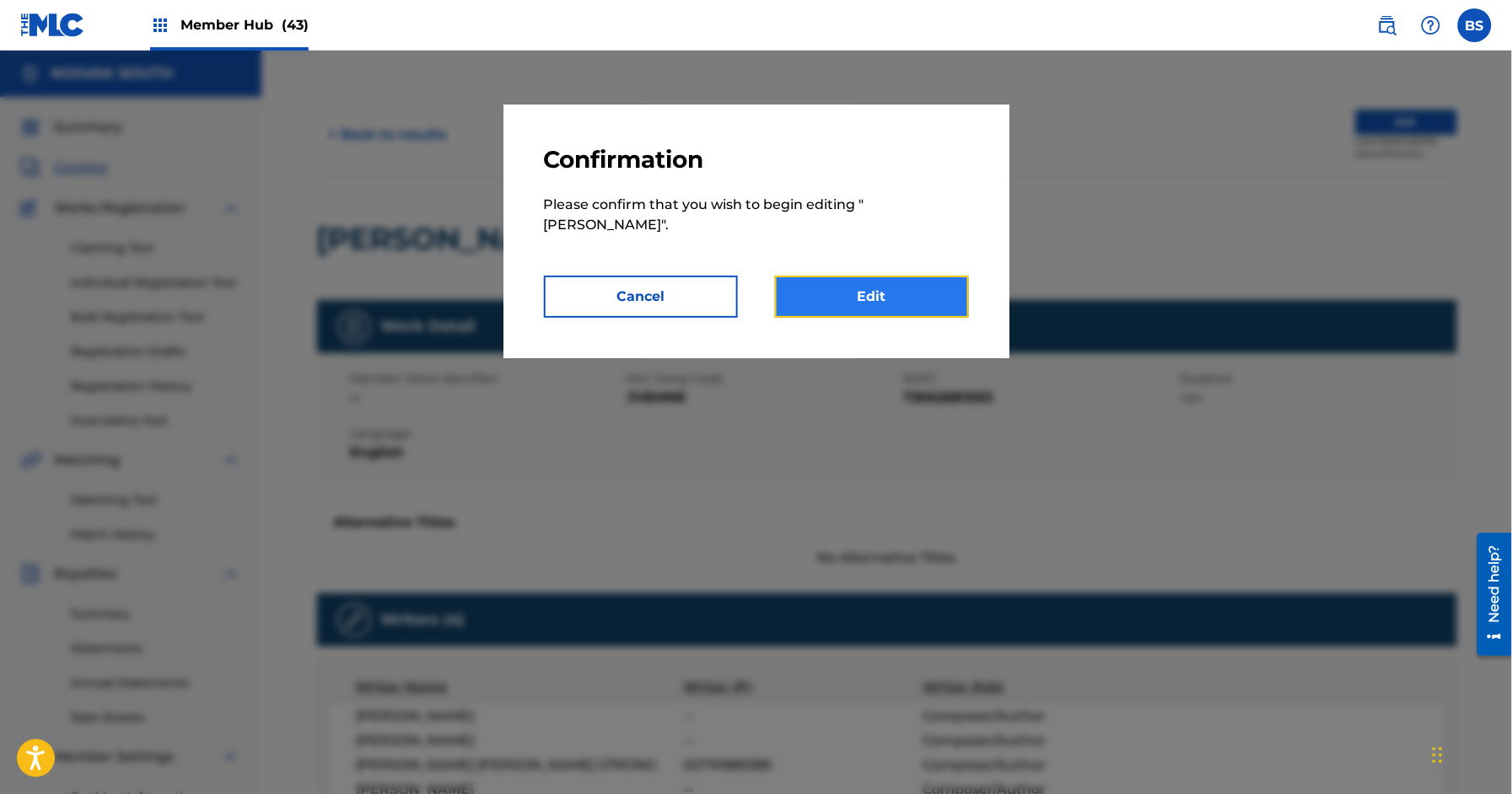
click at [916, 286] on link "Edit" at bounding box center [872, 296] width 194 height 42
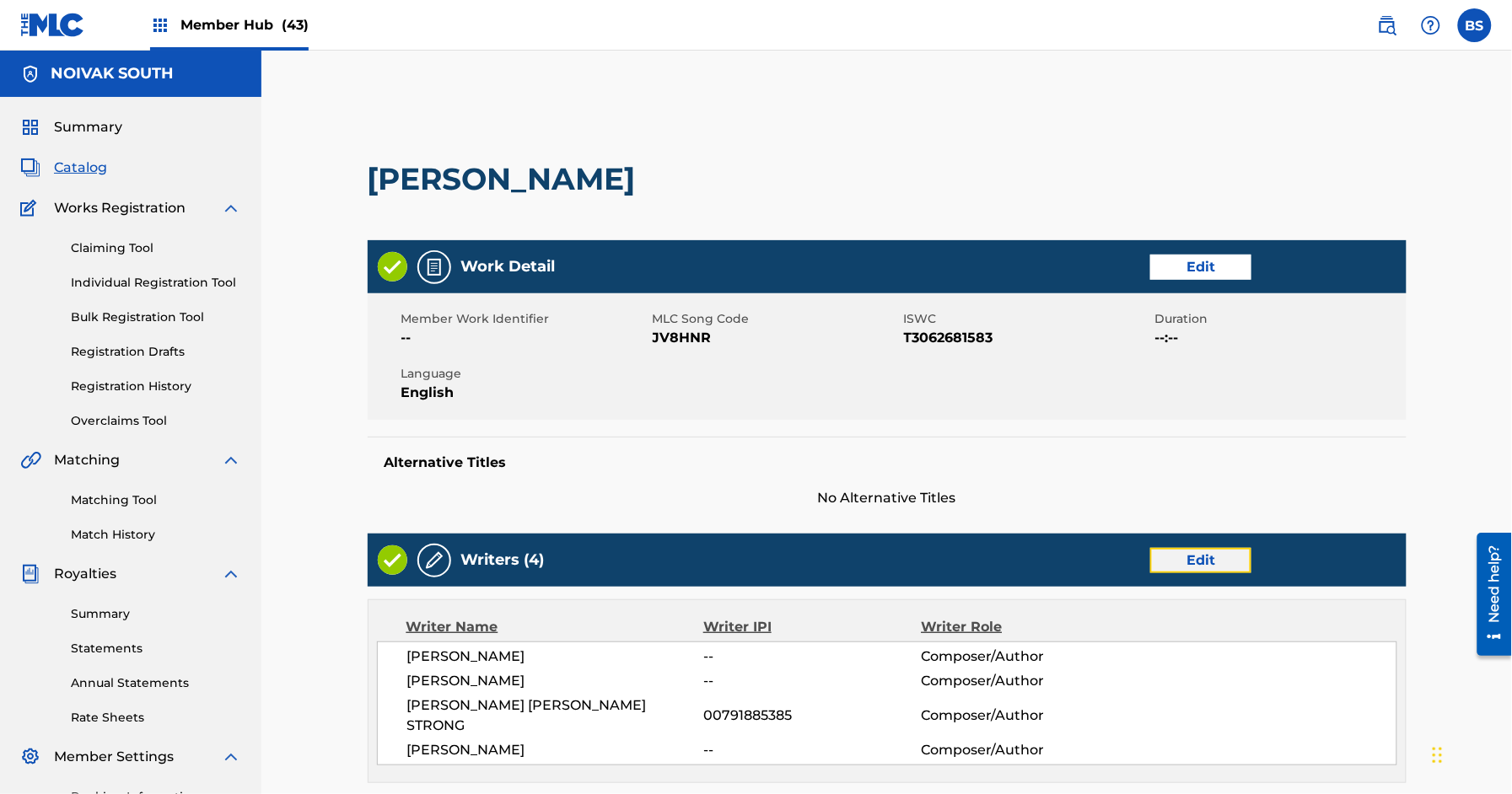
click at [1209, 559] on link "Edit" at bounding box center [1201, 561] width 102 height 26
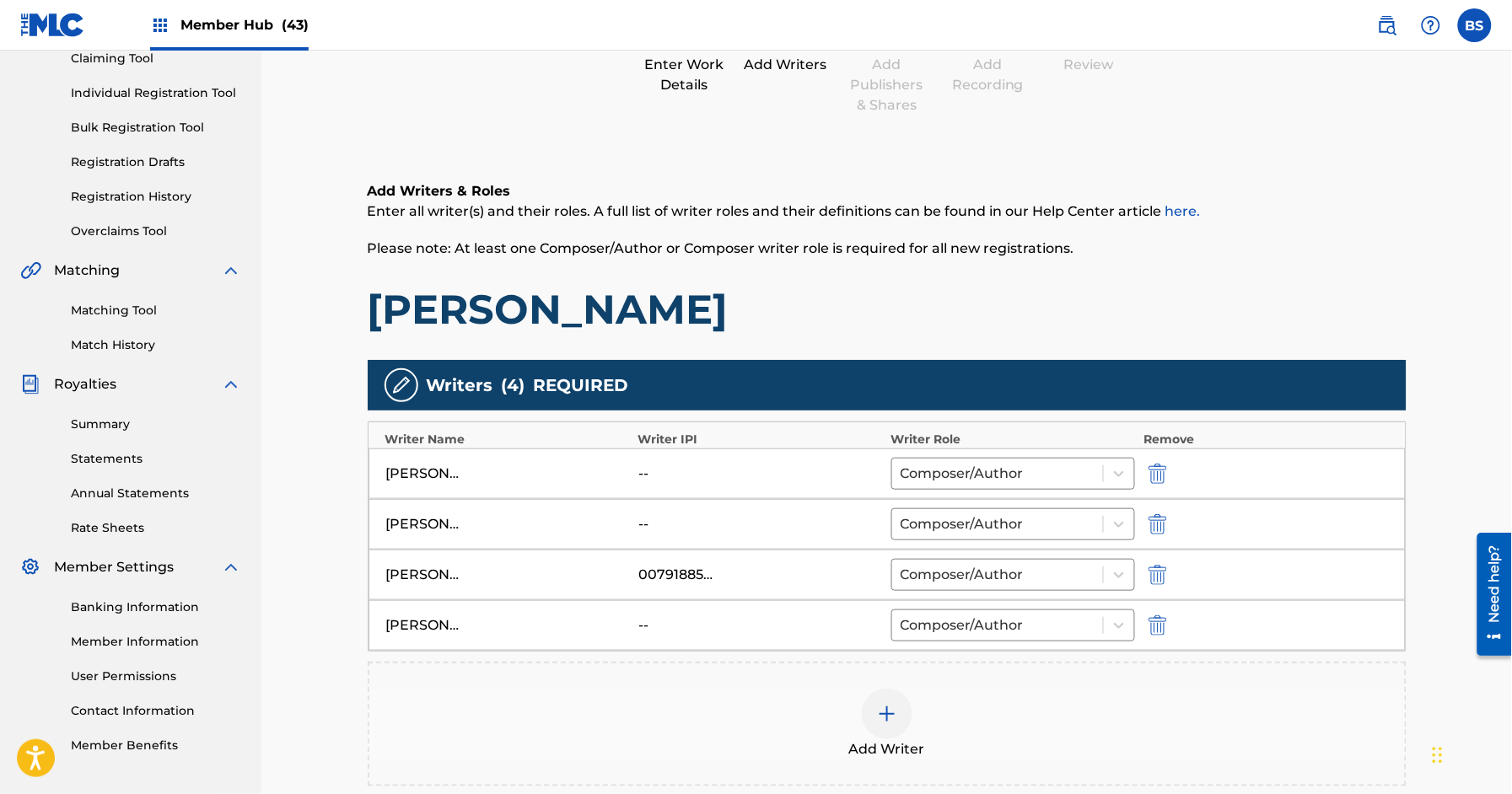
scroll to position [329, 0]
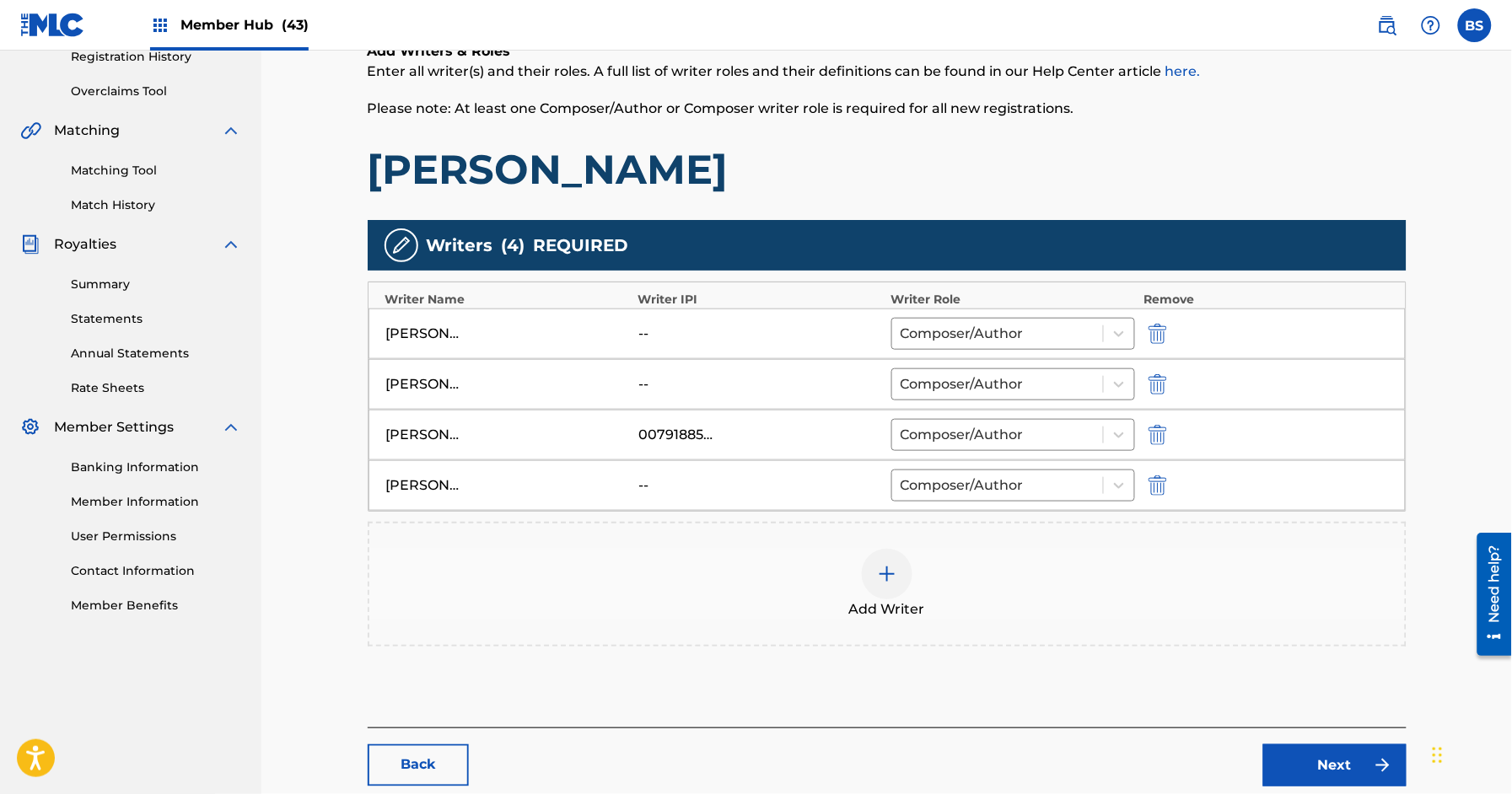
click at [893, 578] on img at bounding box center [887, 574] width 20 height 20
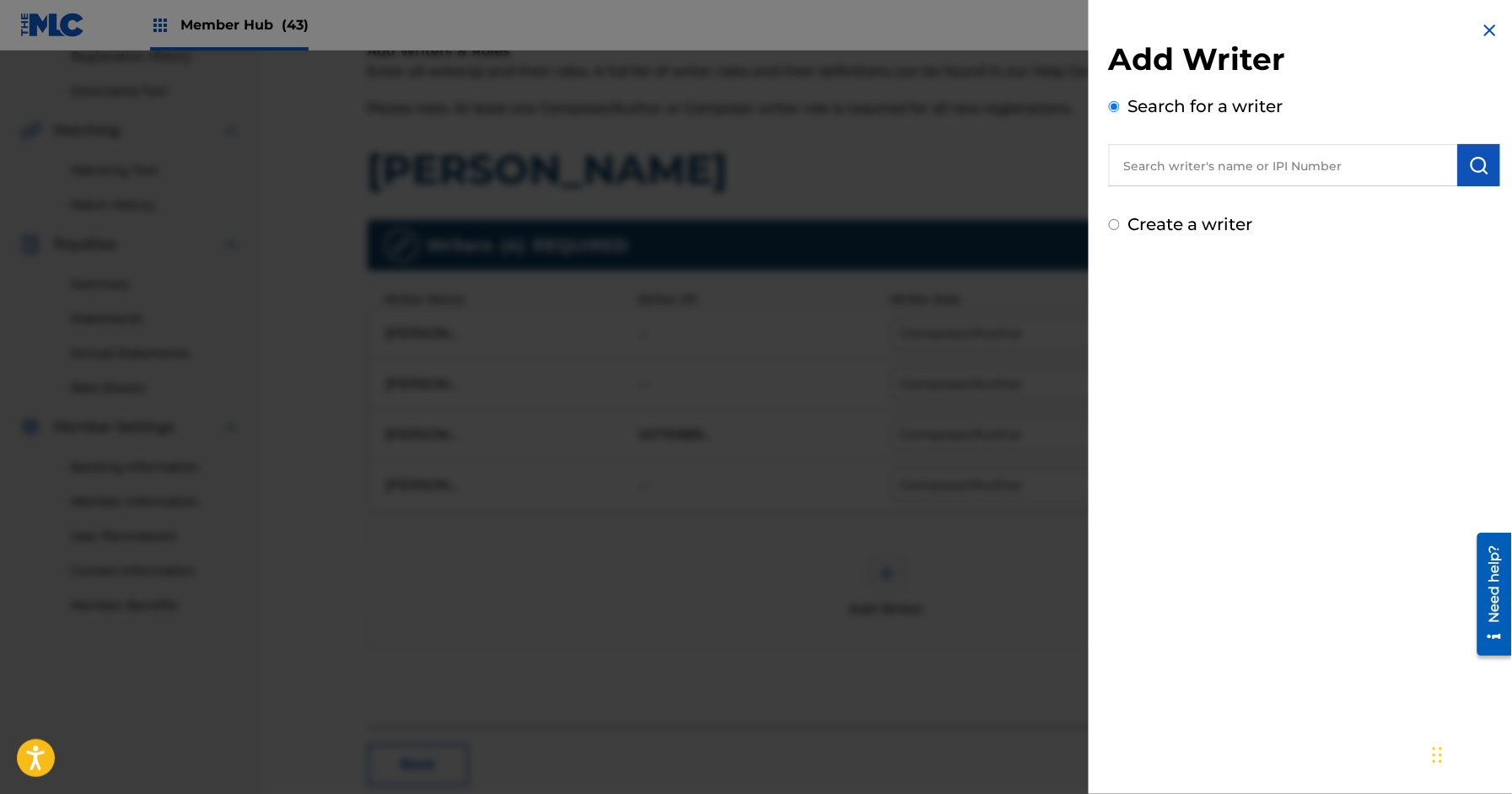
click at [1216, 198] on div "Add Writer Search for a writer Create a writer" at bounding box center [1305, 138] width 392 height 197
drag, startPoint x: 1234, startPoint y: 175, endPoint x: 1463, endPoint y: 167, distance: 229.1
click at [1236, 175] on input "text" at bounding box center [1283, 166] width 349 height 42
paste input "00403502608"
type input "00403502608"
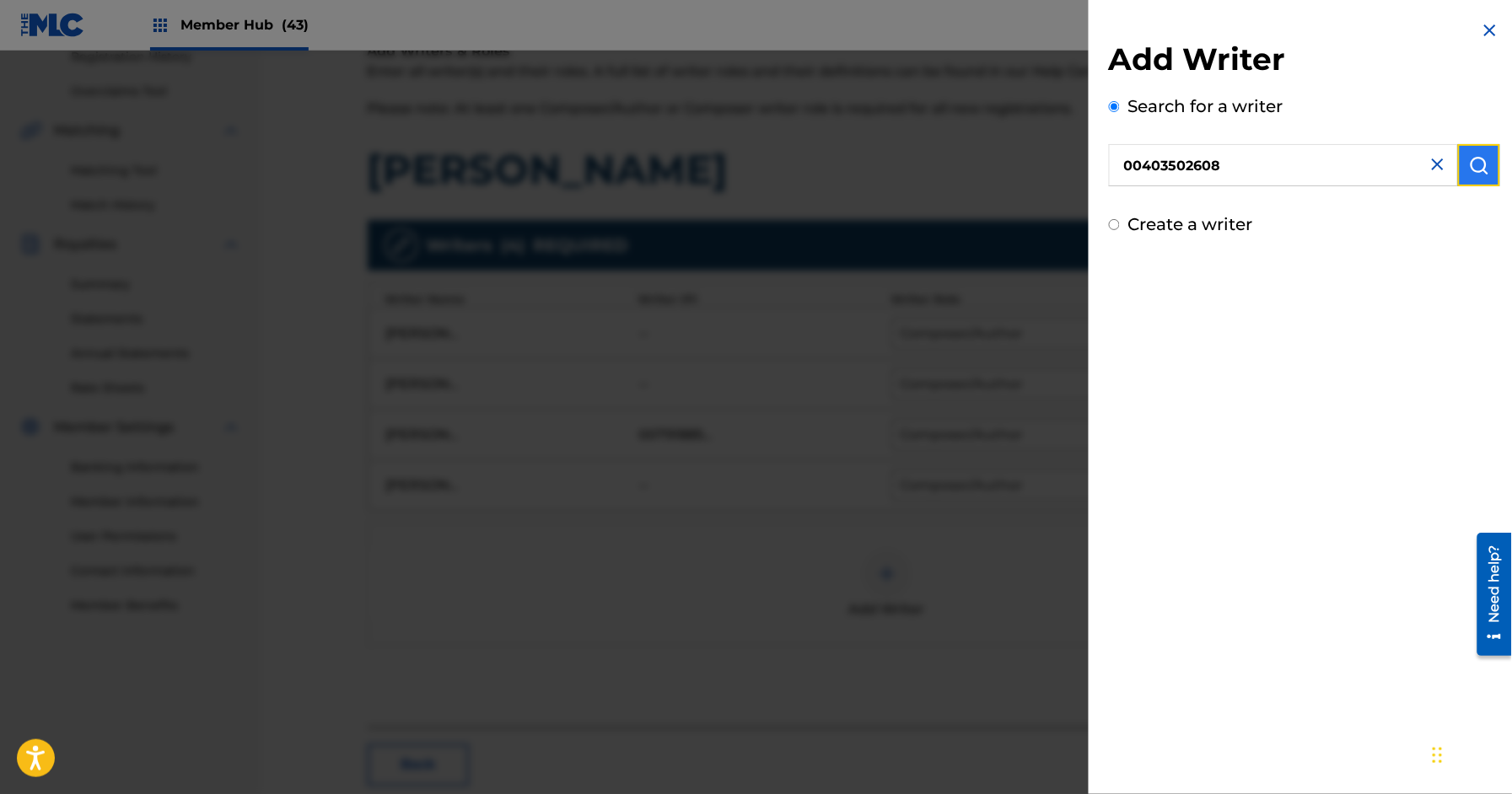
click at [1476, 166] on img "submit" at bounding box center [1479, 166] width 20 height 20
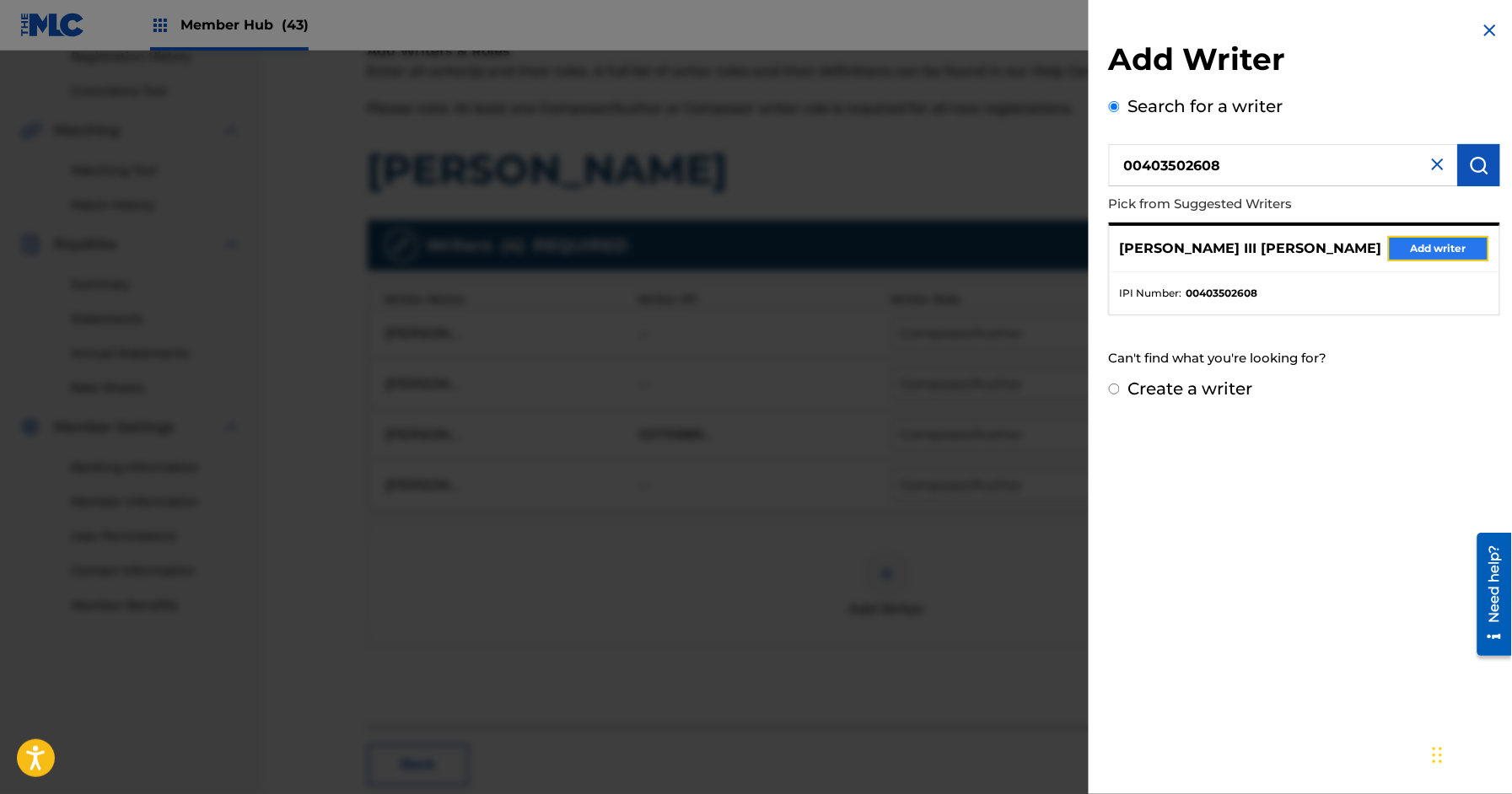
drag, startPoint x: 1433, startPoint y: 241, endPoint x: 1377, endPoint y: 319, distance: 96.0
click at [1433, 241] on button "Add writer" at bounding box center [1439, 249] width 102 height 26
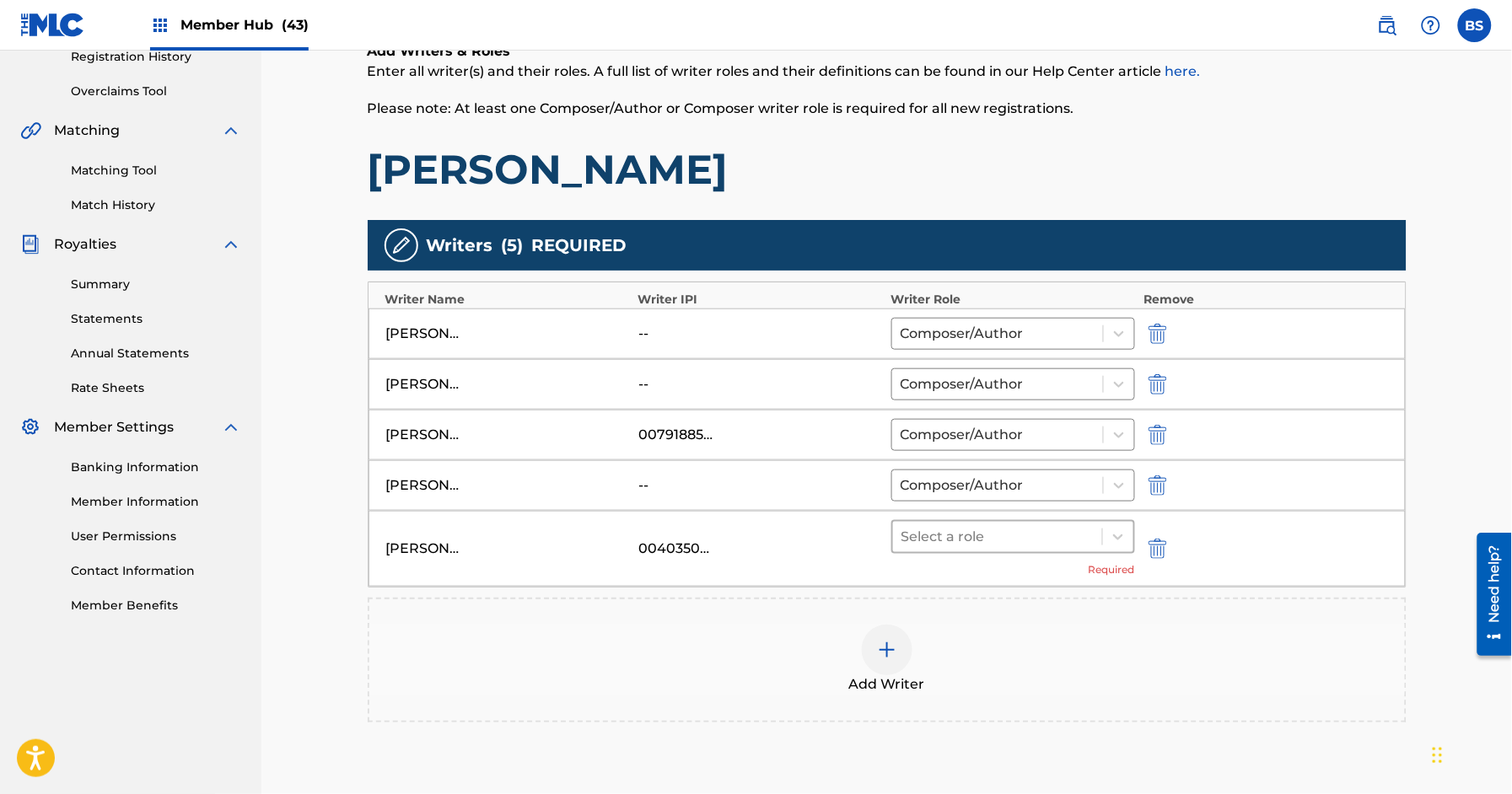
click at [968, 523] on div "Select a role" at bounding box center [998, 536] width 210 height 30
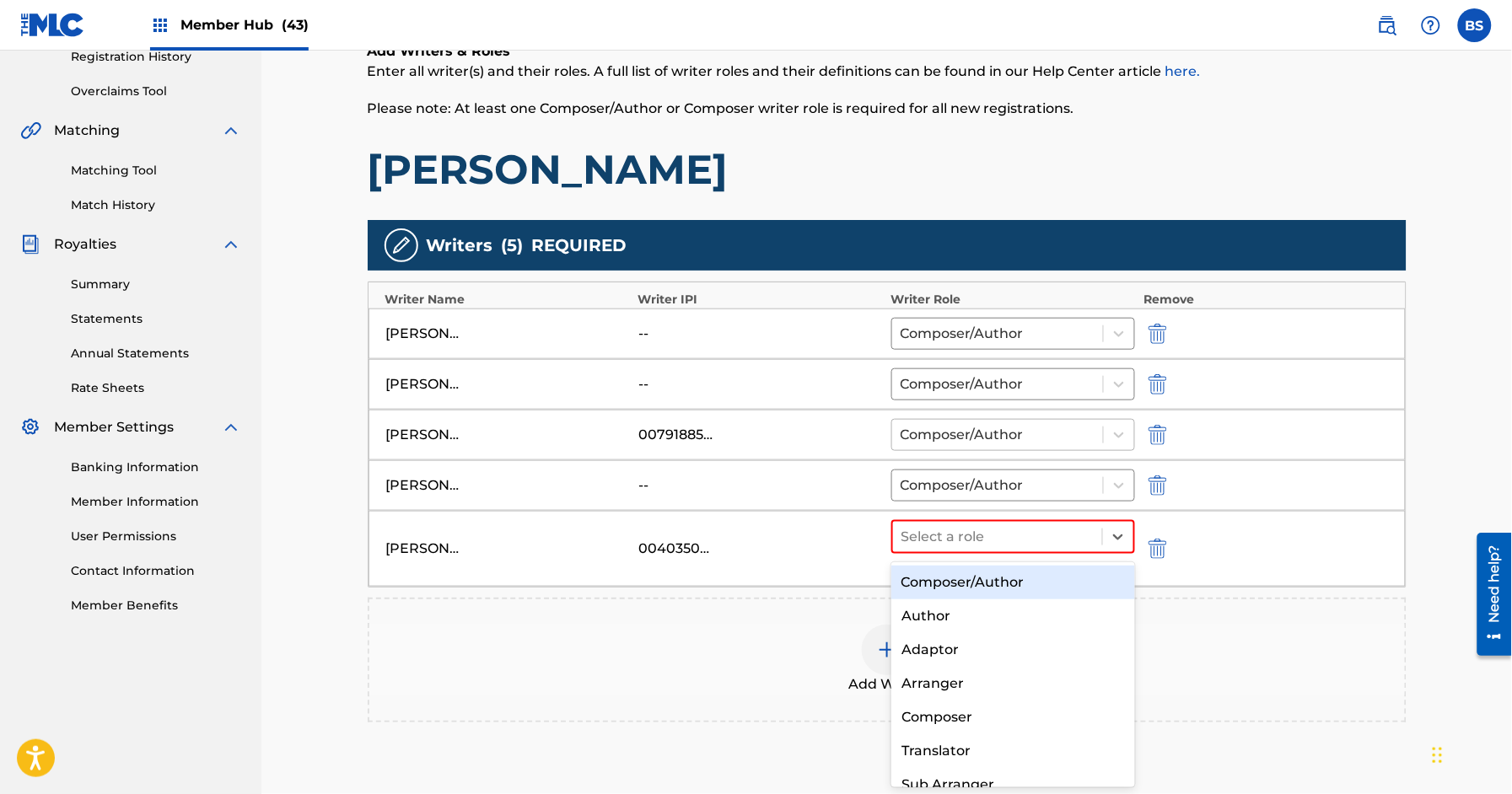
drag, startPoint x: 961, startPoint y: 586, endPoint x: 1053, endPoint y: 423, distance: 187.2
click at [960, 586] on div "Composer/Author" at bounding box center [1013, 582] width 243 height 34
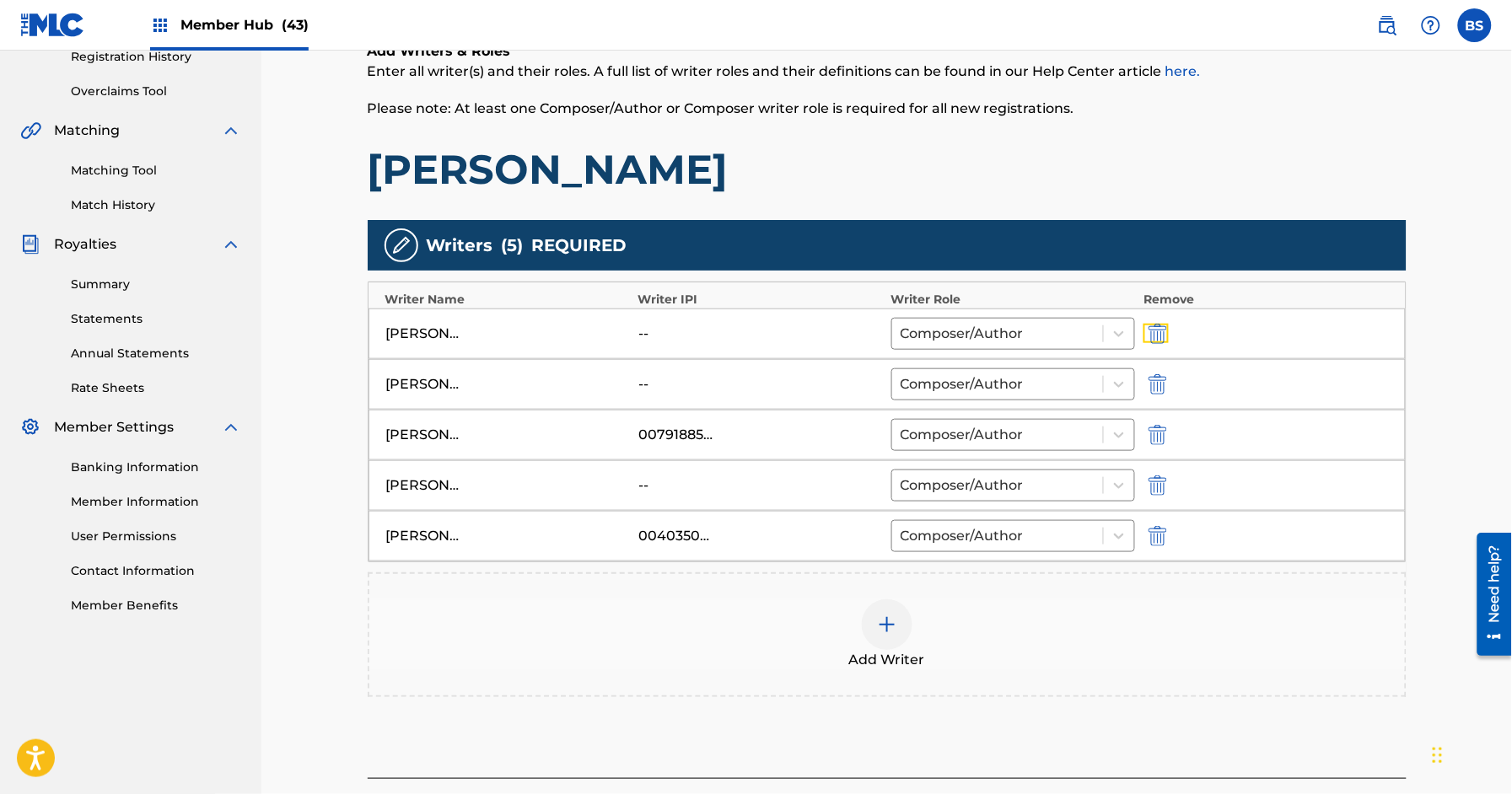
drag, startPoint x: 1159, startPoint y: 328, endPoint x: 1025, endPoint y: 611, distance: 313.1
click at [1159, 328] on img "submit" at bounding box center [1158, 334] width 18 height 20
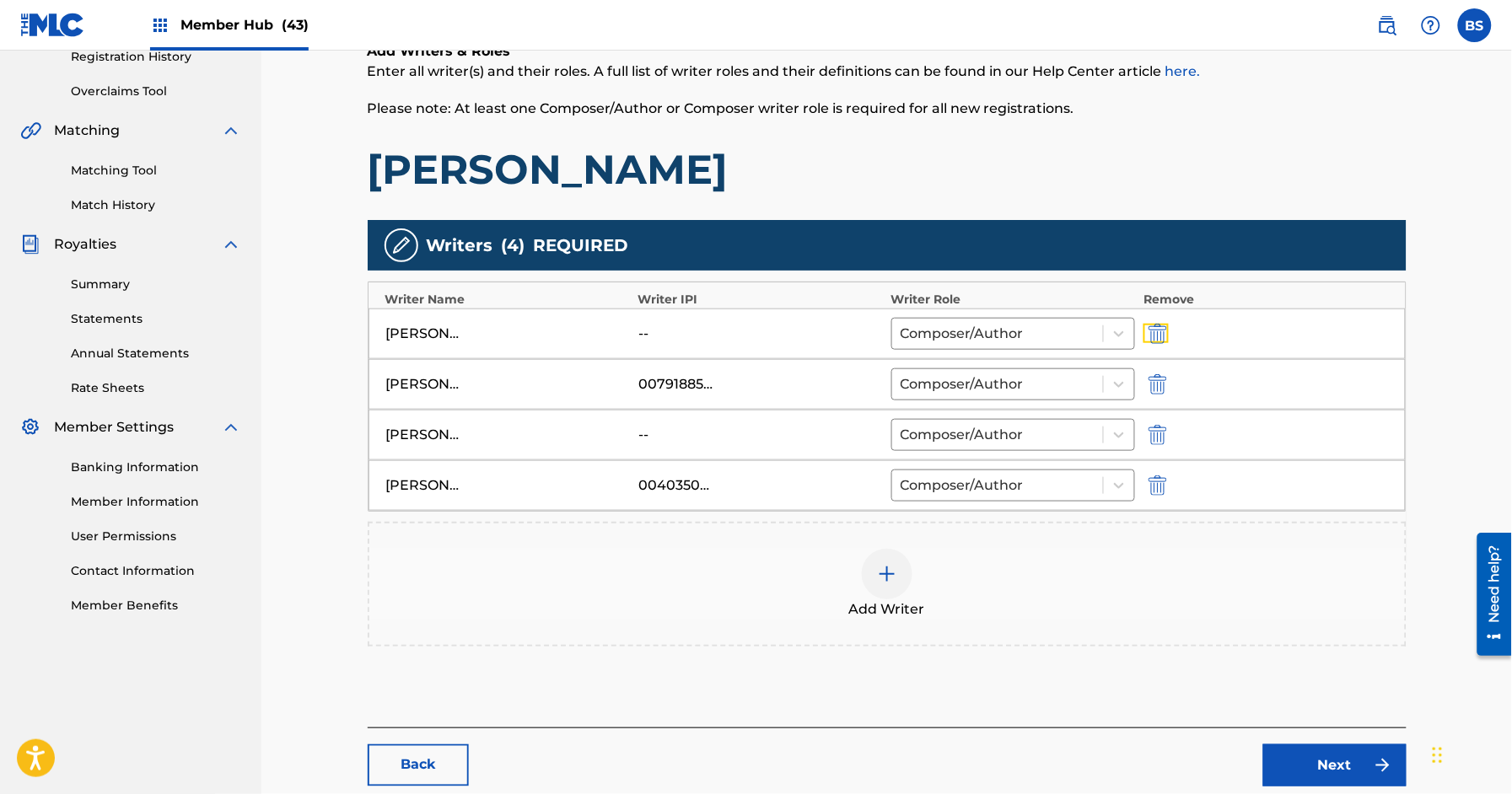
scroll to position [430, 0]
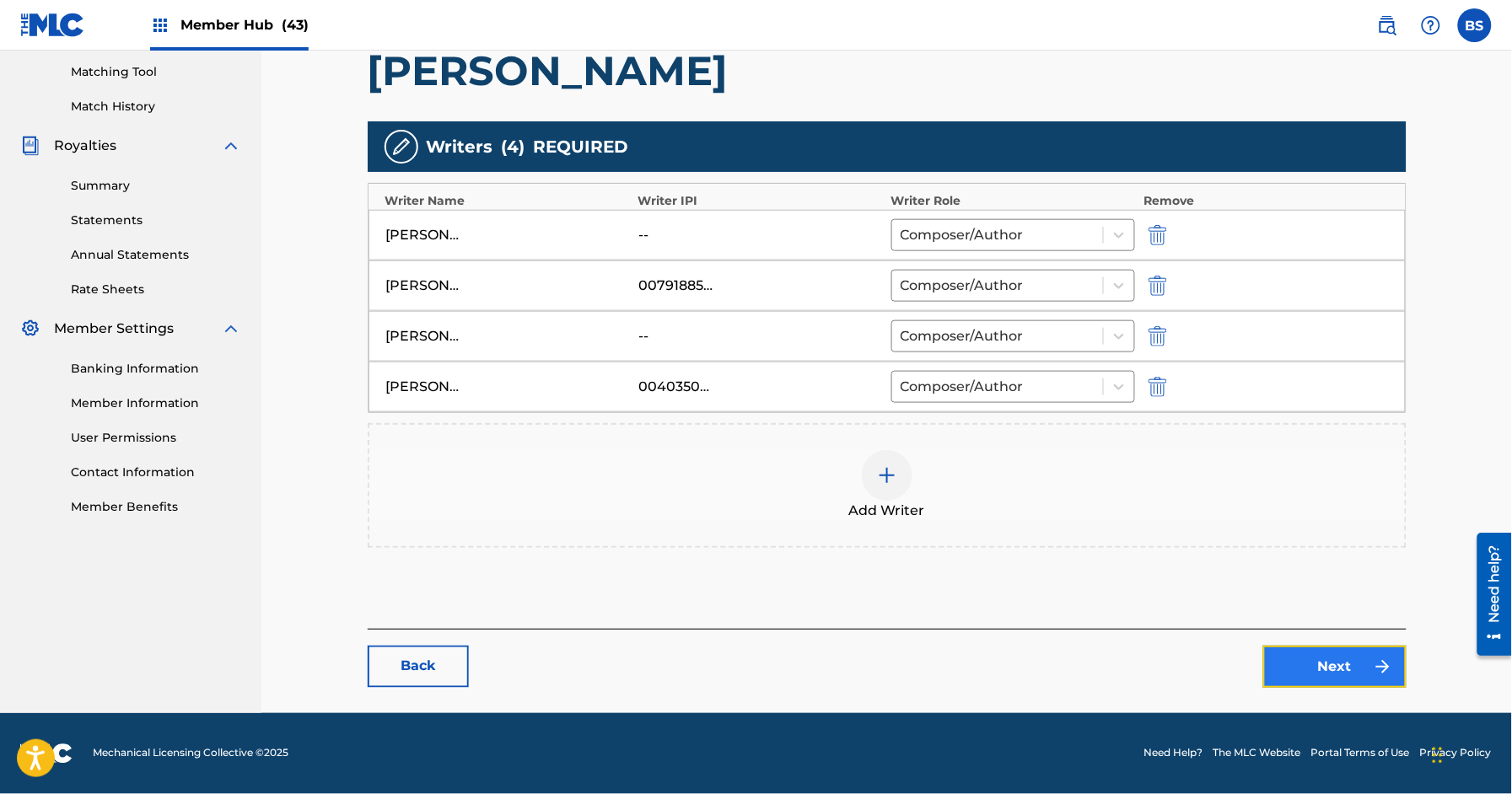
click at [1347, 659] on link "Next" at bounding box center [1334, 667] width 144 height 42
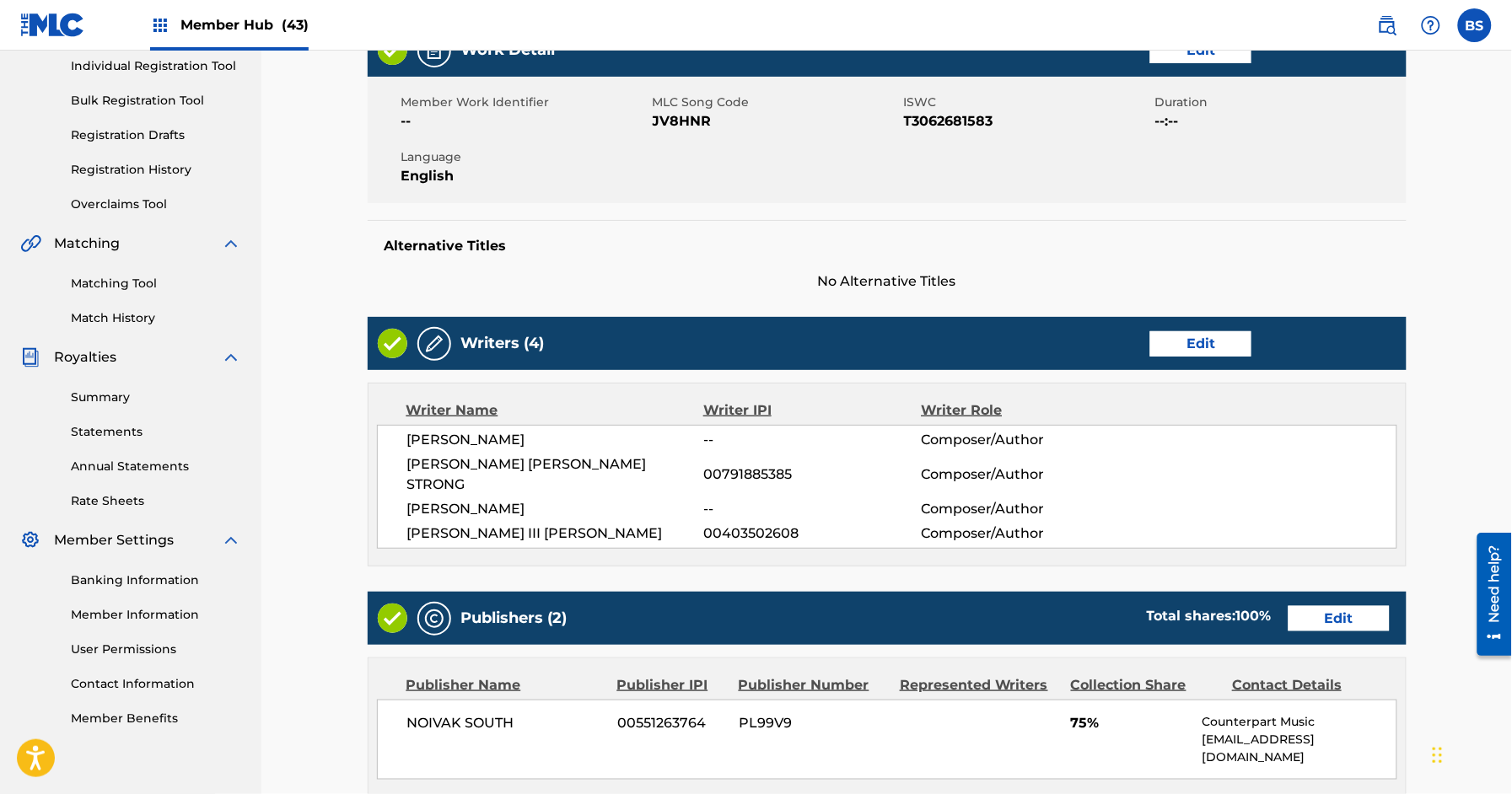
scroll to position [268, 0]
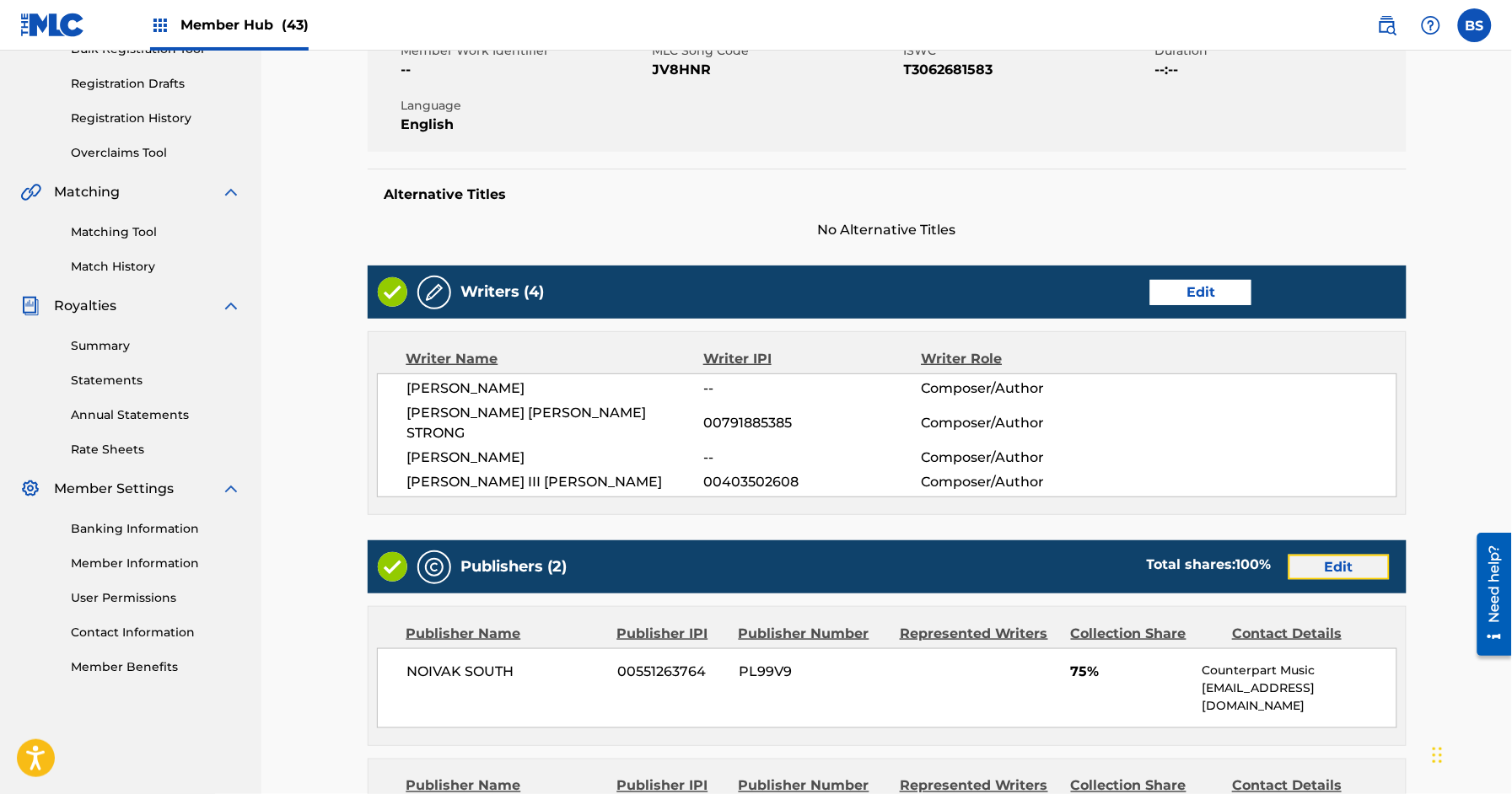
click at [1361, 554] on link "Edit" at bounding box center [1339, 567] width 102 height 26
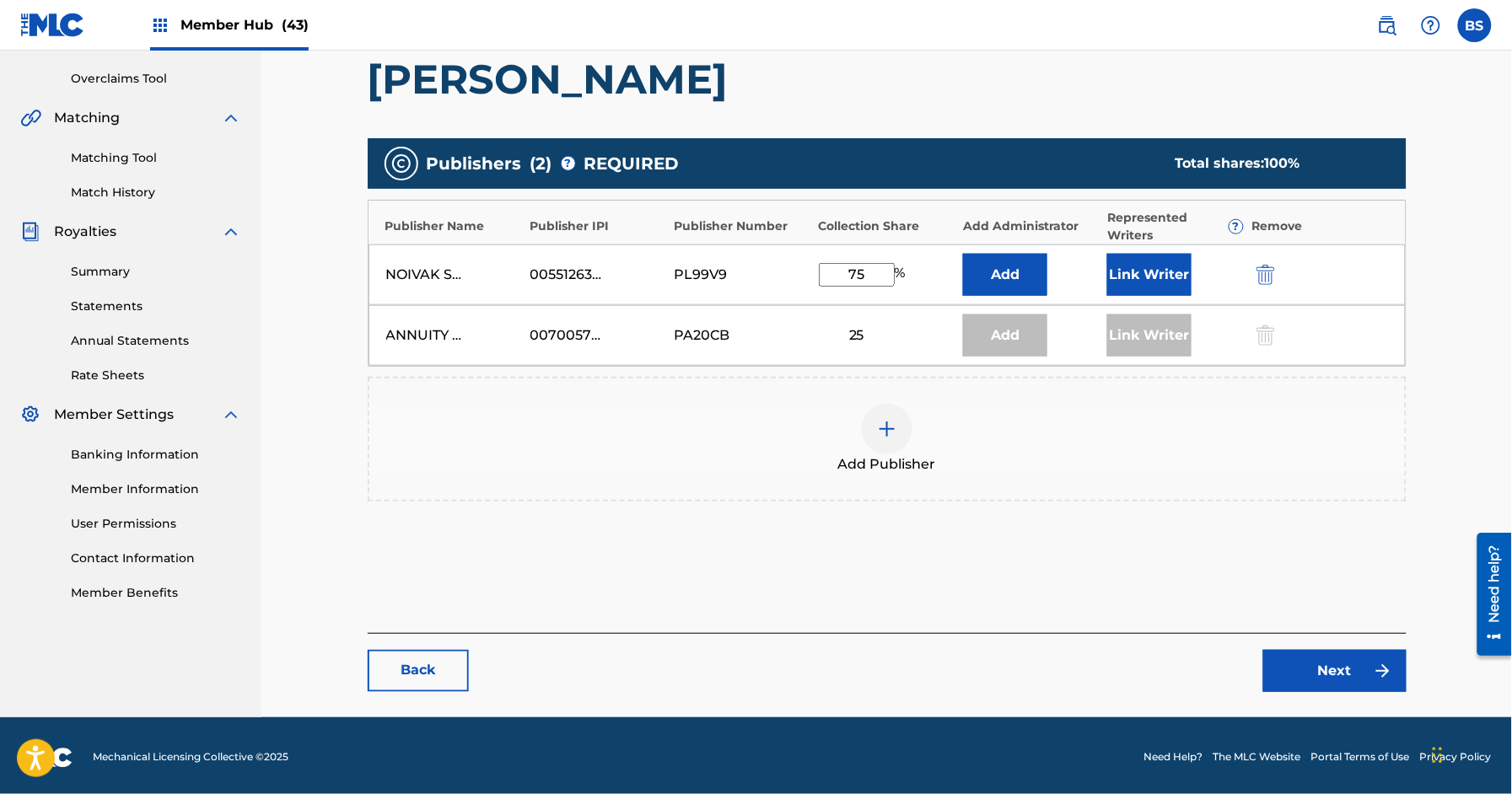
scroll to position [346, 0]
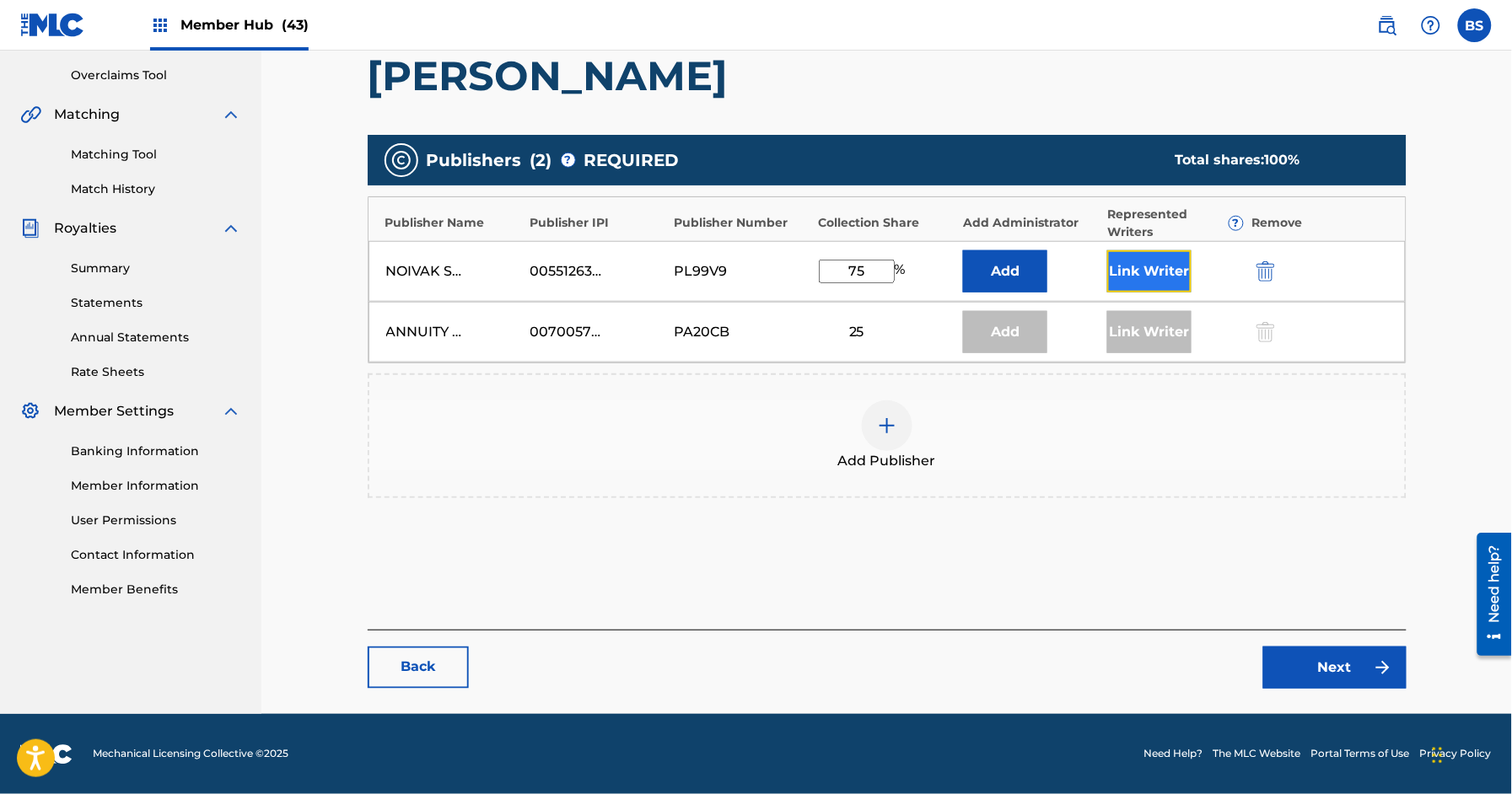
click at [1153, 279] on button "Link Writer" at bounding box center [1150, 272] width 84 height 42
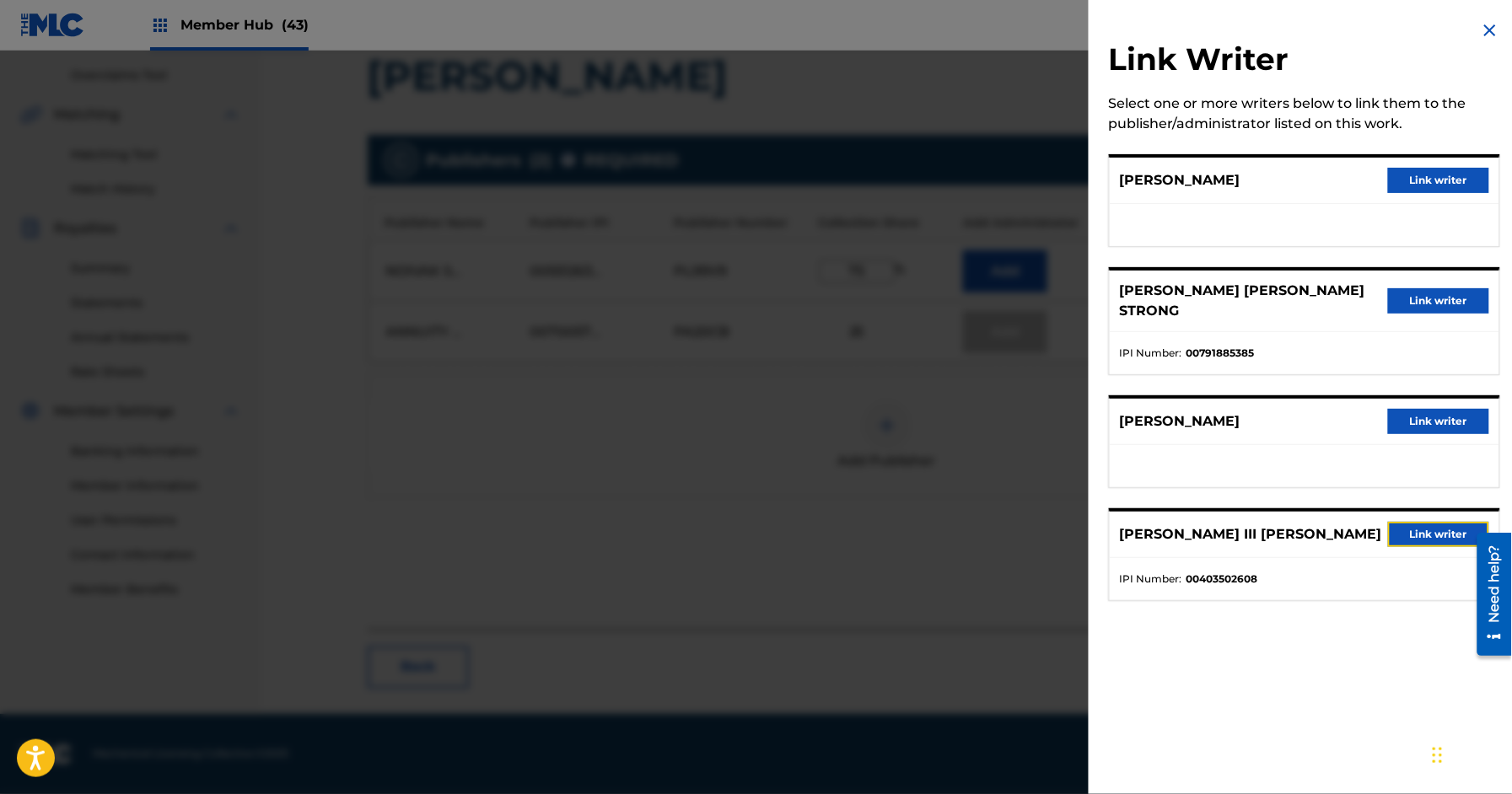
click at [1427, 522] on button "Link writer" at bounding box center [1439, 534] width 102 height 26
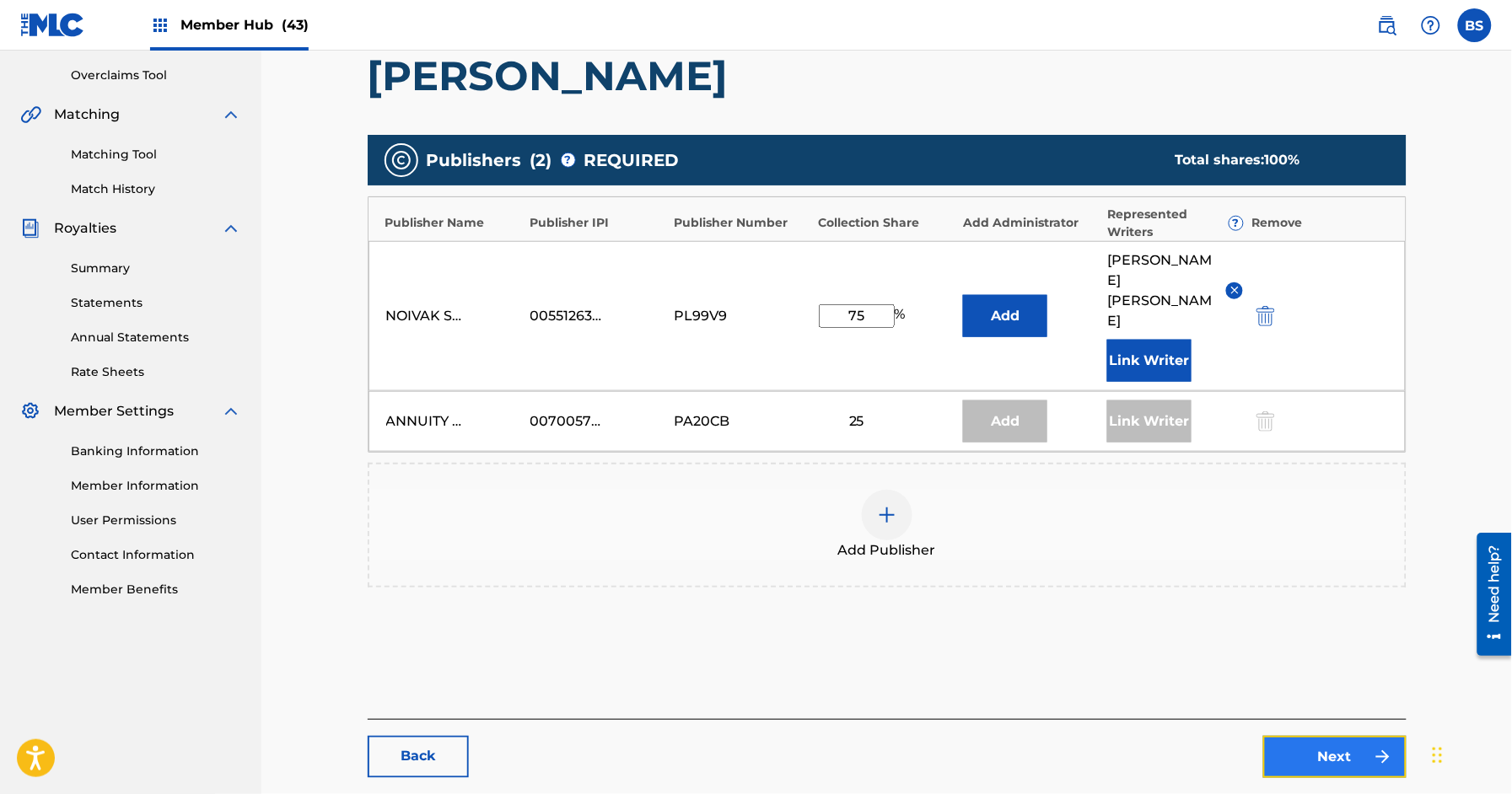
click at [1349, 739] on link "Next" at bounding box center [1334, 756] width 144 height 42
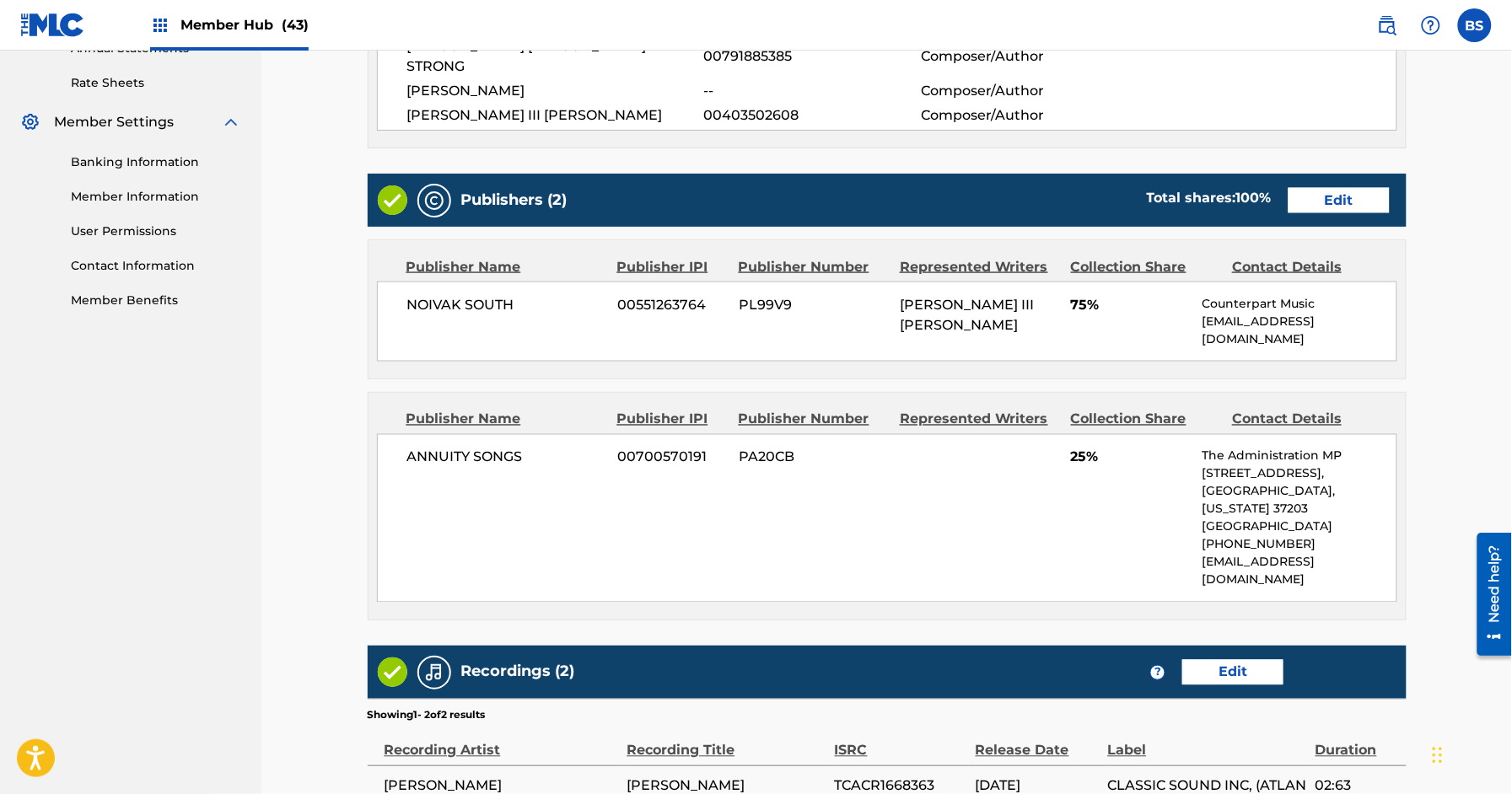
scroll to position [815, 0]
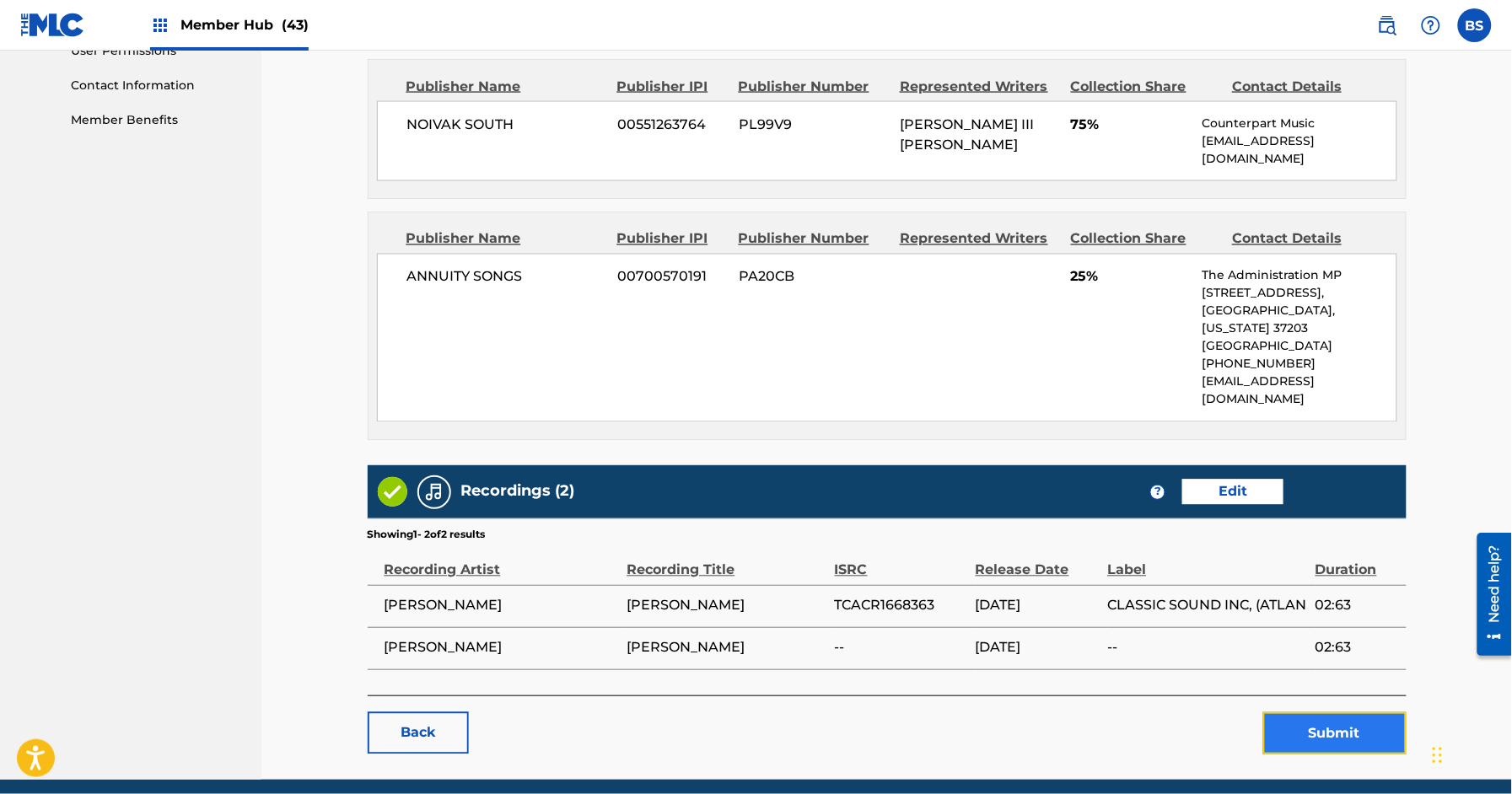
click at [1306, 713] on button "Submit" at bounding box center [1334, 734] width 144 height 42
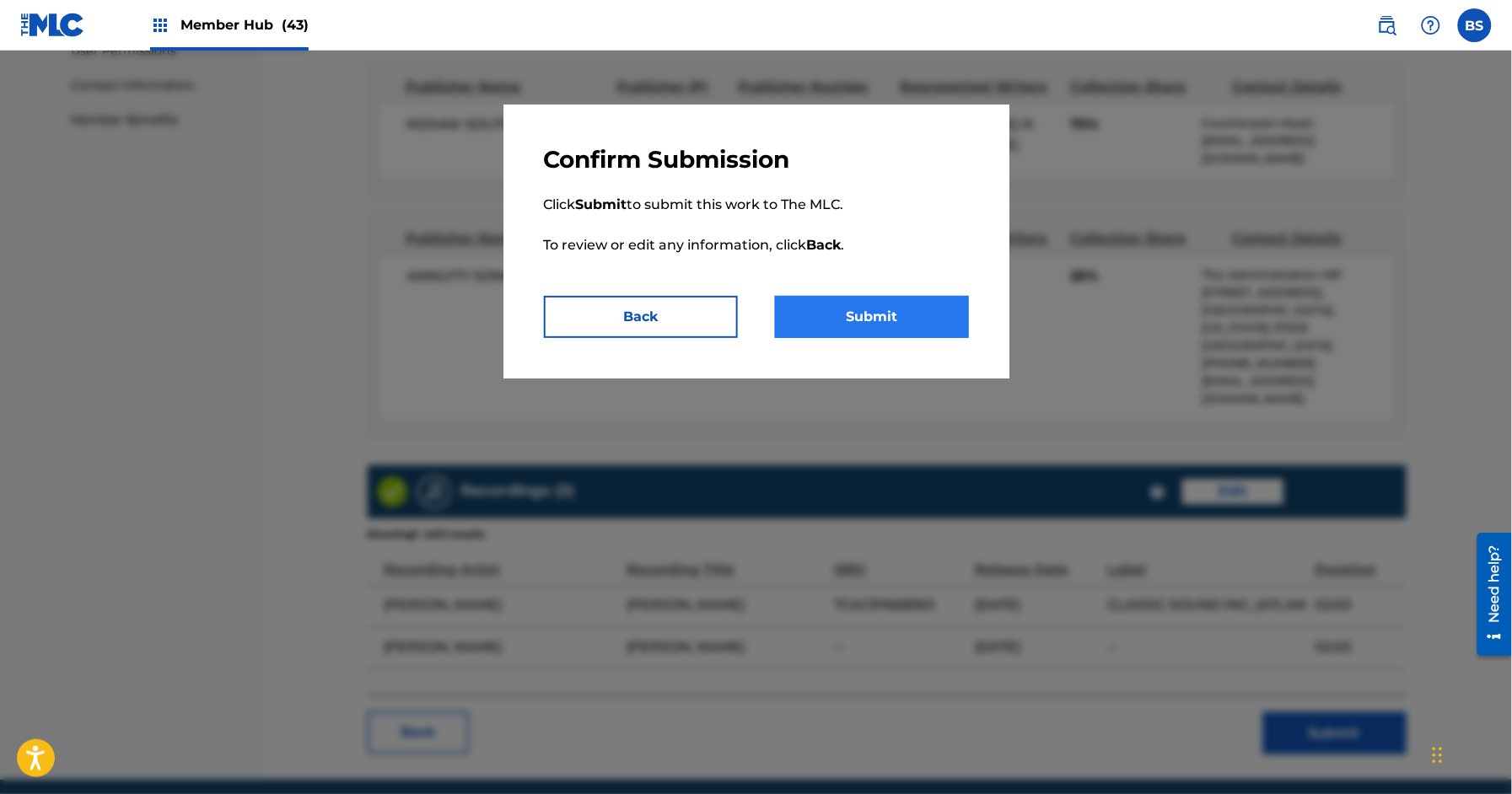
drag, startPoint x: 880, startPoint y: 283, endPoint x: 887, endPoint y: 295, distance: 13.9
click at [880, 283] on p "Click Submit to submit this work to The MLC. To review or edit any information,…" at bounding box center [756, 235] width 425 height 122
drag, startPoint x: 886, startPoint y: 300, endPoint x: 968, endPoint y: 421, distance: 146.2
click at [884, 304] on button "Submit" at bounding box center [872, 317] width 194 height 42
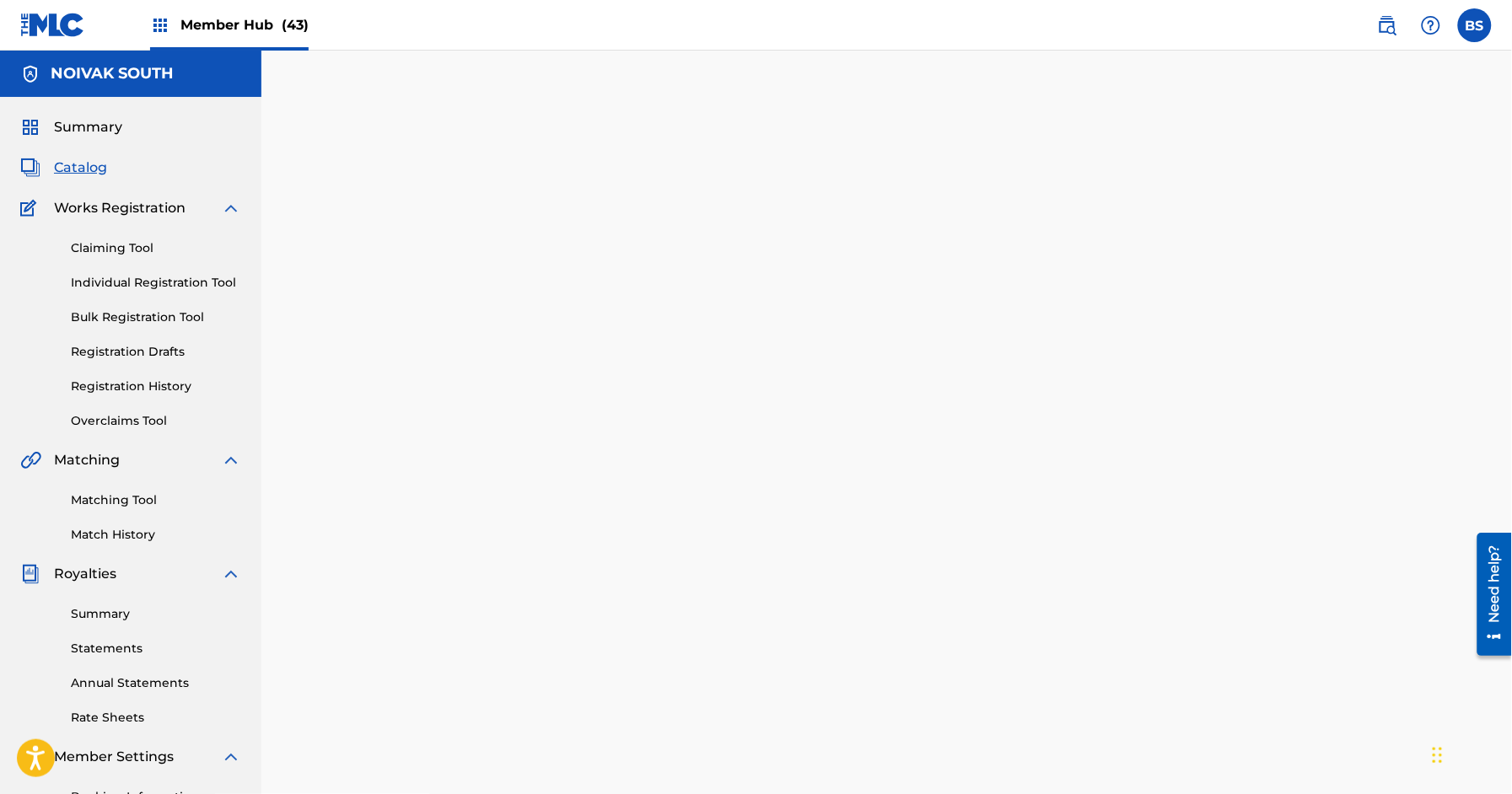
click at [63, 167] on span "Catalog" at bounding box center [81, 167] width 53 height 20
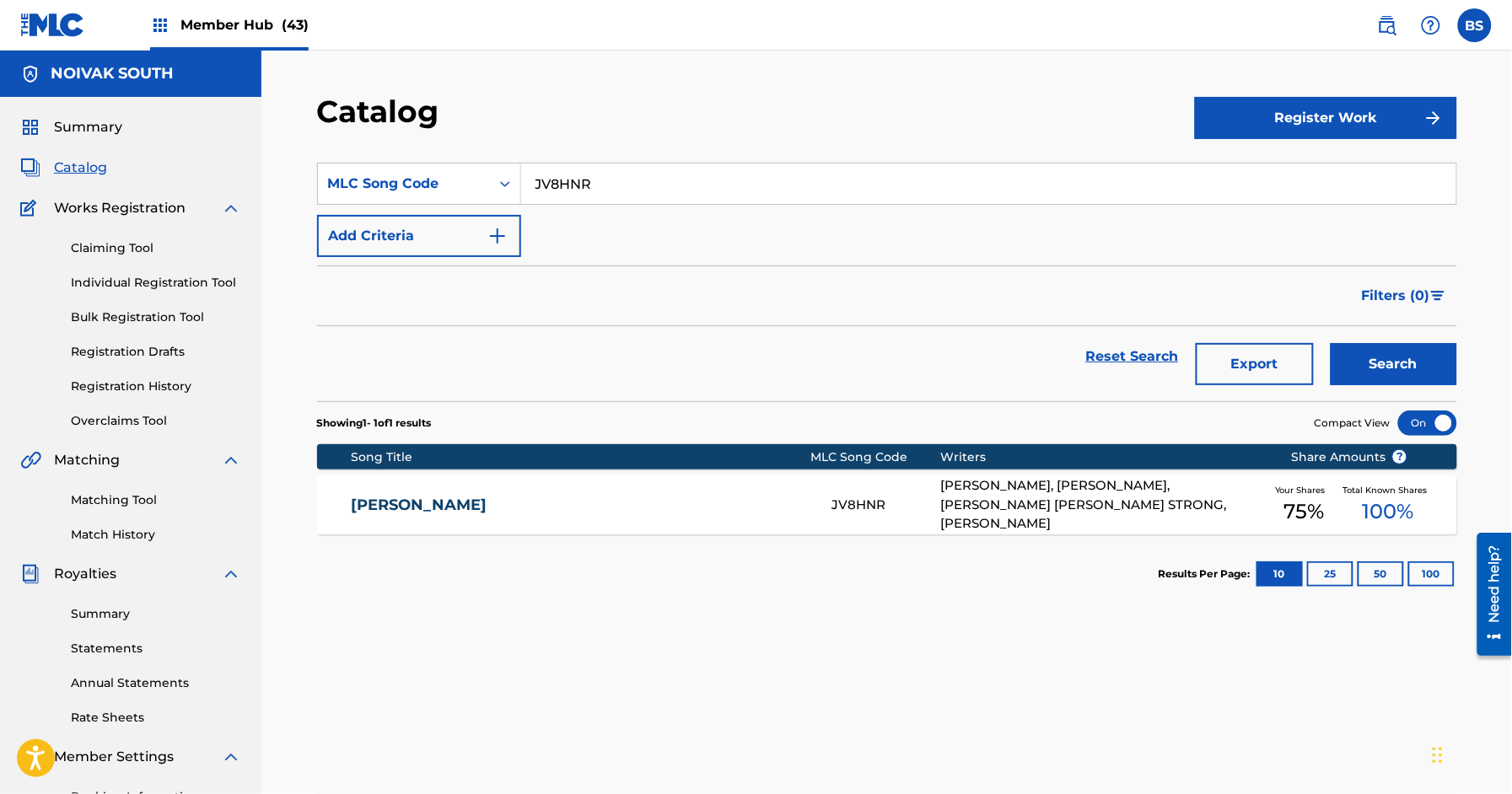
click at [568, 188] on input "JV8HNR" at bounding box center [988, 184] width 935 height 40
paste input "Z90495"
type input "Z90495"
click at [1375, 350] on button "Search" at bounding box center [1394, 364] width 126 height 42
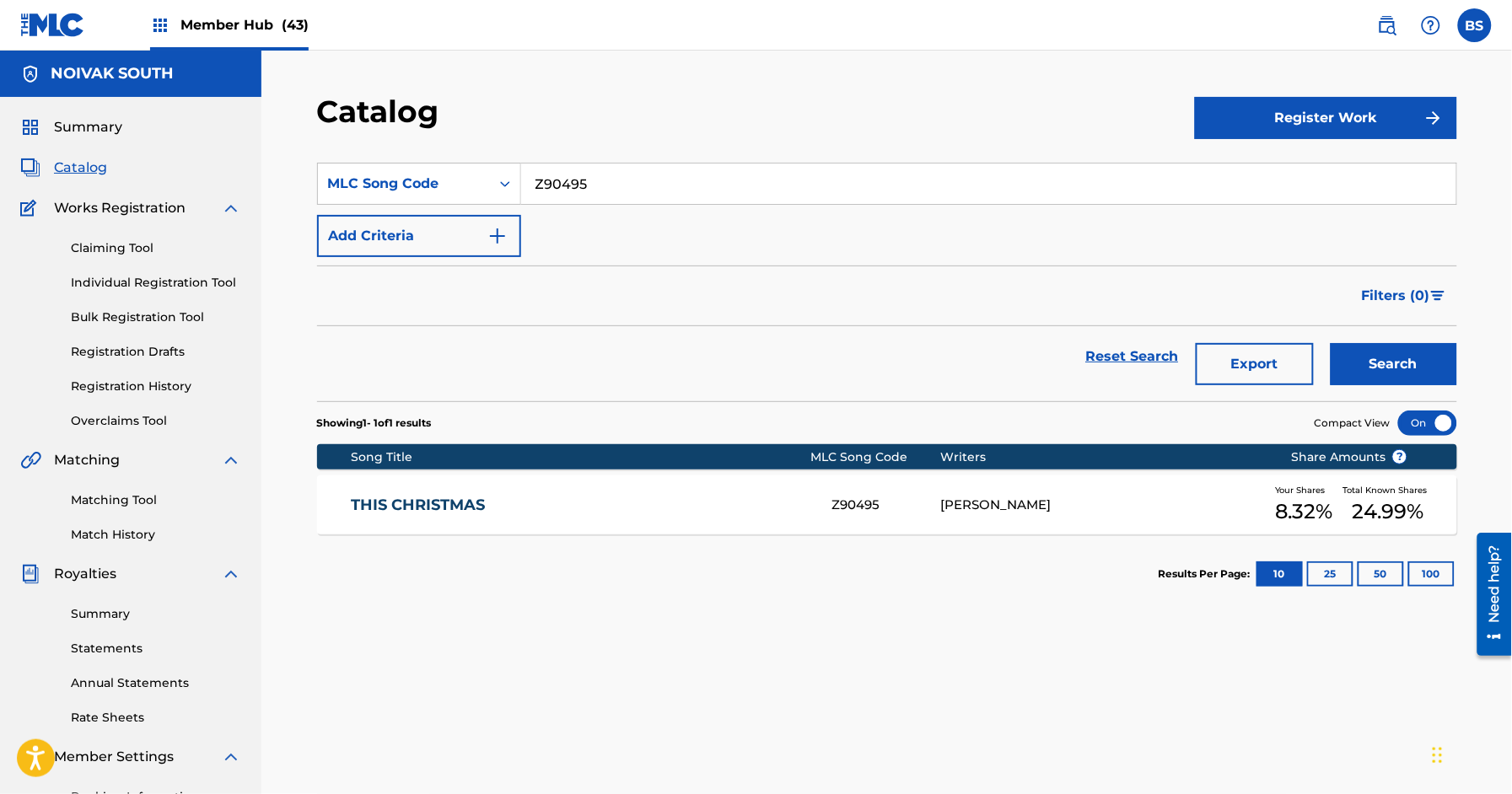
click at [744, 512] on link "THIS CHRISTMAS" at bounding box center [579, 505] width 459 height 19
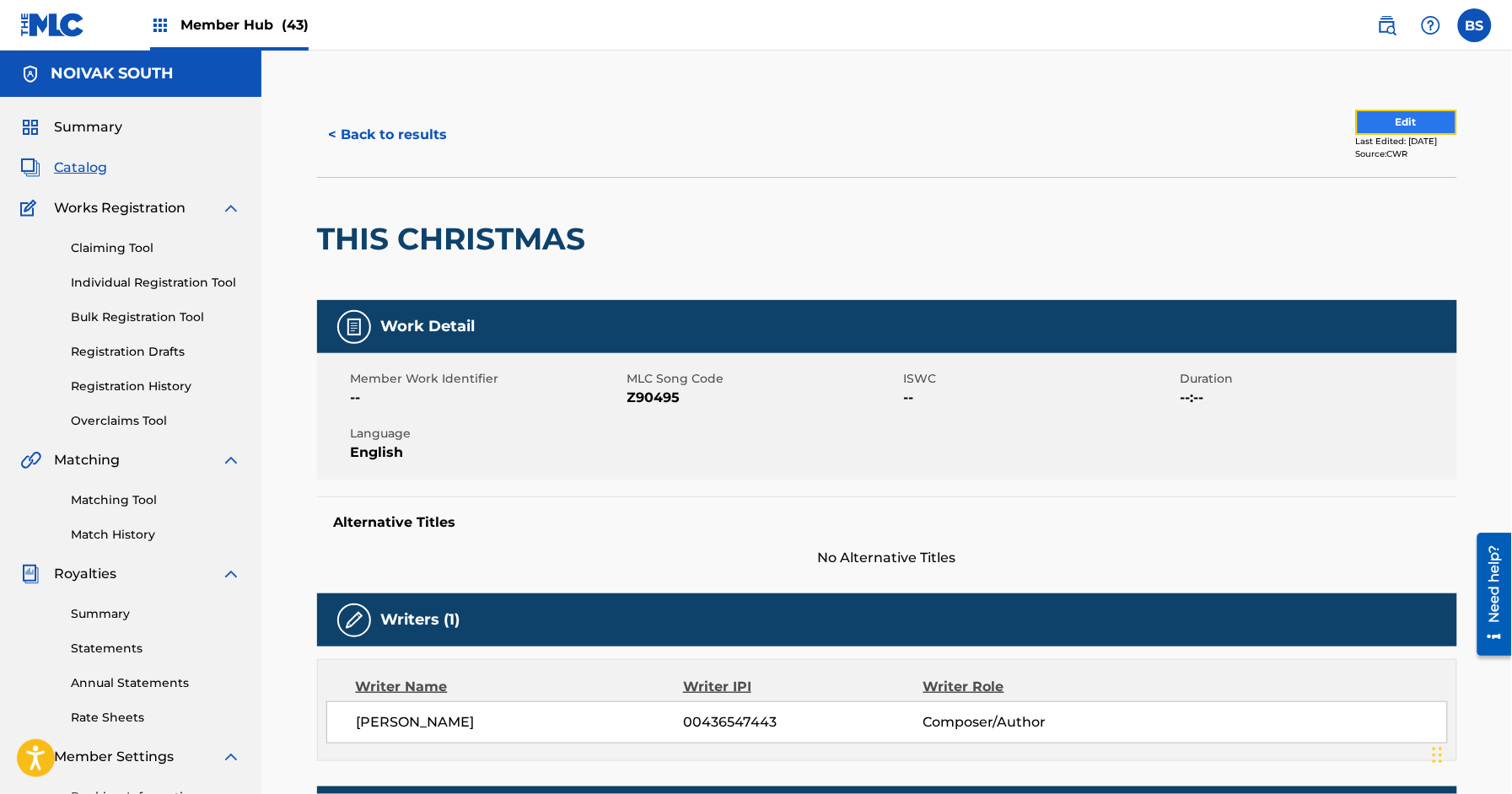
click at [1387, 123] on button "Edit" at bounding box center [1407, 123] width 102 height 26
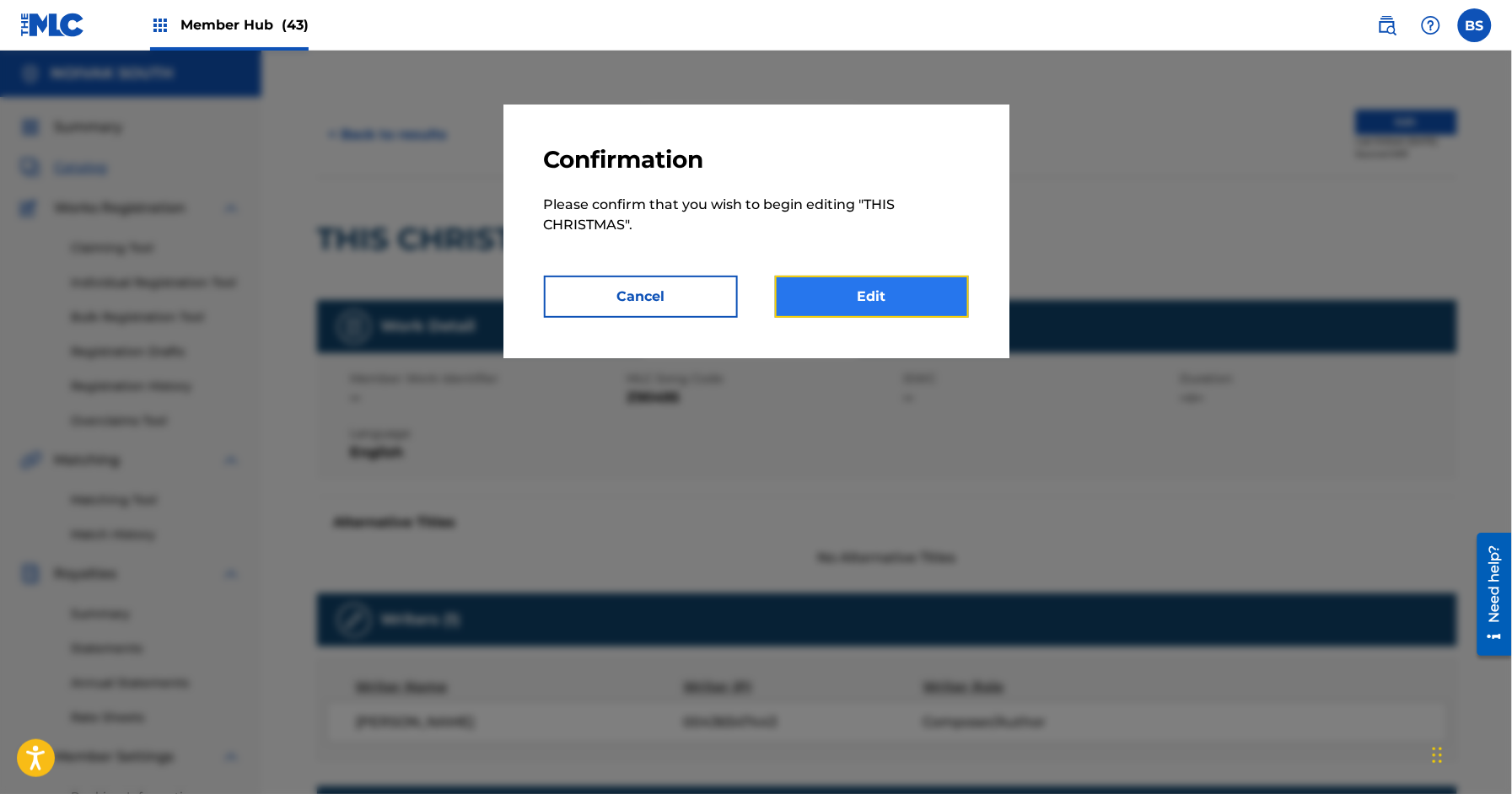
click at [874, 291] on link "Edit" at bounding box center [872, 296] width 194 height 42
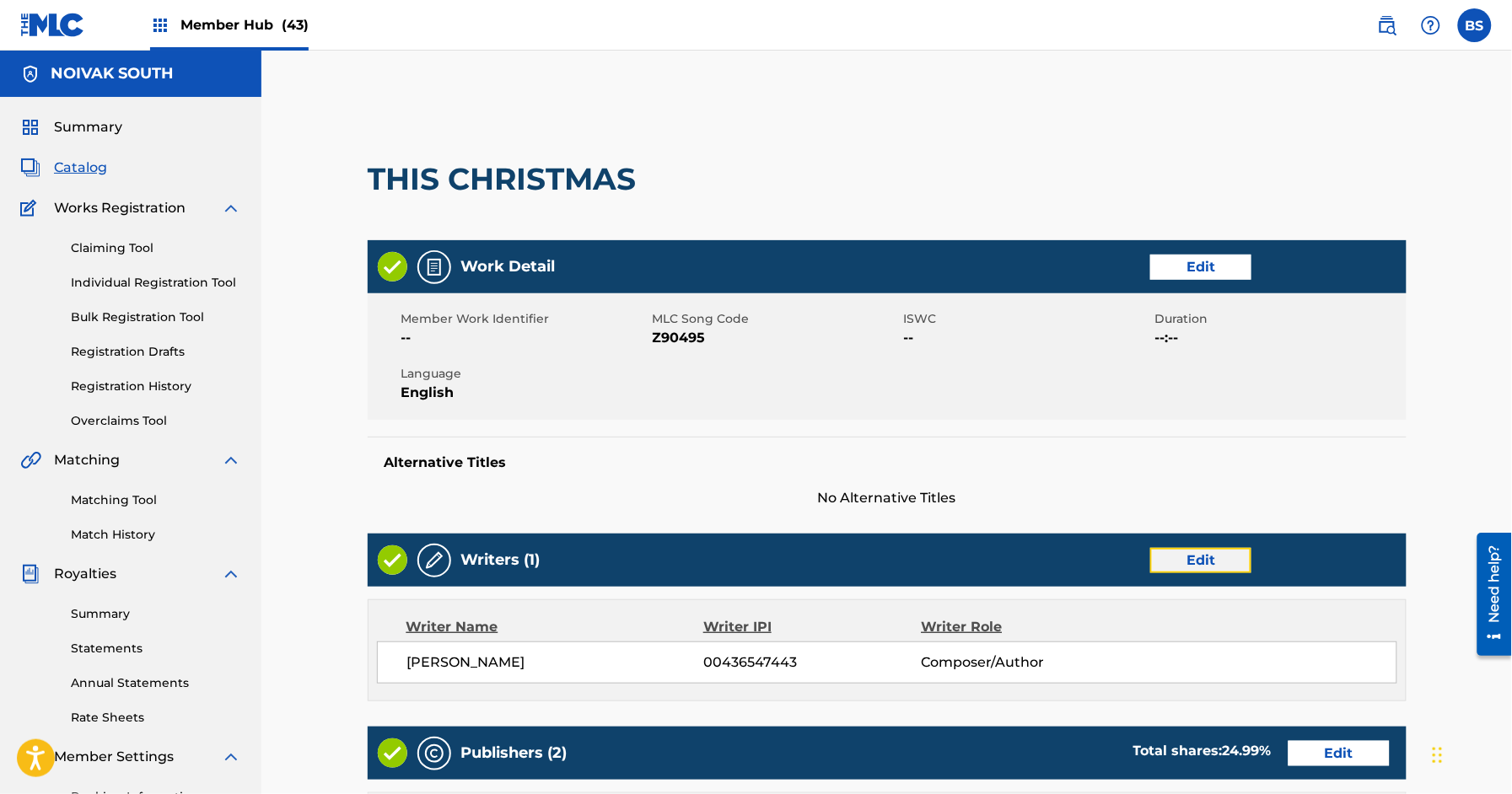
click at [1206, 563] on link "Edit" at bounding box center [1201, 561] width 102 height 26
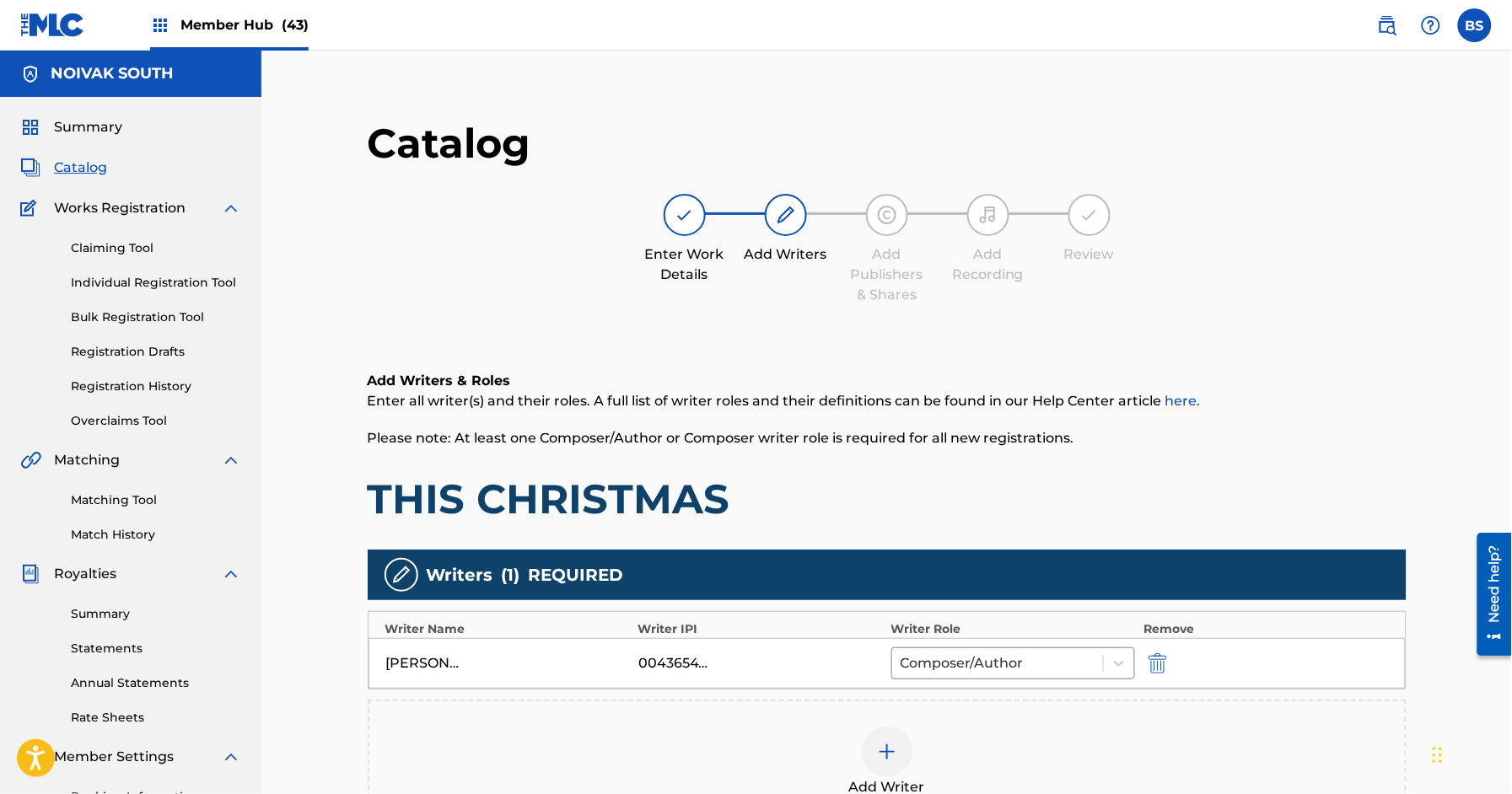
click at [869, 735] on div at bounding box center [887, 751] width 50 height 50
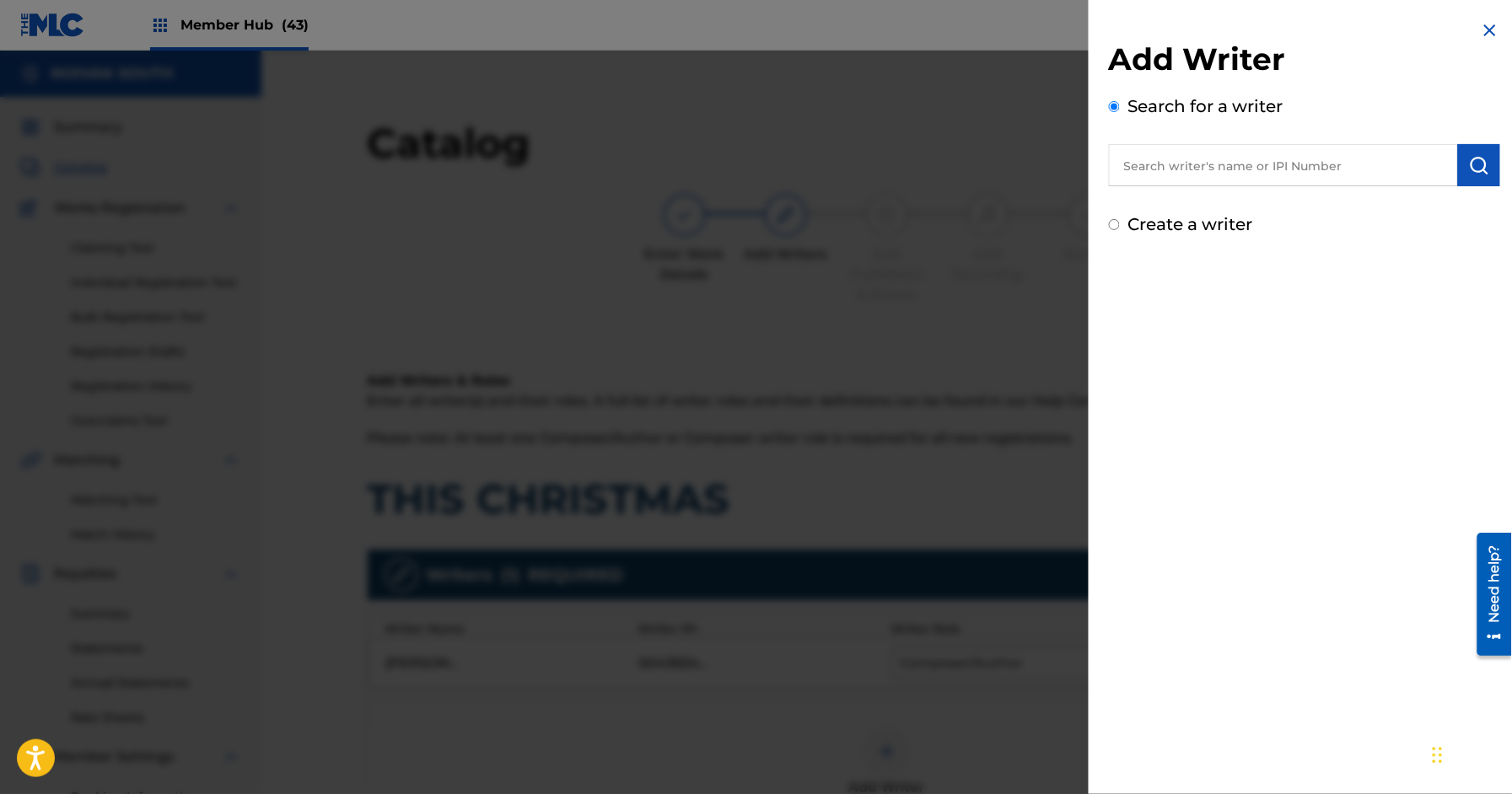
click at [1185, 164] on input "text" at bounding box center [1283, 166] width 349 height 42
paste input "00403502608"
type input "00403502608"
drag, startPoint x: 1474, startPoint y: 169, endPoint x: 1437, endPoint y: 204, distance: 50.9
click at [1476, 168] on img "submit" at bounding box center [1479, 166] width 20 height 20
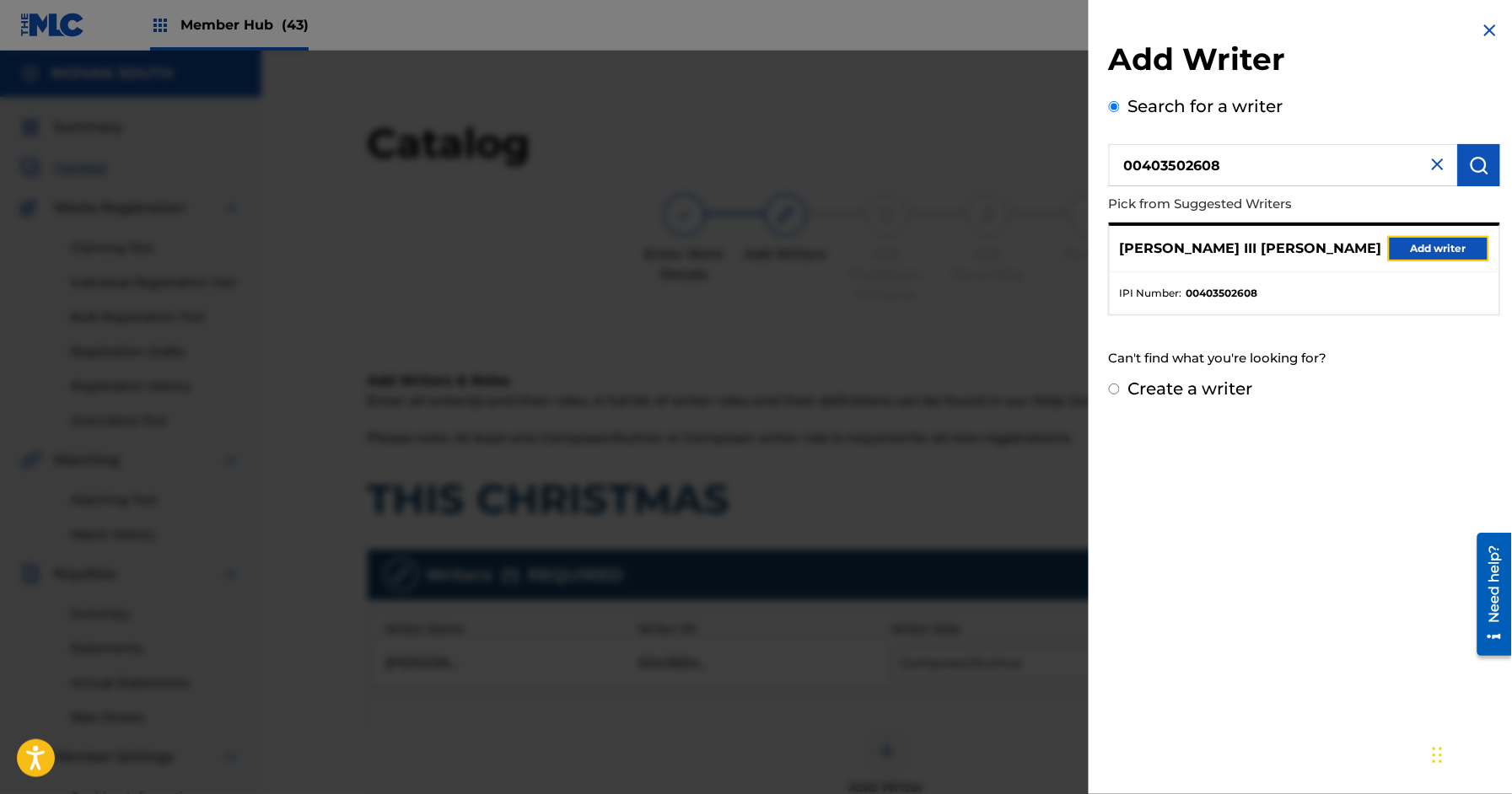
drag, startPoint x: 1454, startPoint y: 247, endPoint x: 1109, endPoint y: 486, distance: 419.7
click at [1455, 243] on button "Add writer" at bounding box center [1439, 249] width 102 height 26
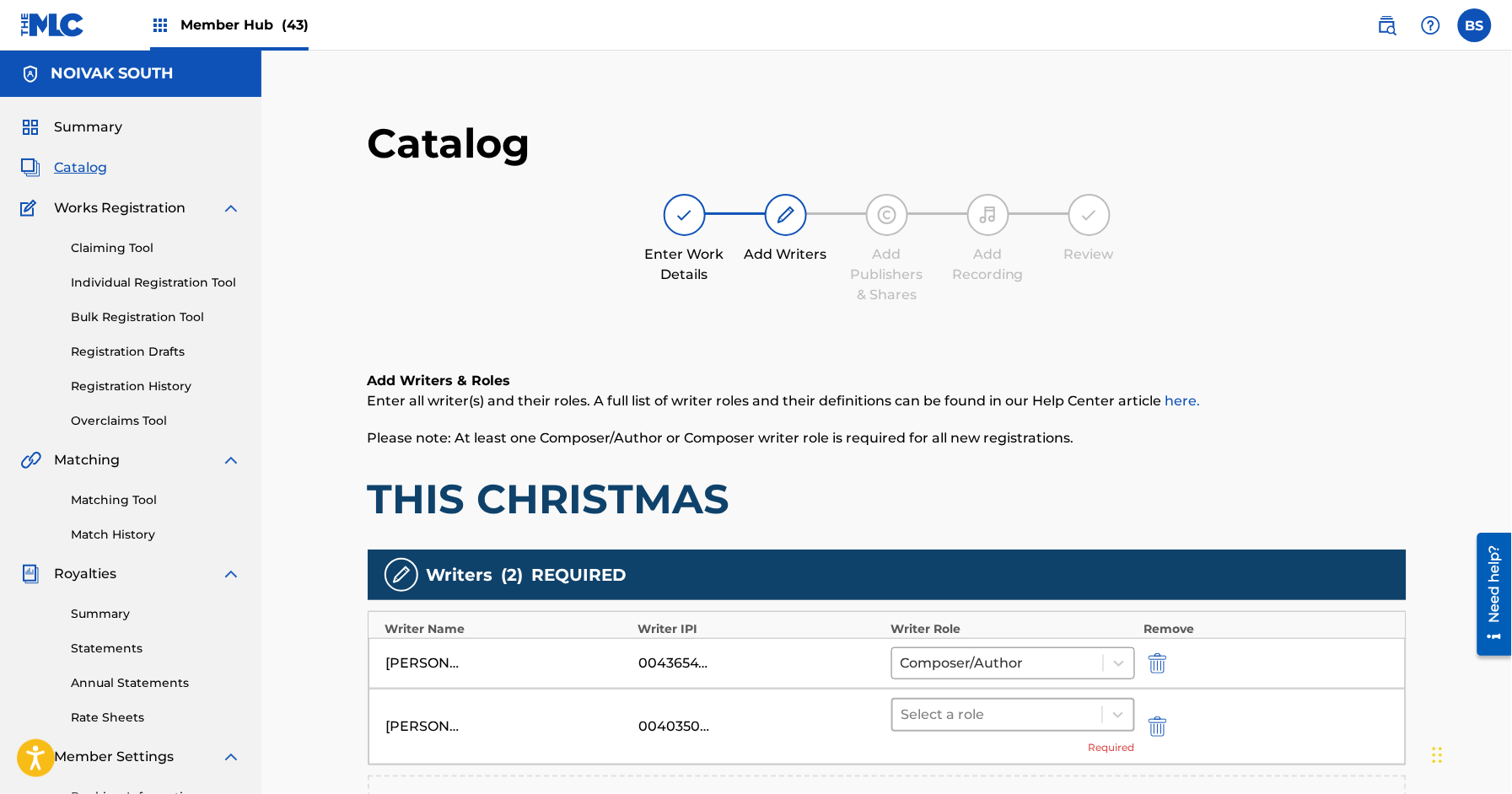
click at [995, 709] on div at bounding box center [998, 715] width 193 height 24
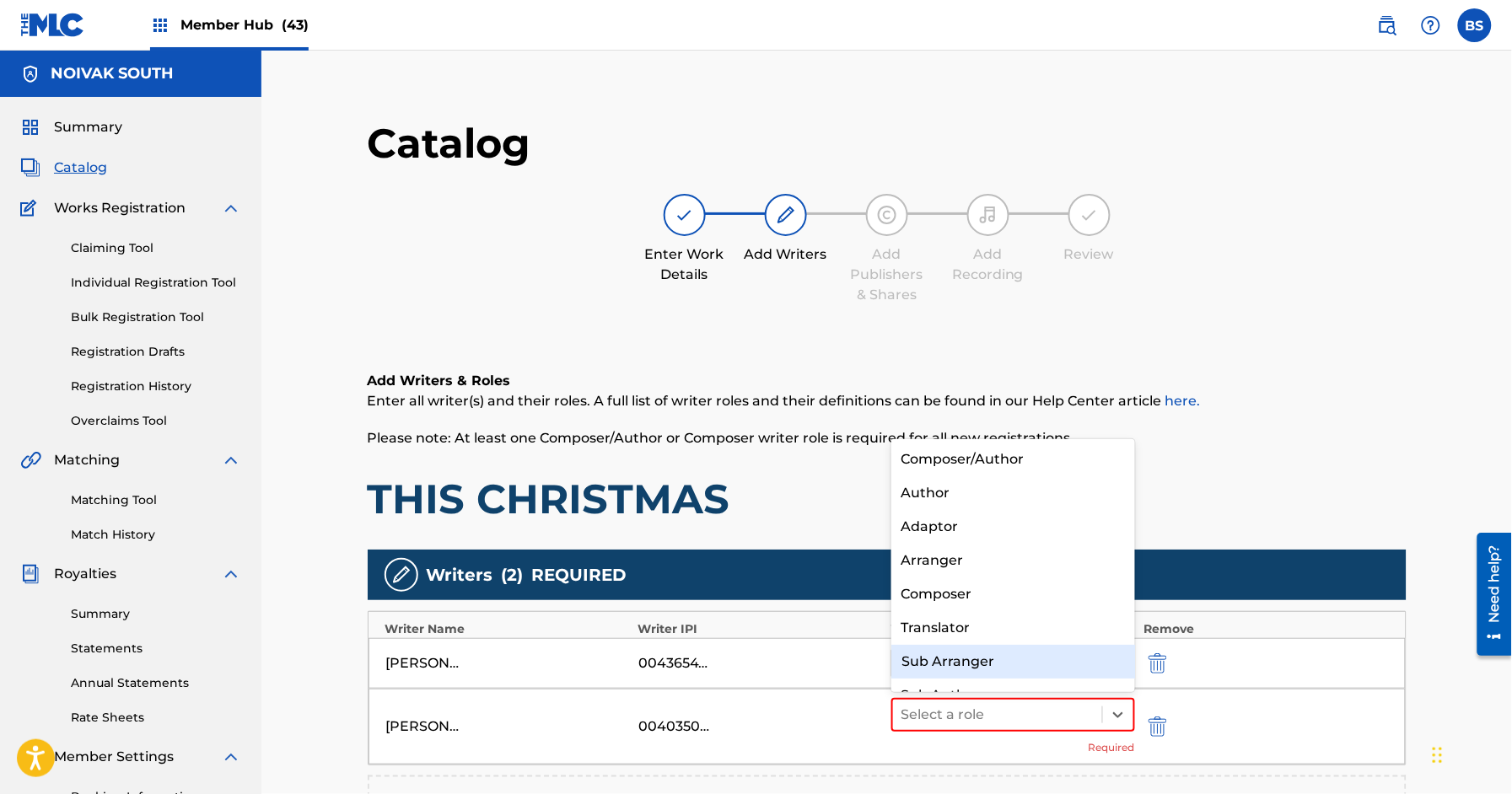
scroll to position [23, 0]
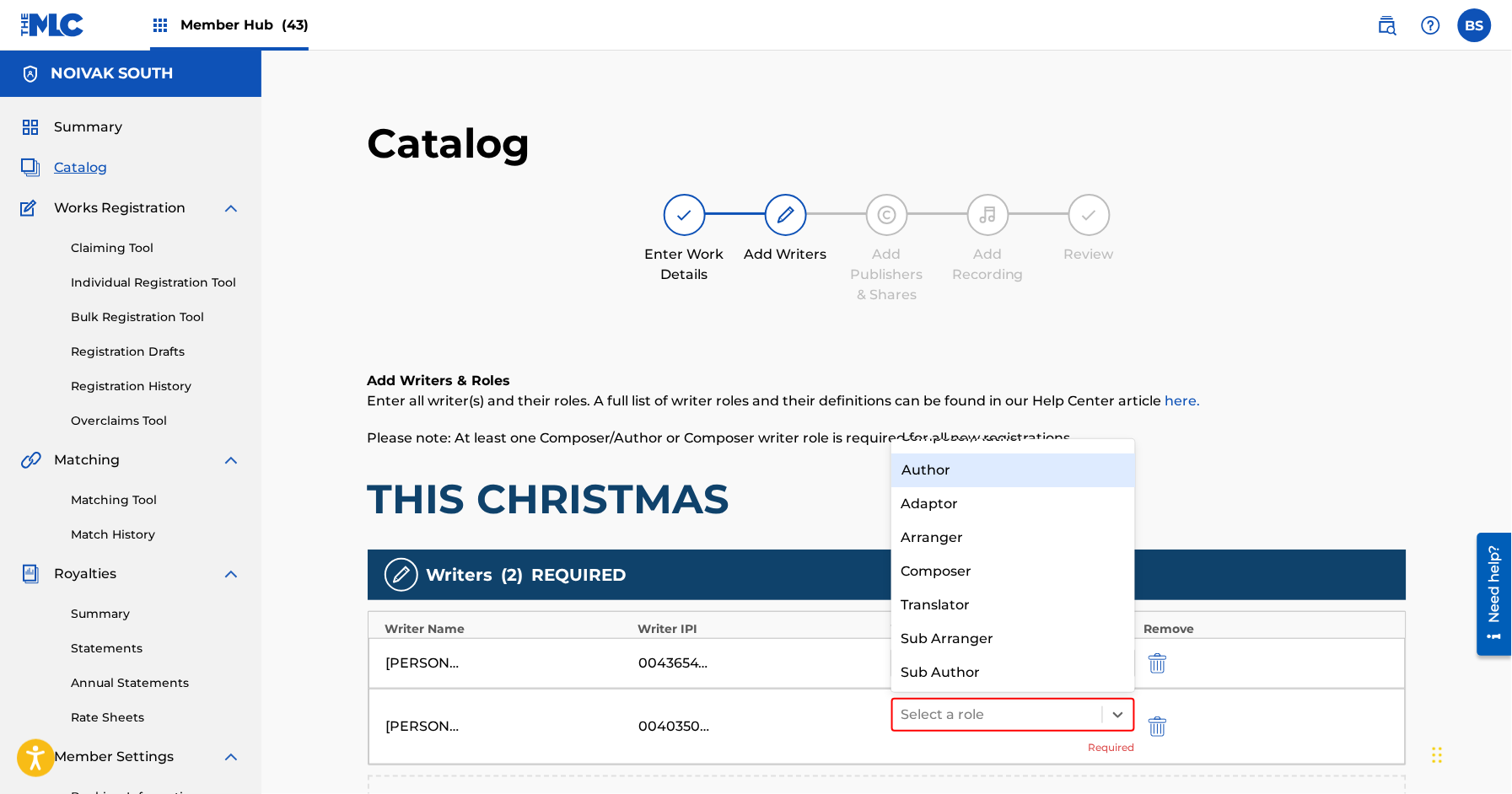
drag, startPoint x: 944, startPoint y: 477, endPoint x: 675, endPoint y: 594, distance: 293.3
click at [944, 477] on div "Author" at bounding box center [1013, 470] width 243 height 34
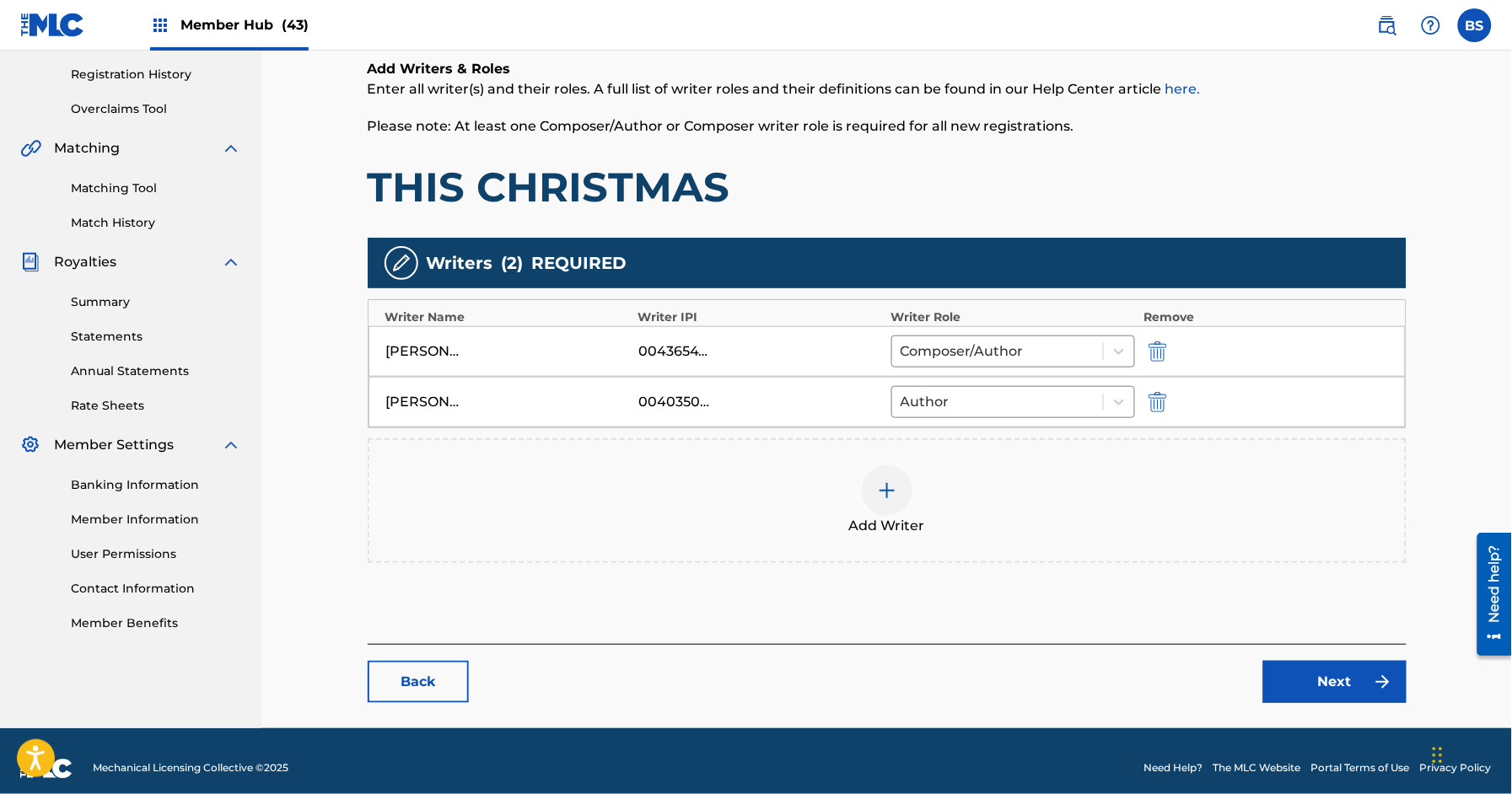
scroll to position [327, 0]
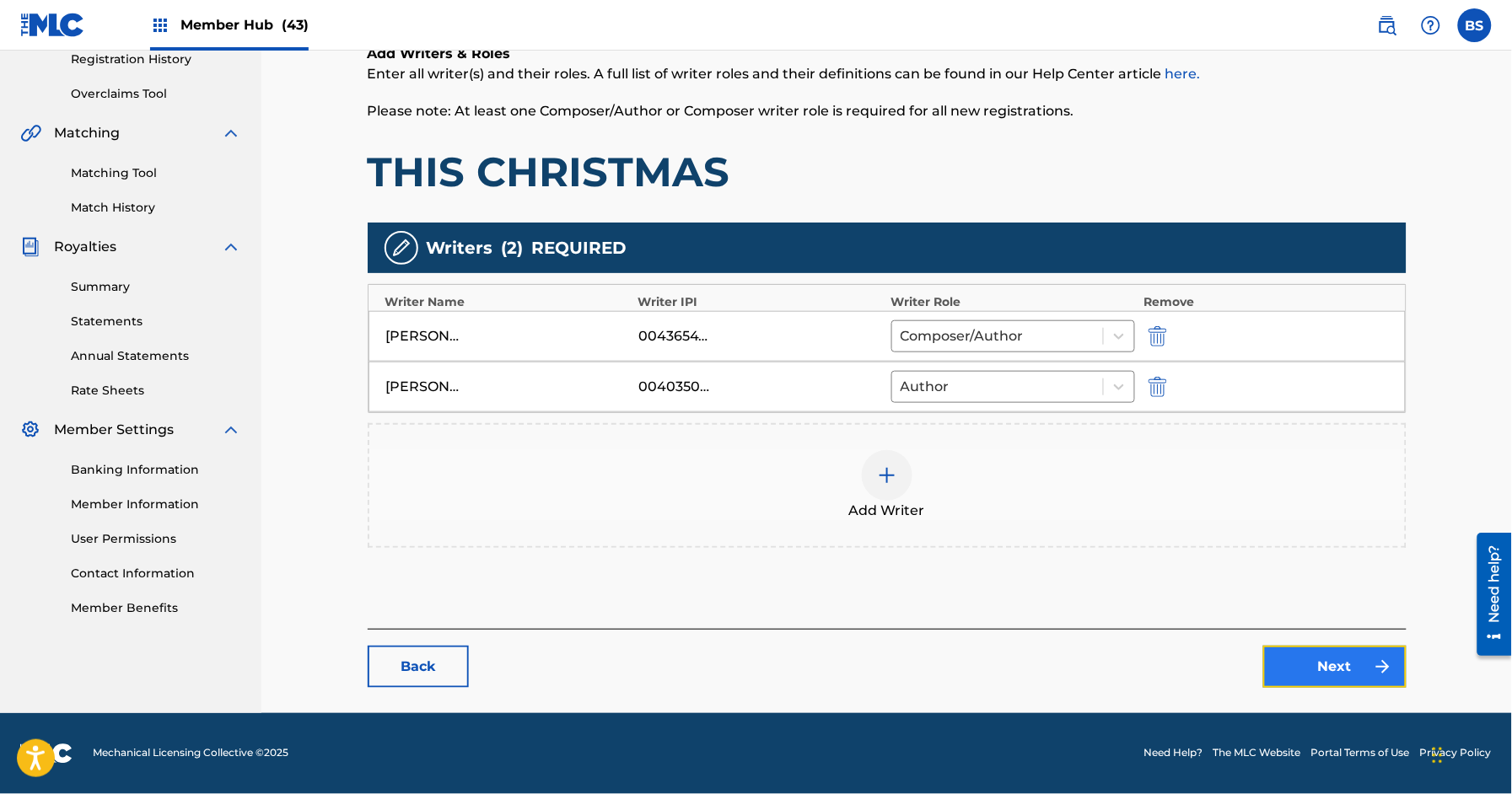
click at [1371, 672] on link "Next" at bounding box center [1334, 667] width 144 height 42
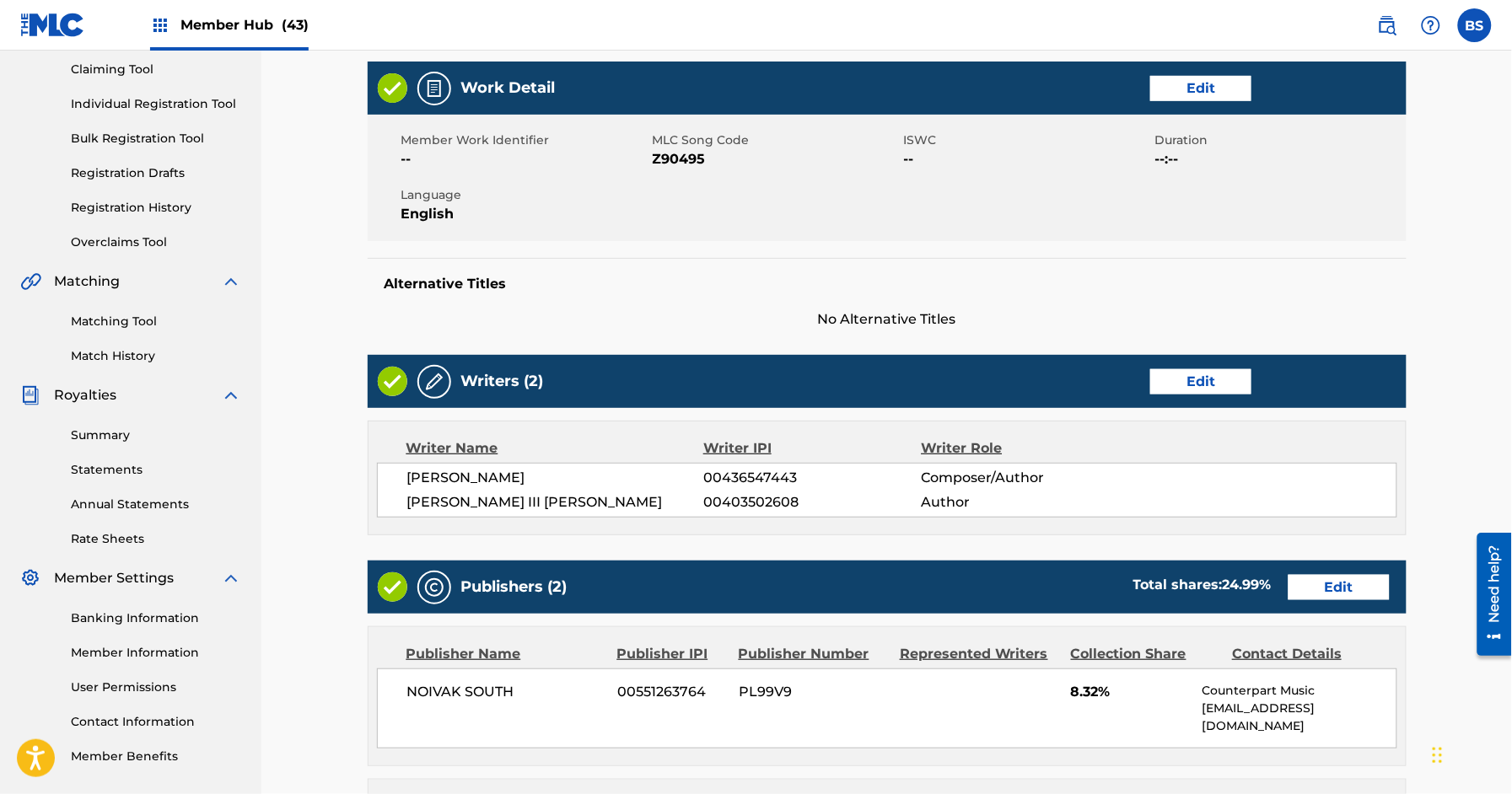
scroll to position [220, 0]
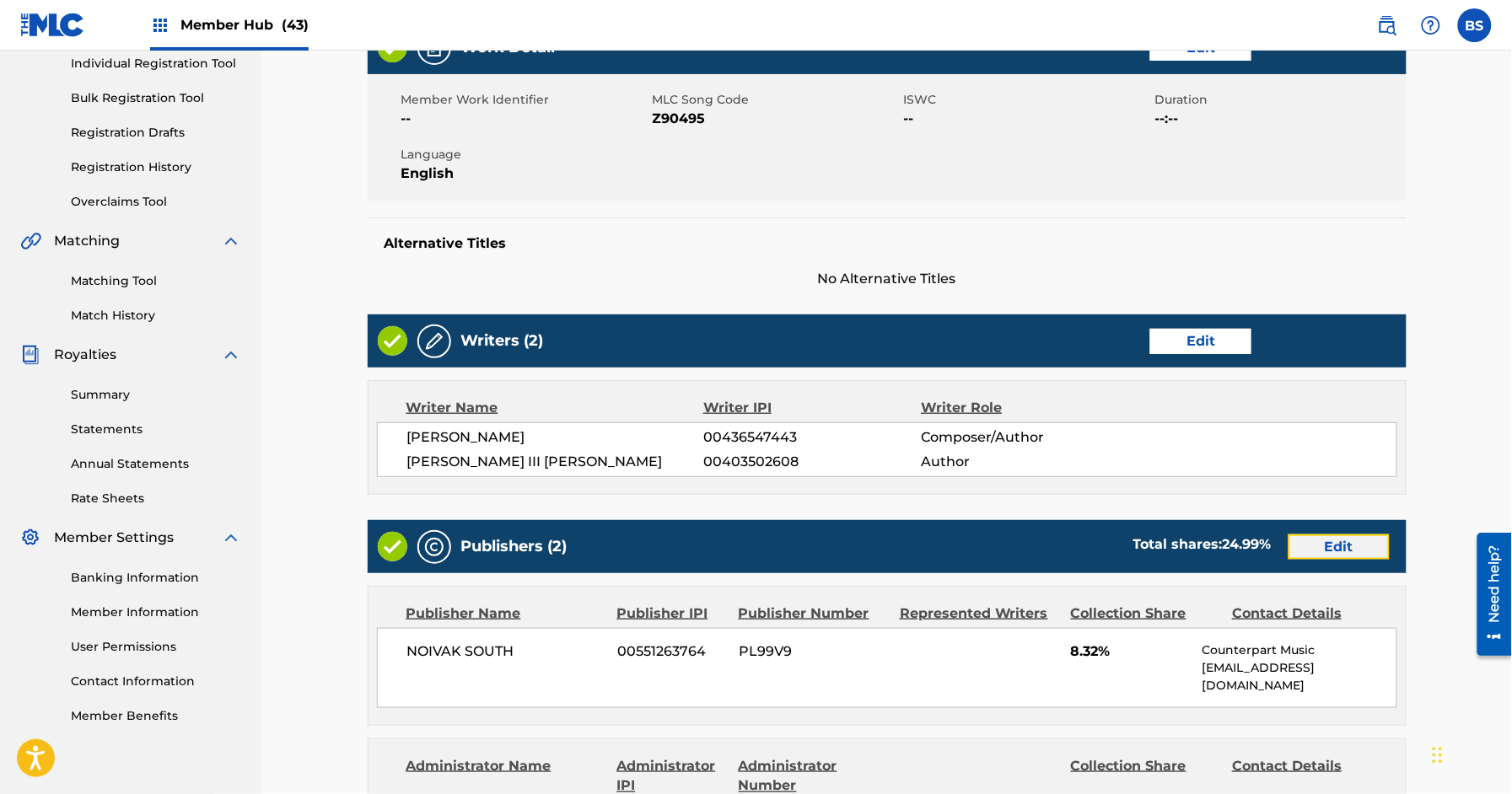
click at [1376, 542] on link "Edit" at bounding box center [1339, 547] width 102 height 26
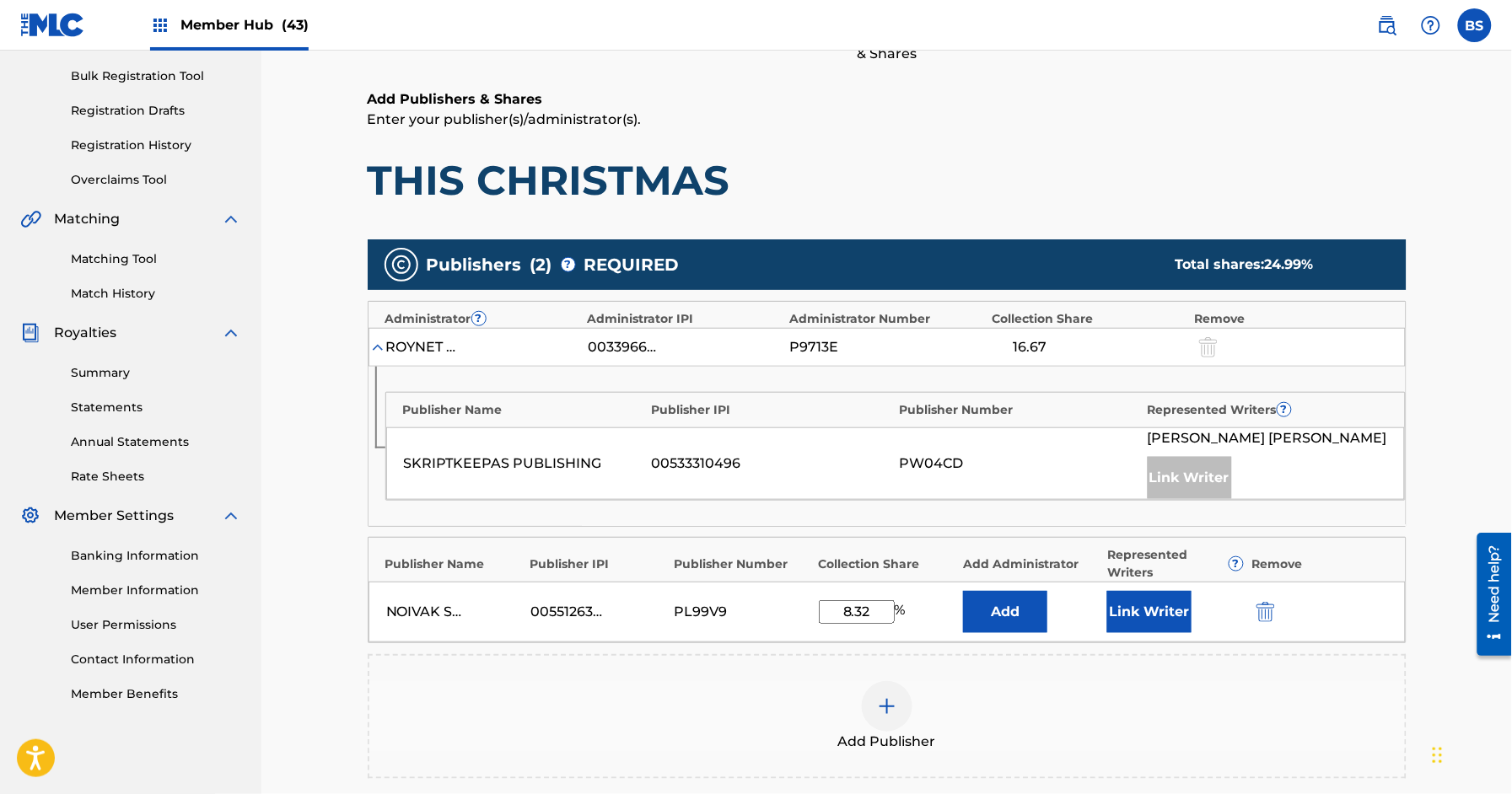
scroll to position [244, 0]
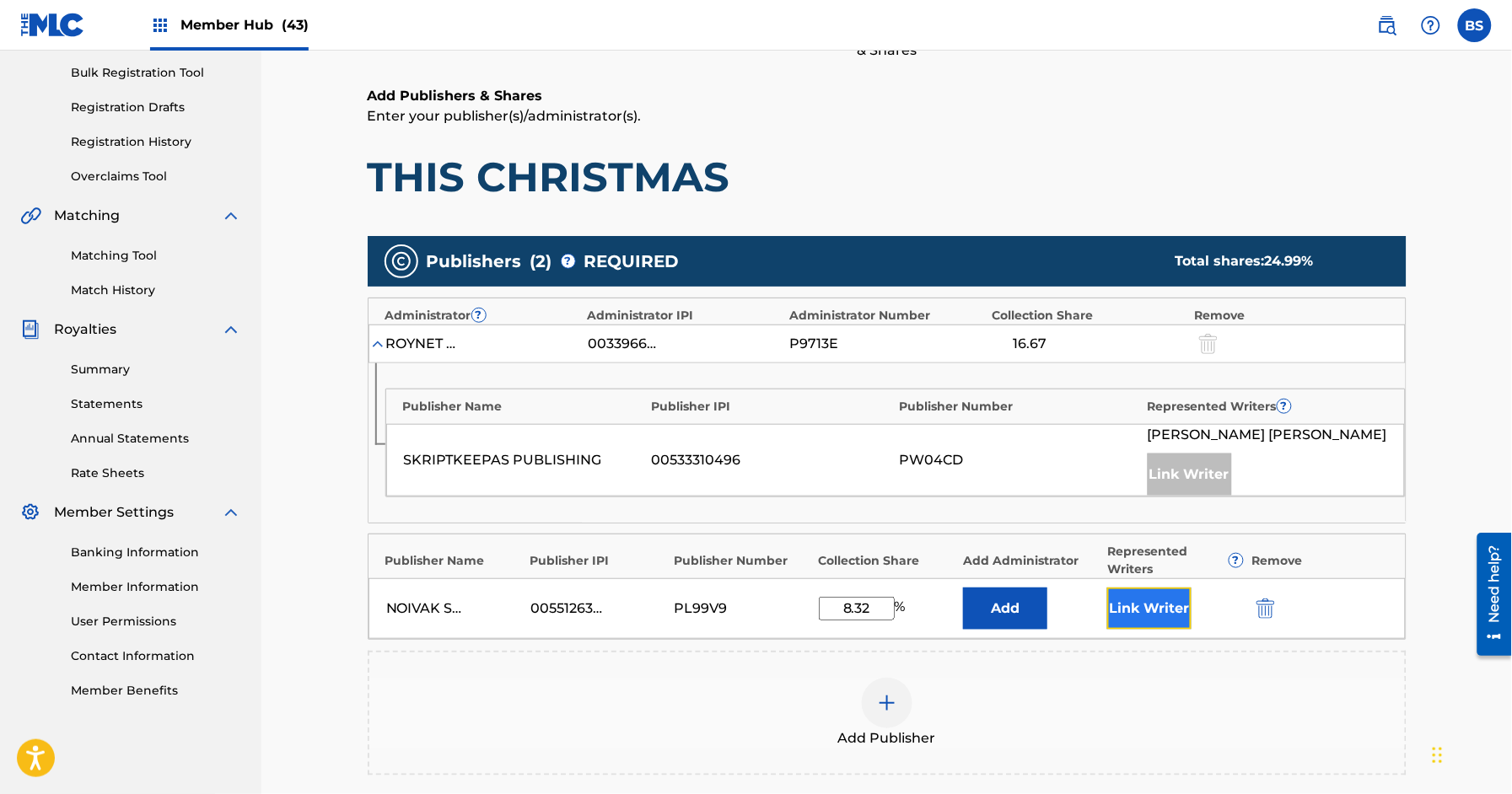
click at [1150, 602] on button "Link Writer" at bounding box center [1150, 608] width 84 height 42
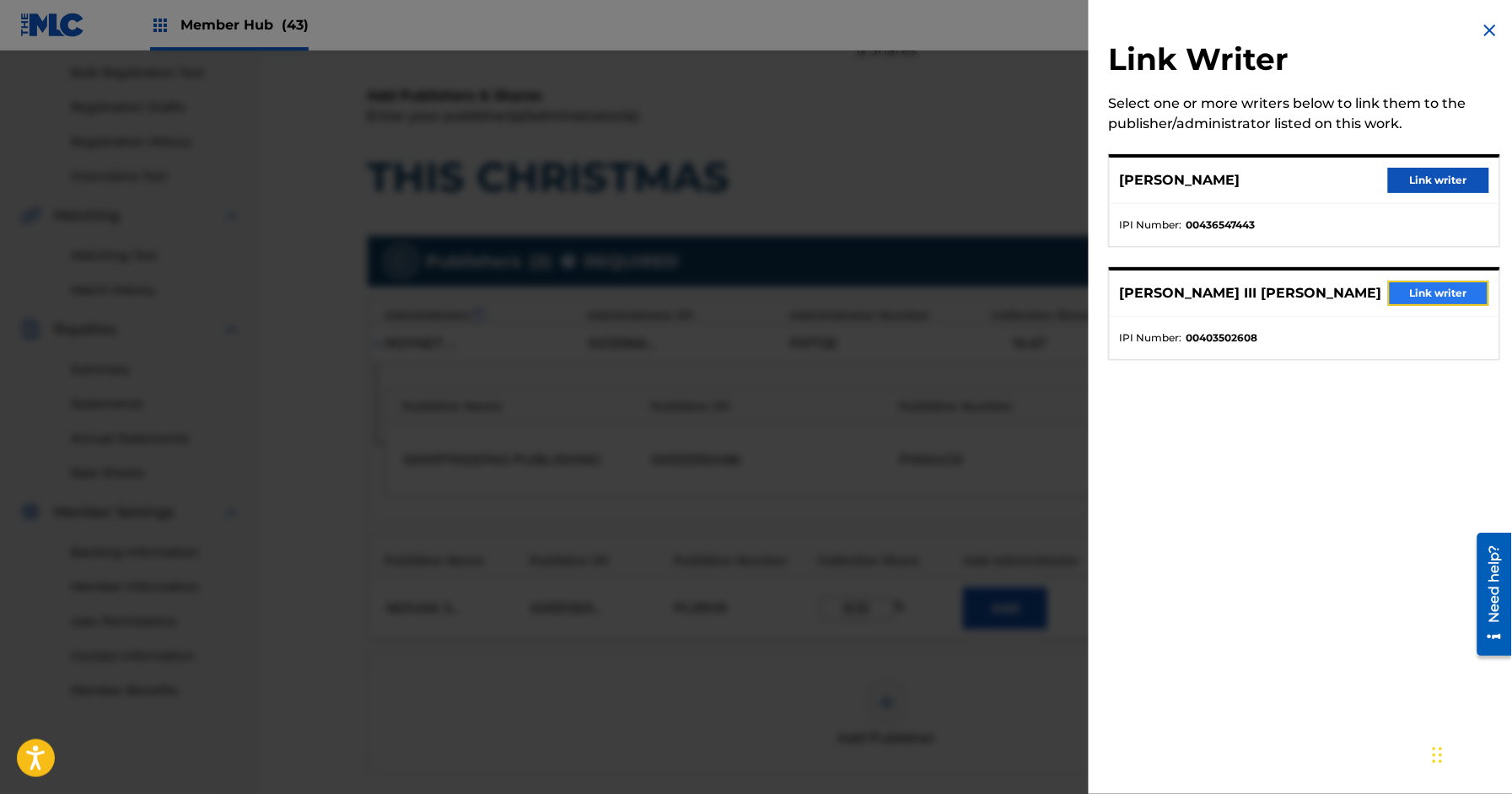
click at [1446, 284] on button "Link writer" at bounding box center [1439, 294] width 102 height 26
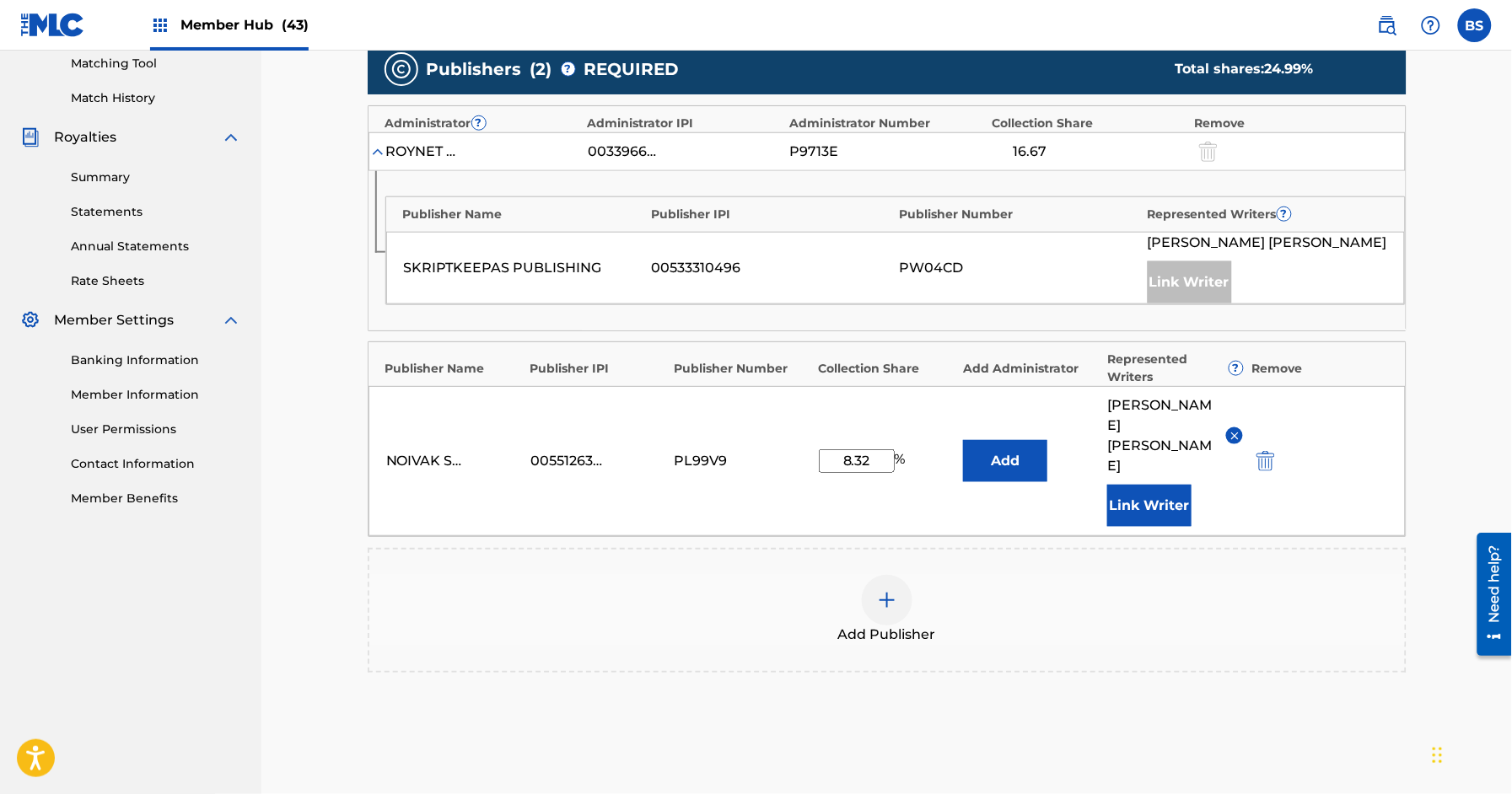
scroll to position [592, 0]
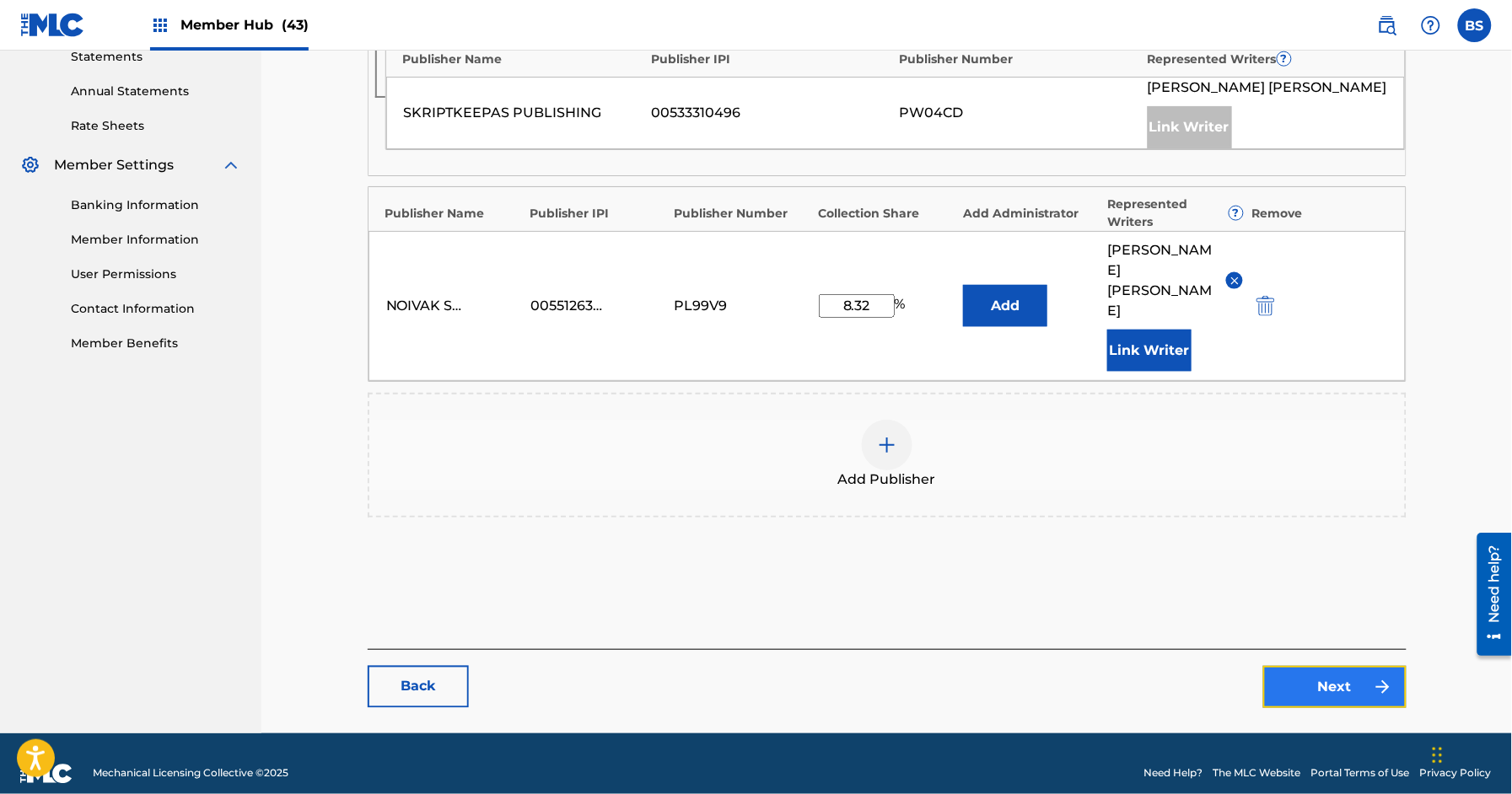
click at [1329, 666] on link "Next" at bounding box center [1334, 687] width 144 height 42
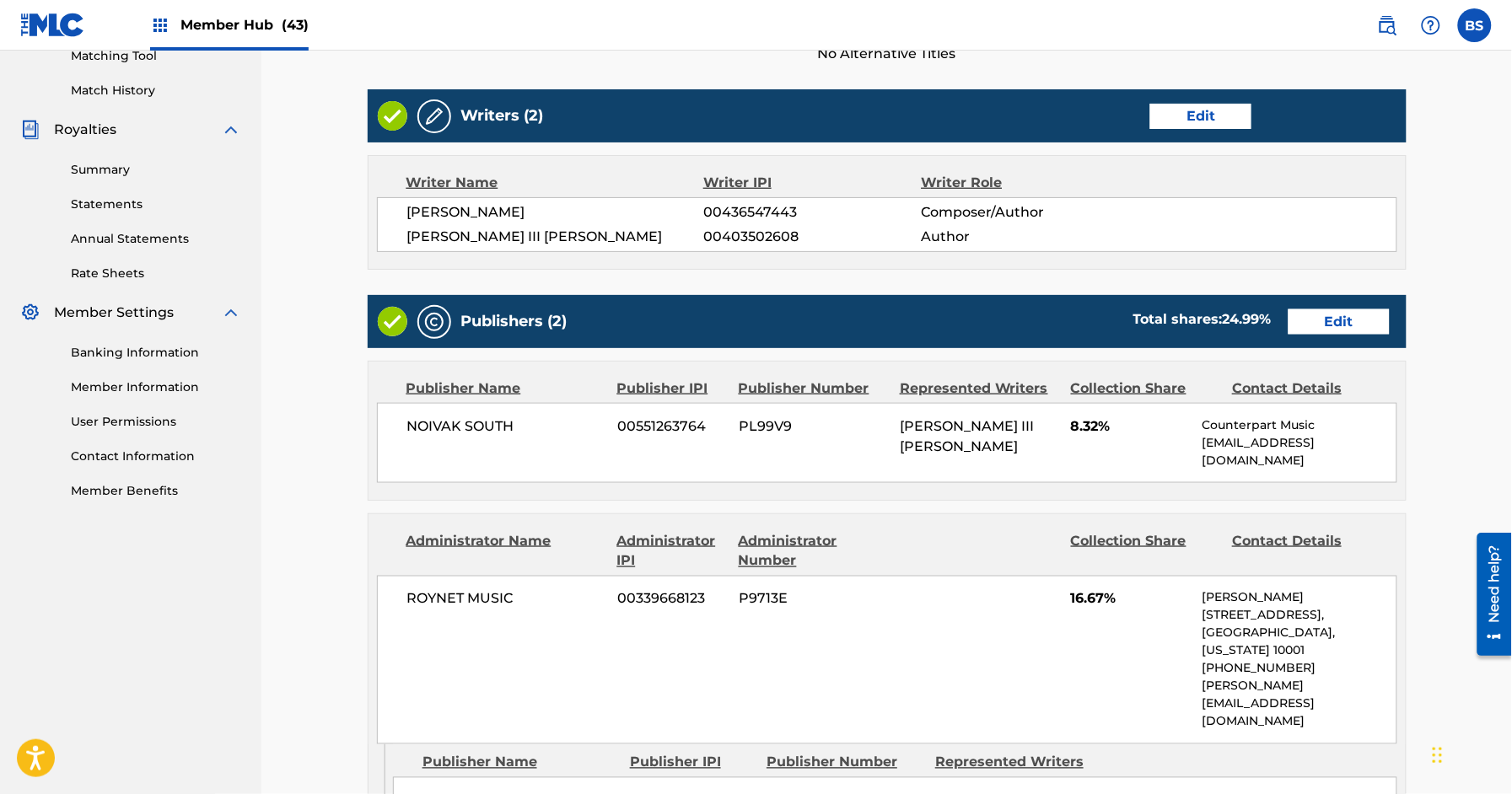
scroll to position [819, 0]
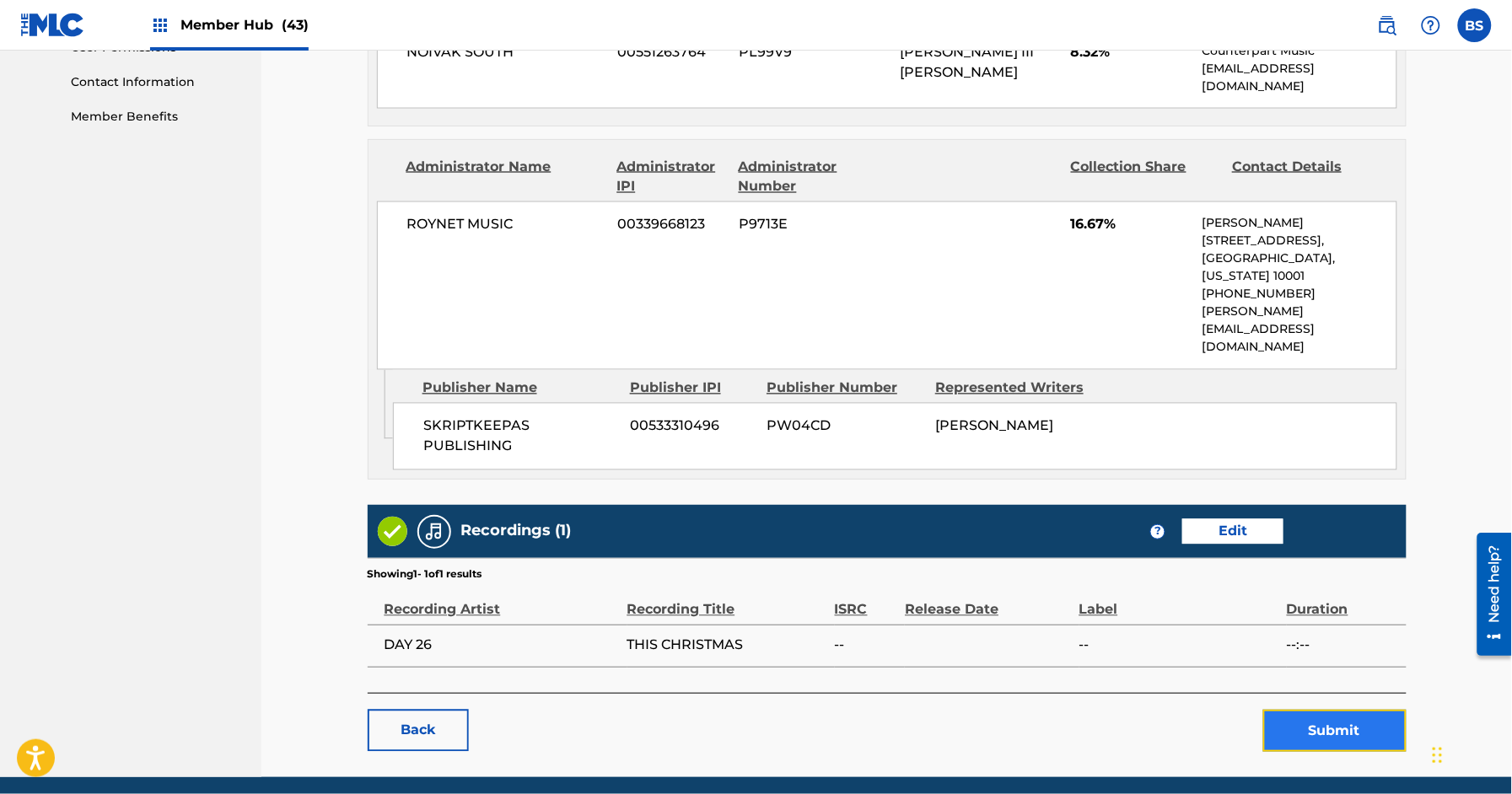
click at [1362, 710] on button "Submit" at bounding box center [1334, 731] width 144 height 42
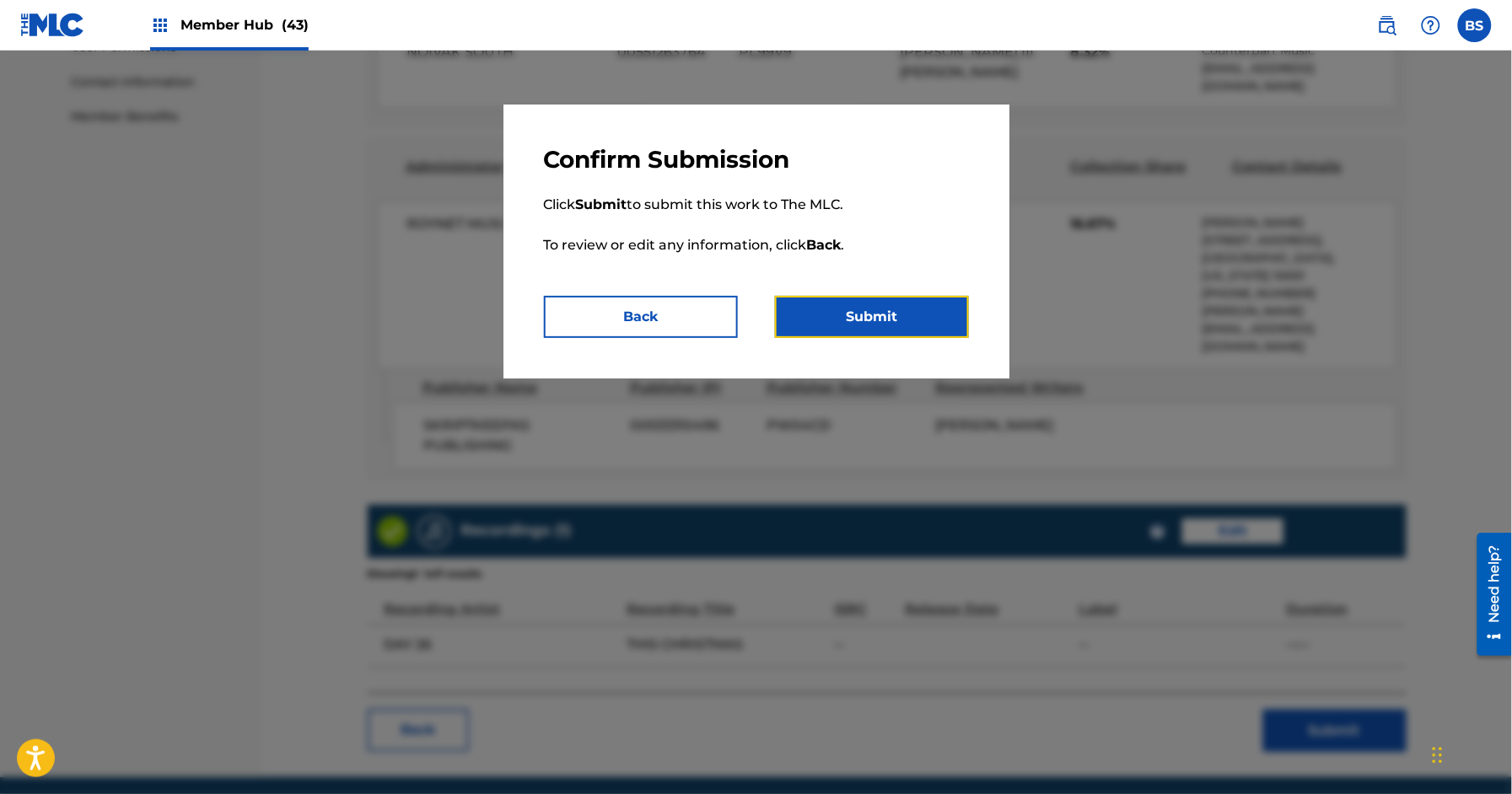
drag, startPoint x: 903, startPoint y: 313, endPoint x: 1007, endPoint y: 456, distance: 176.8
click at [903, 313] on button "Submit" at bounding box center [872, 317] width 194 height 42
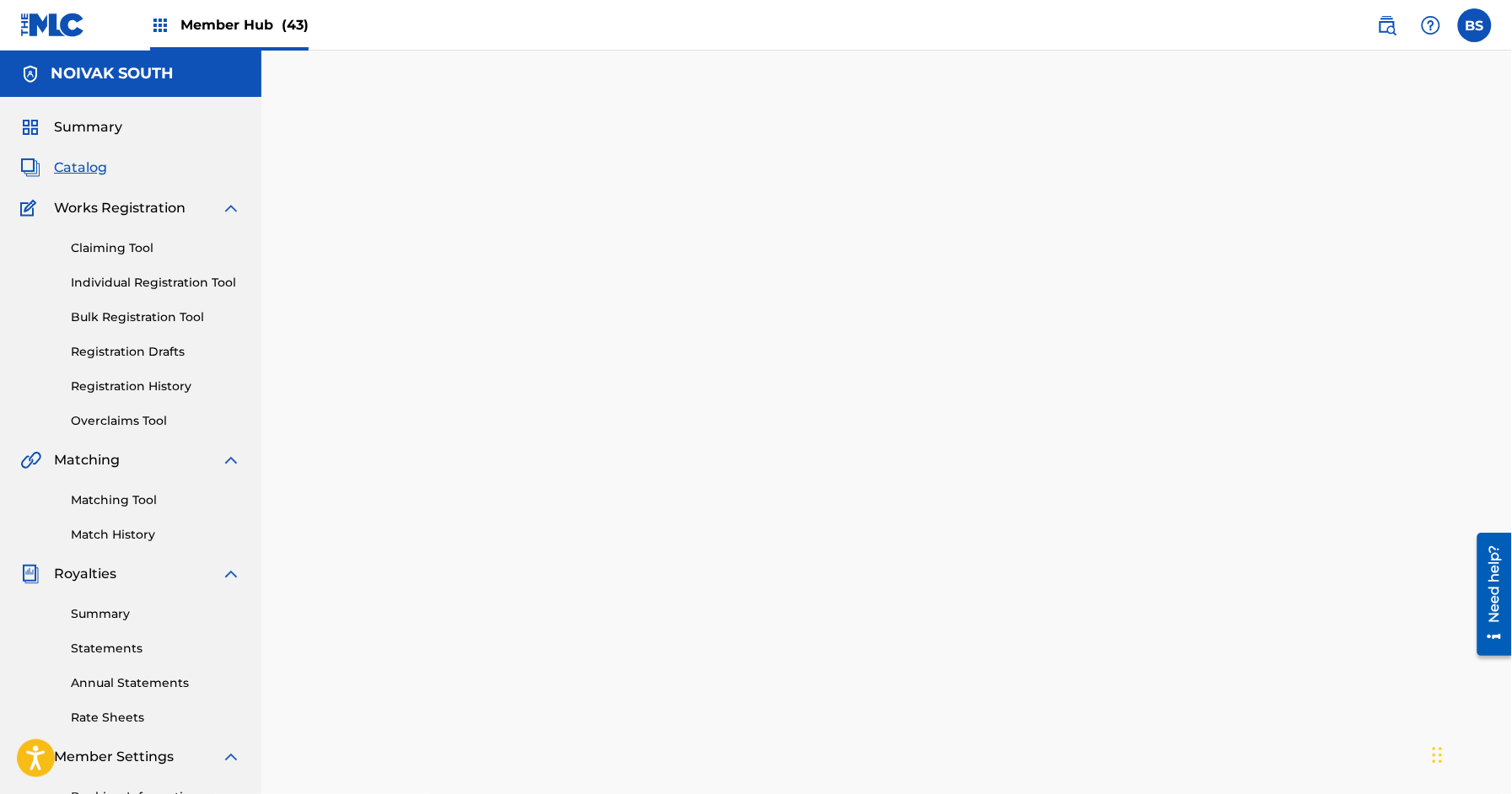
drag, startPoint x: 85, startPoint y: 172, endPoint x: 255, endPoint y: 241, distance: 183.5
click at [85, 173] on span "Catalog" at bounding box center [81, 167] width 53 height 20
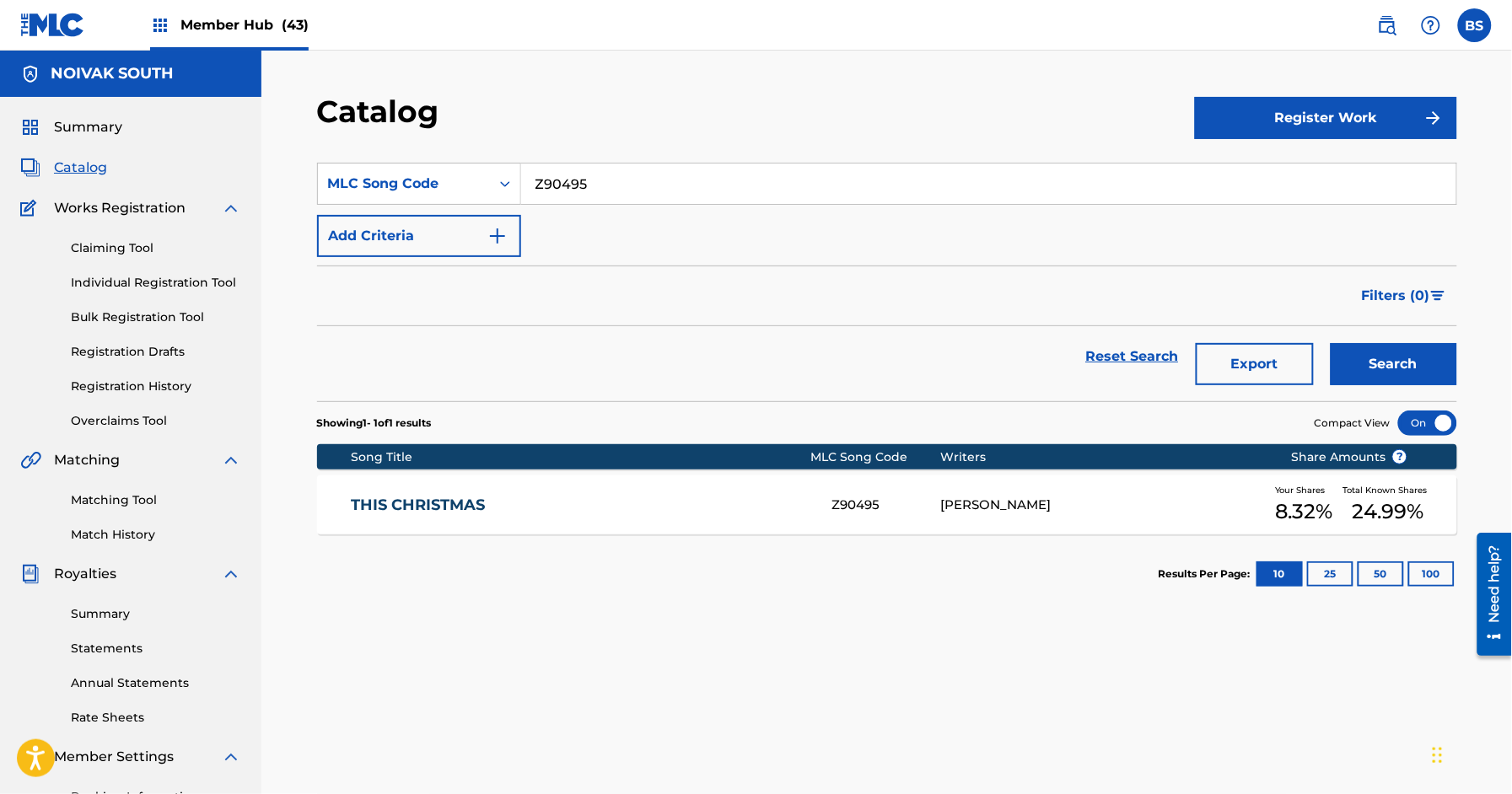
click at [603, 166] on input "Z90495" at bounding box center [988, 184] width 935 height 40
paste input "4A0KG3"
type input "4A0KG3"
drag, startPoint x: 1496, startPoint y: 354, endPoint x: 1473, endPoint y: 359, distance: 23.5
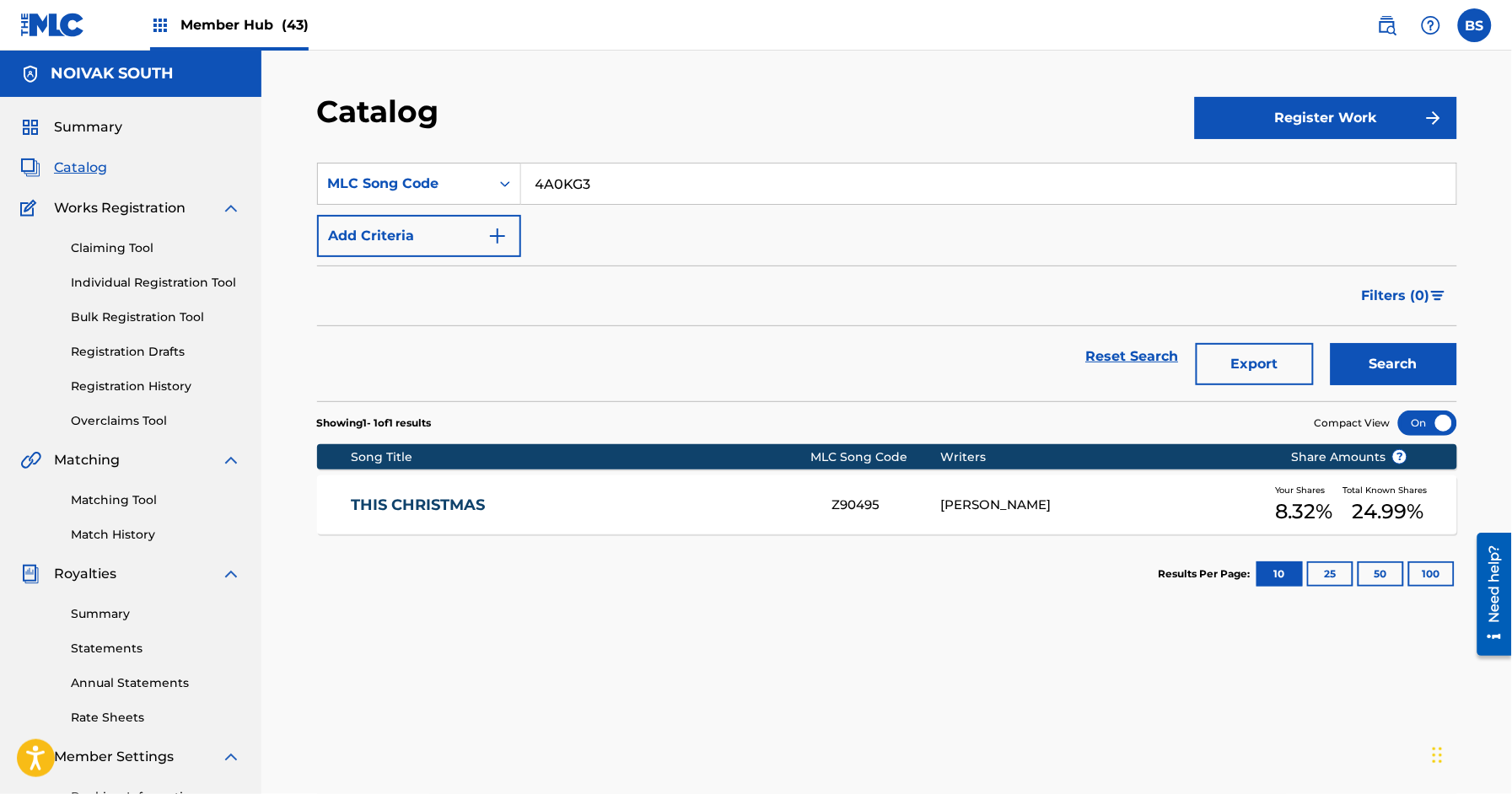
click at [1487, 355] on div "Catalog Register Work SearchWithCriteria6b912e47-0386-4cd1-b9df-3572a022add2 ML…" at bounding box center [887, 507] width 1251 height 914
click at [1413, 363] on button "Search" at bounding box center [1394, 364] width 126 height 42
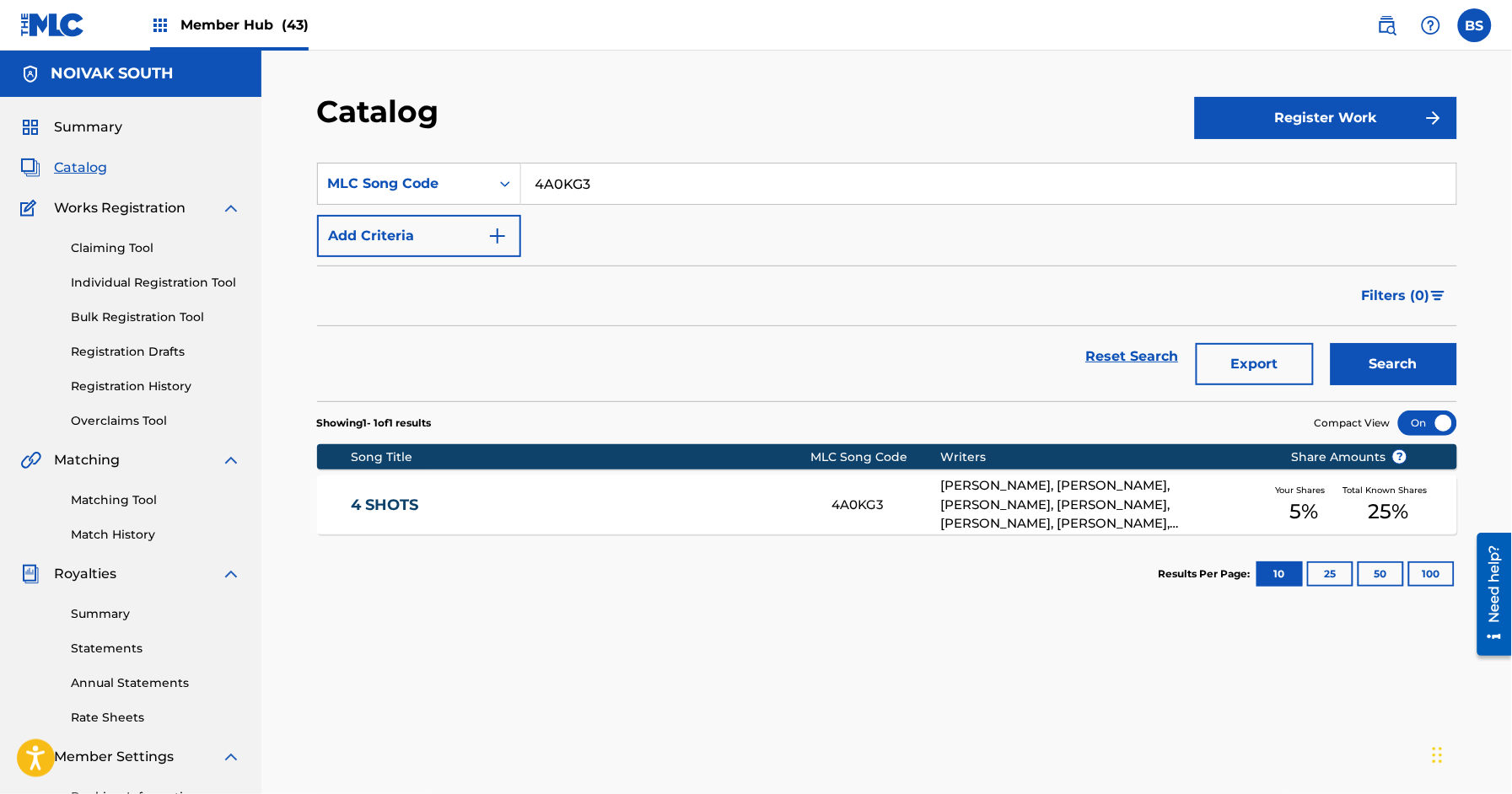
click at [461, 492] on div "4 SHOTS 4A0KG3 [PERSON_NAME], [PERSON_NAME], [PERSON_NAME], [PERSON_NAME], [PER…" at bounding box center [887, 505] width 1140 height 59
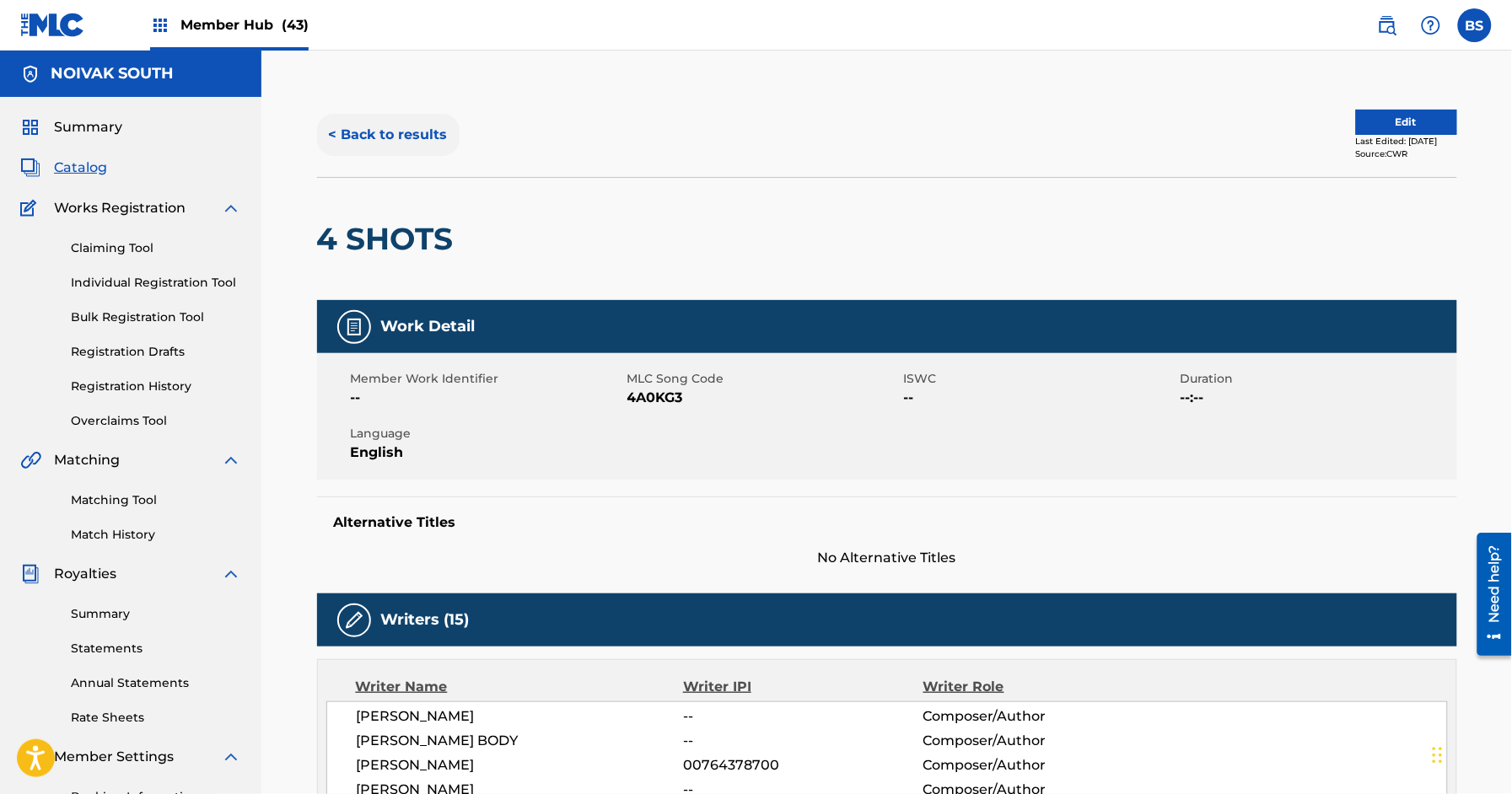
click at [379, 127] on button "< Back to results" at bounding box center [388, 134] width 143 height 42
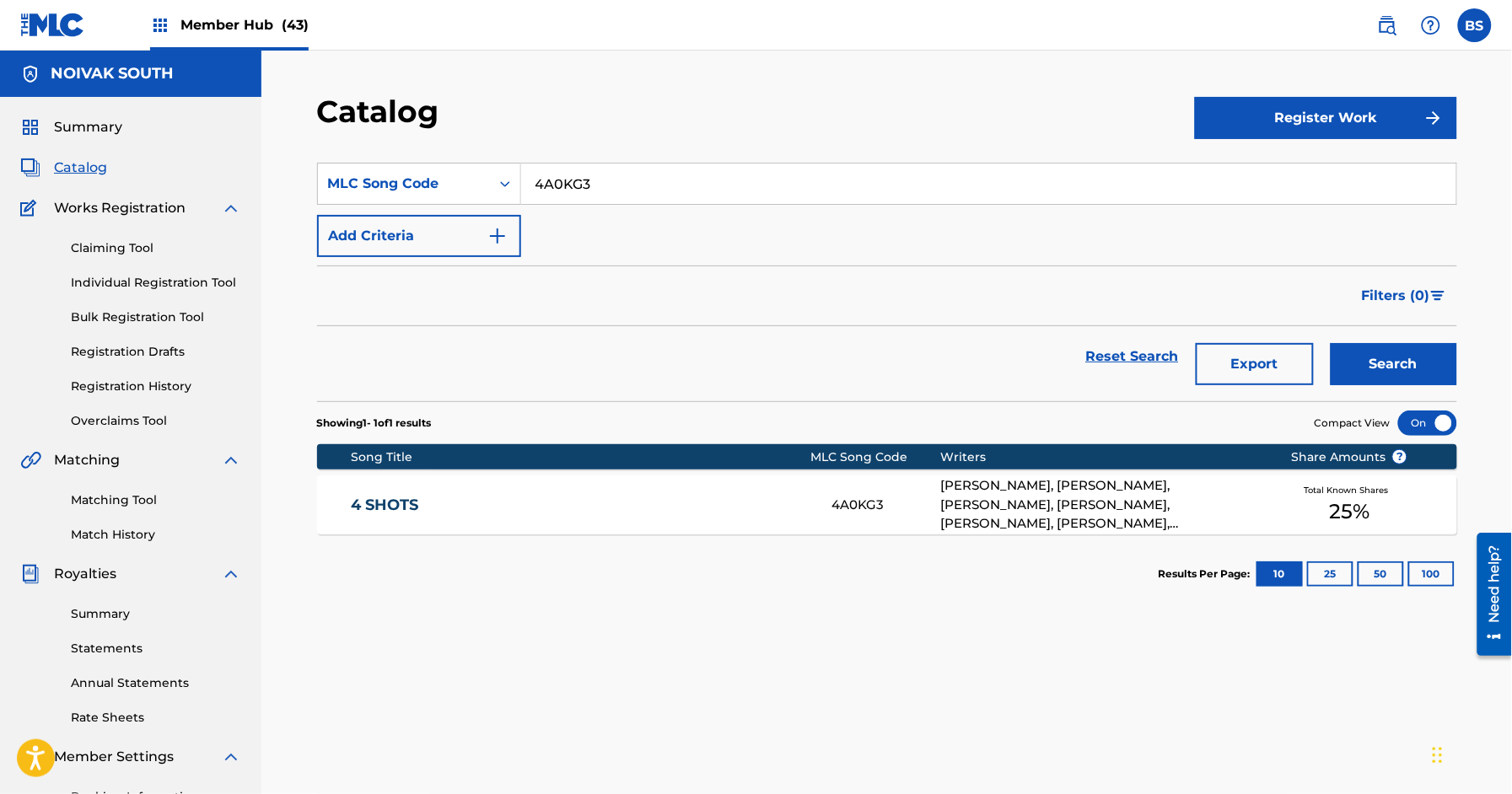
click at [588, 188] on input "4A0KG3" at bounding box center [988, 184] width 935 height 40
paste input "PF5M46"
type input "PF5M46"
click at [1398, 361] on button "Search" at bounding box center [1394, 364] width 126 height 42
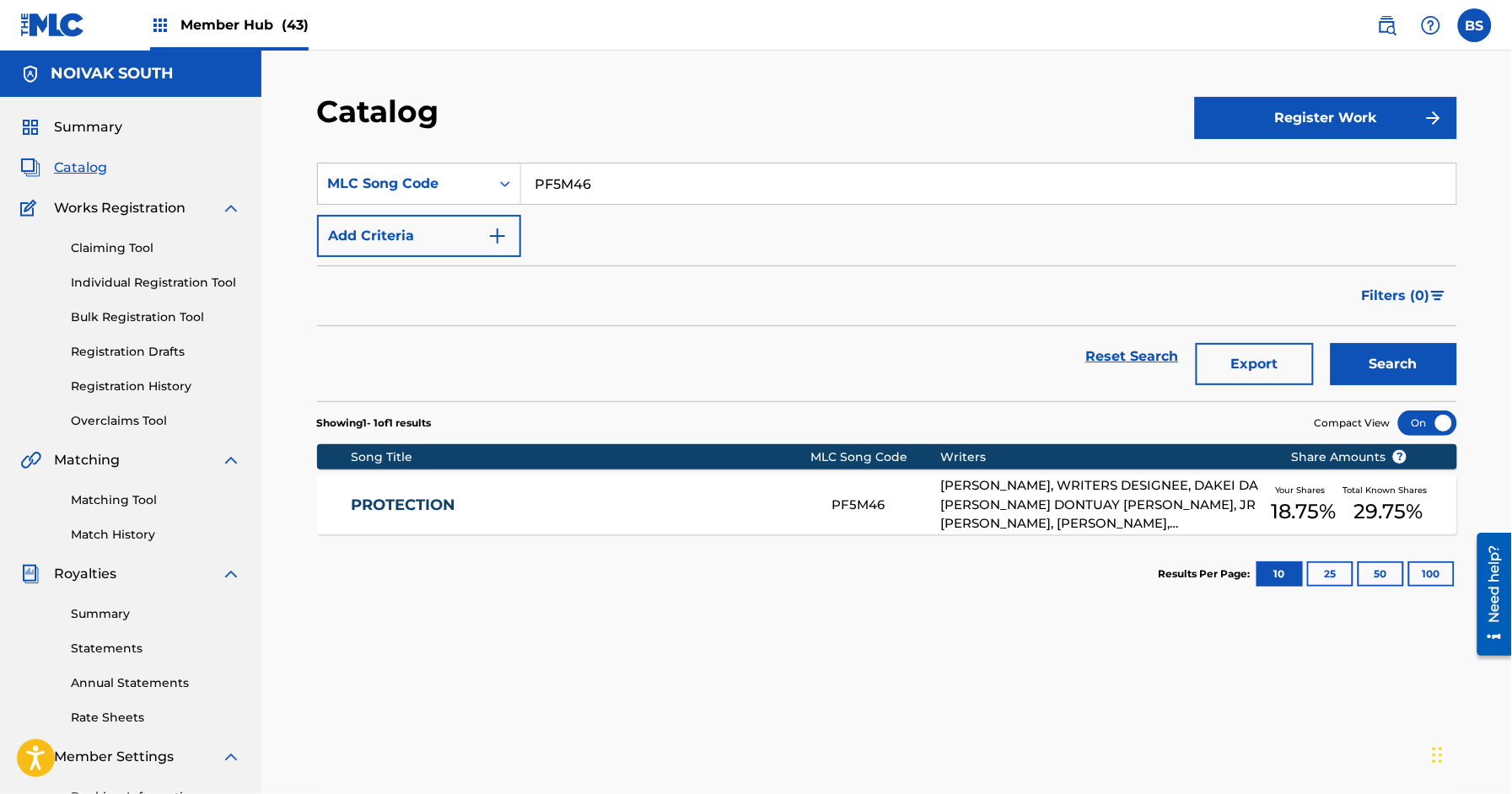
click at [770, 500] on link "PROTECTION" at bounding box center [579, 505] width 459 height 19
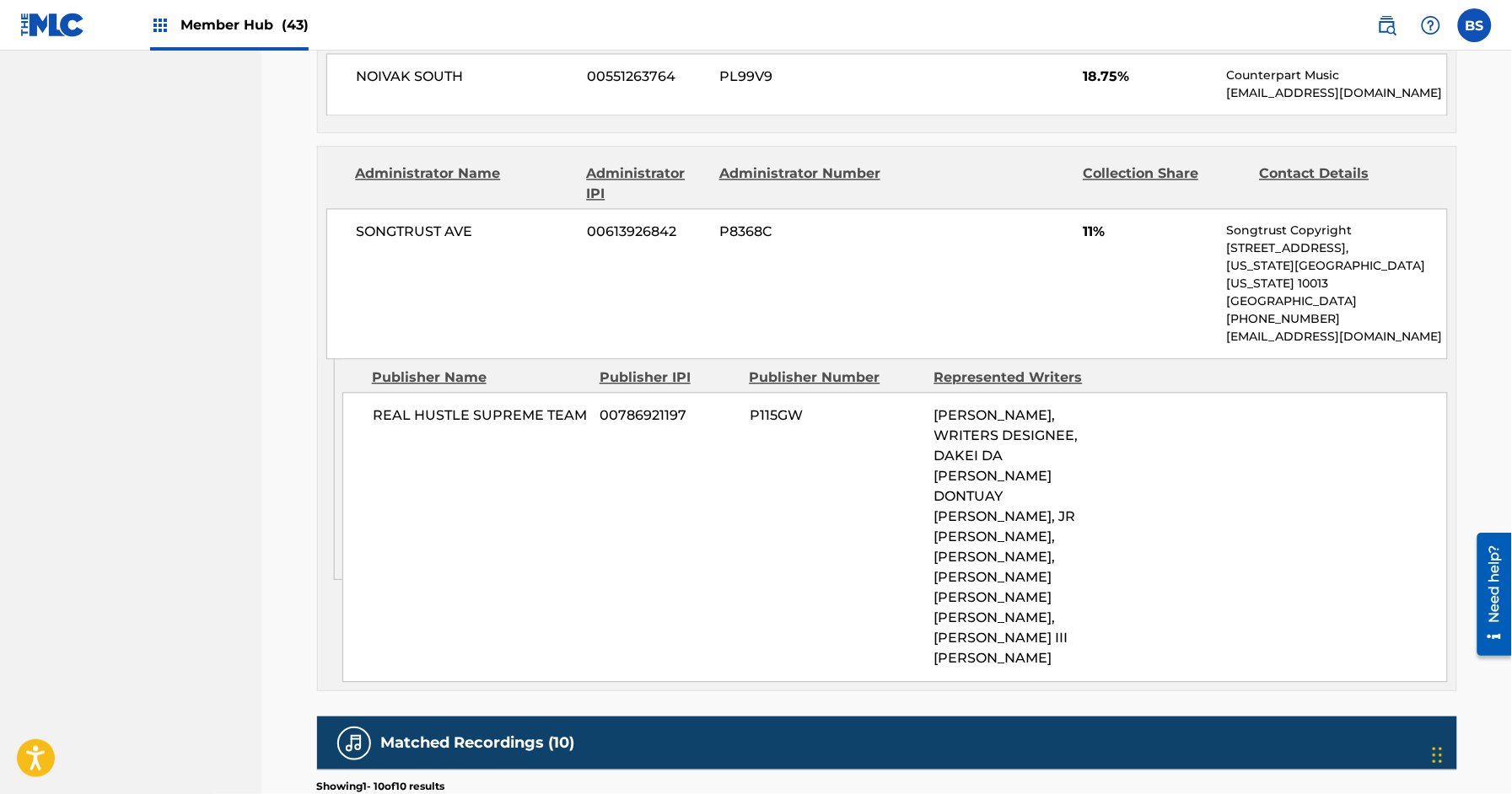
scroll to position [1029, 0]
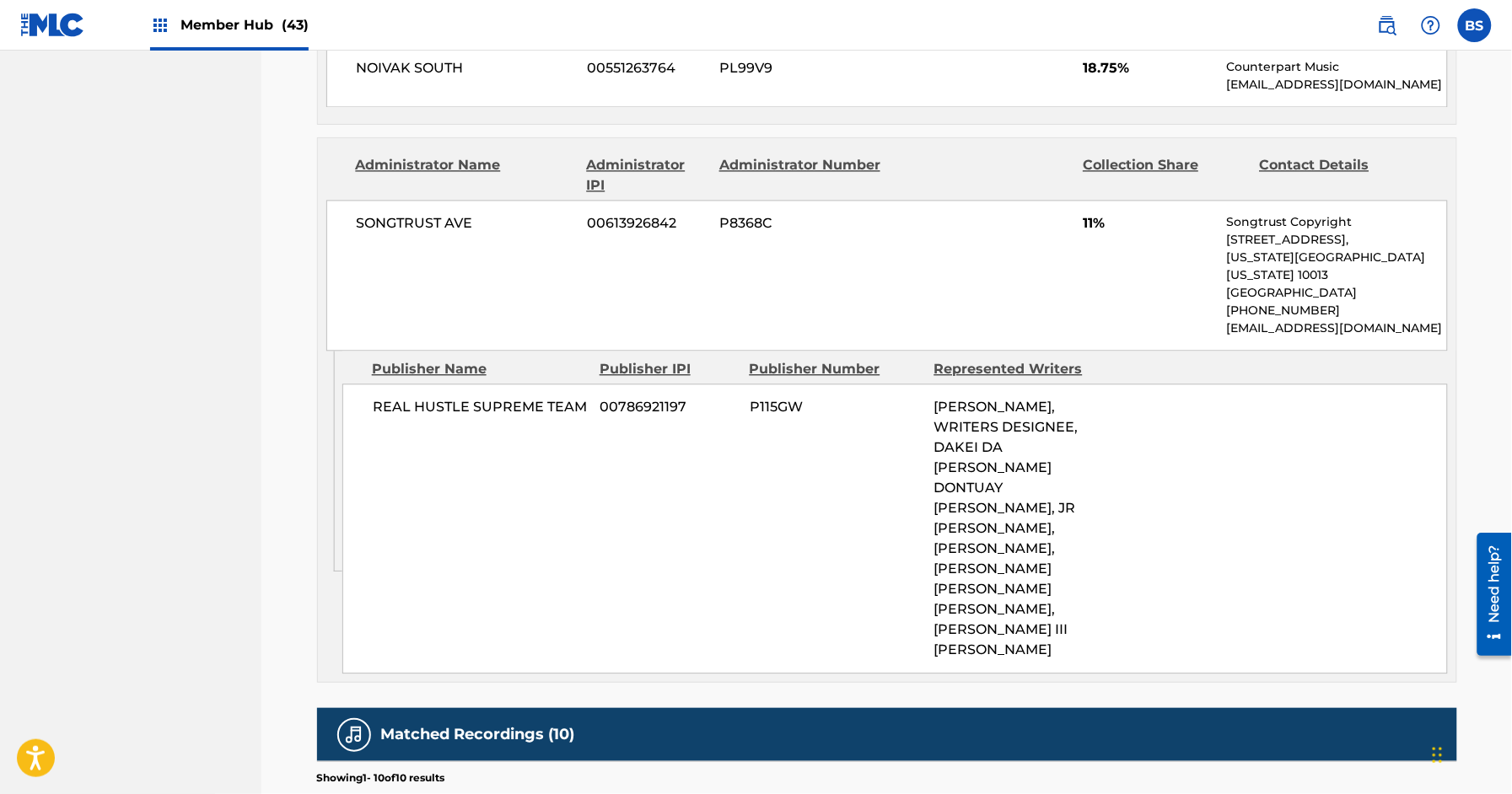
click at [456, 397] on span "REAL HUSTLE SUPREME TEAM" at bounding box center [480, 407] width 215 height 20
copy div "REAL HUSTLE SUPREME TEAM"
click at [1395, 25] on img at bounding box center [1388, 26] width 20 height 20
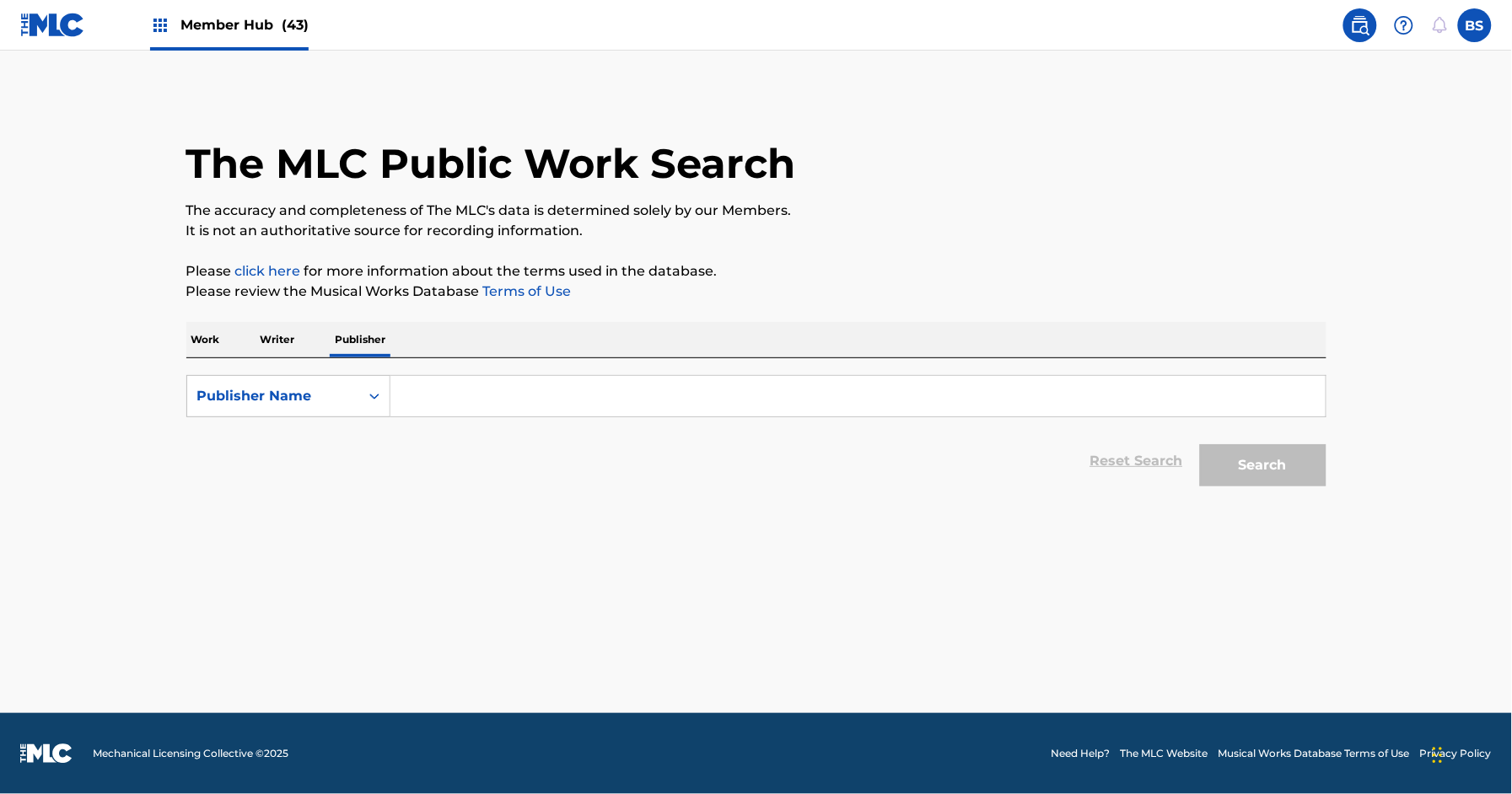
click at [522, 403] on input "Search Form" at bounding box center [859, 396] width 935 height 40
paste input "REAL HUSTLE SUPREME TEAM"
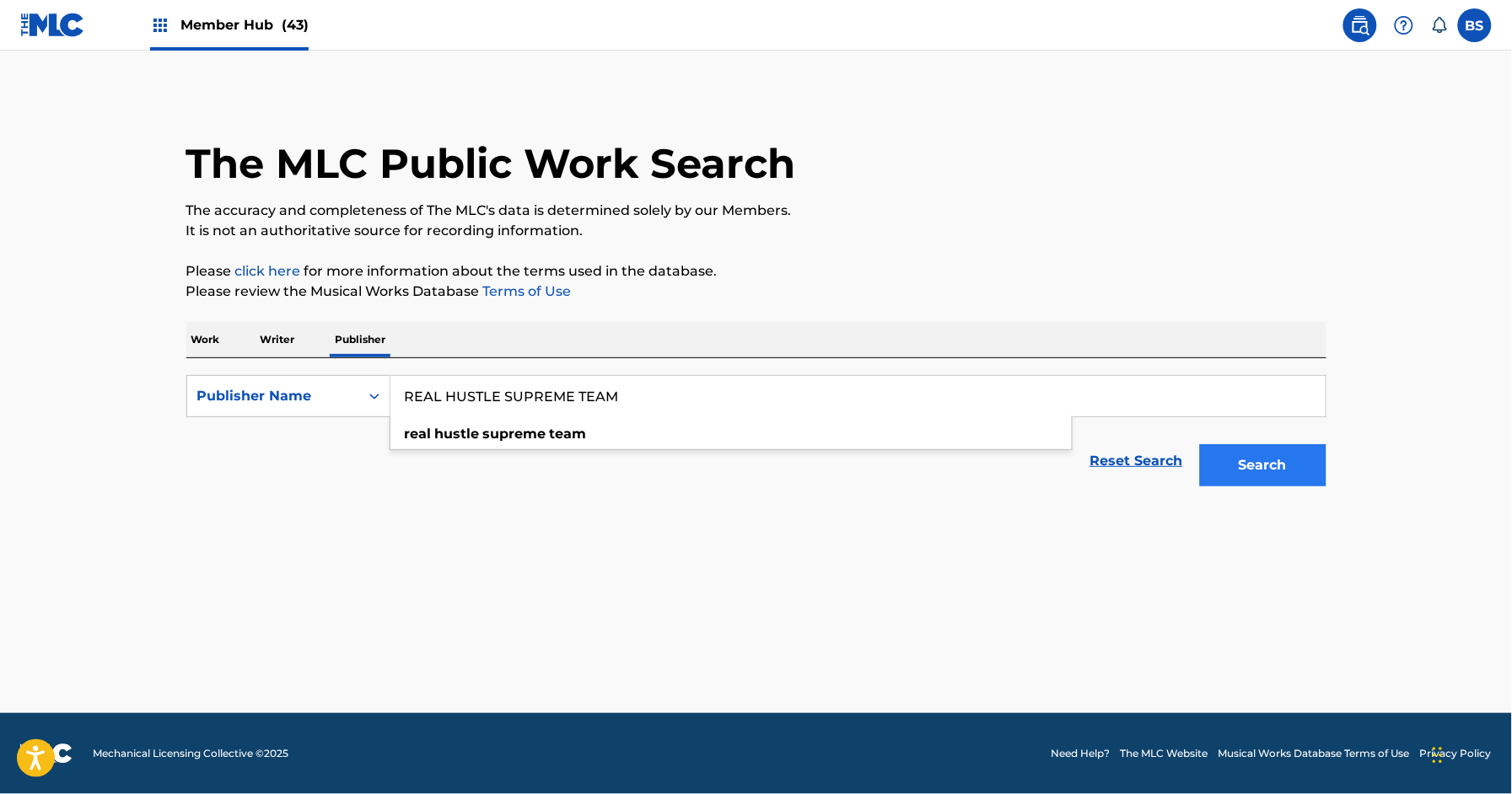
type input "REAL HUSTLE SUPREME TEAM"
click at [1272, 468] on button "Search" at bounding box center [1263, 466] width 126 height 42
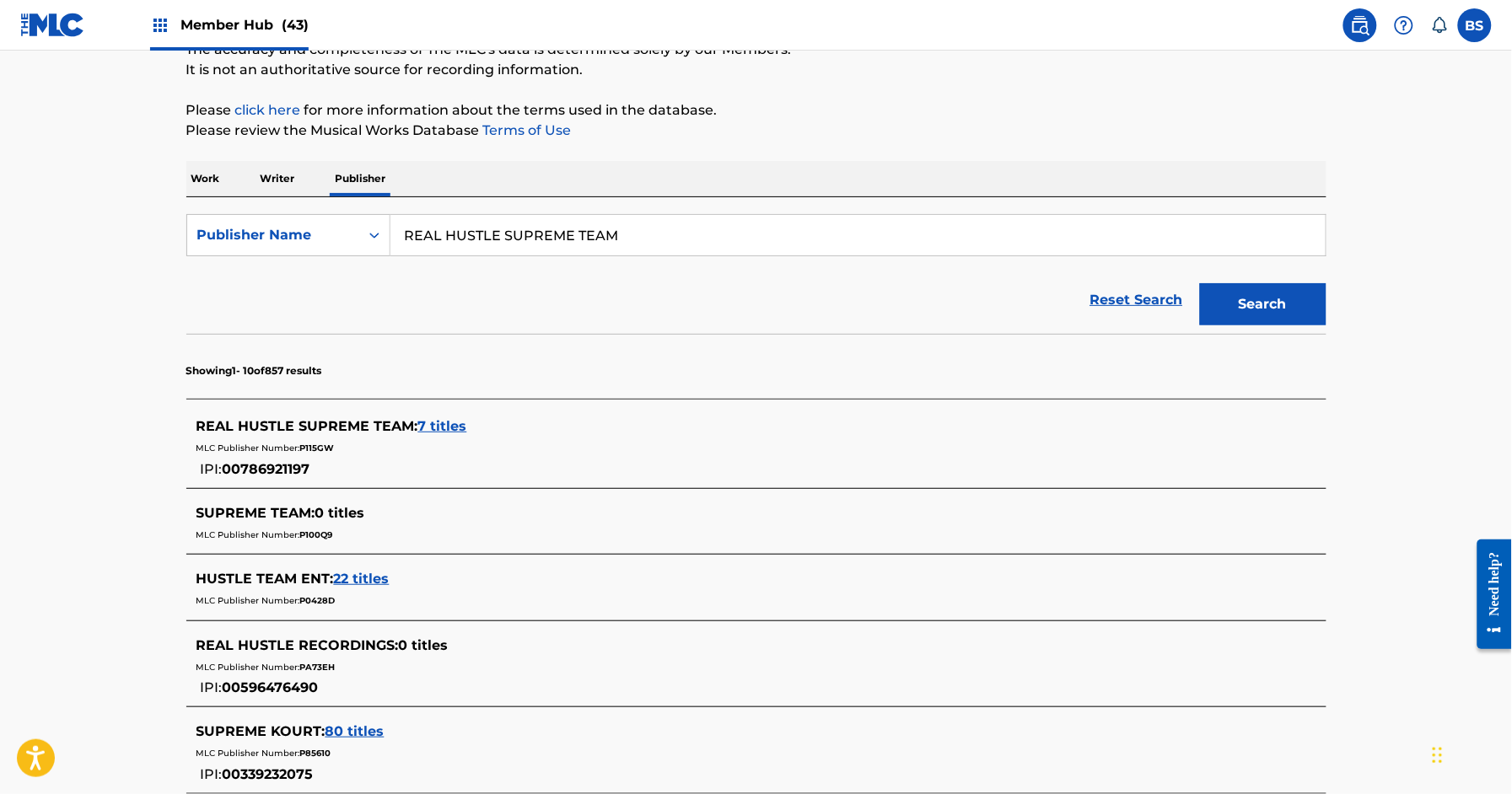
click at [435, 424] on span "7 titles" at bounding box center [442, 426] width 49 height 16
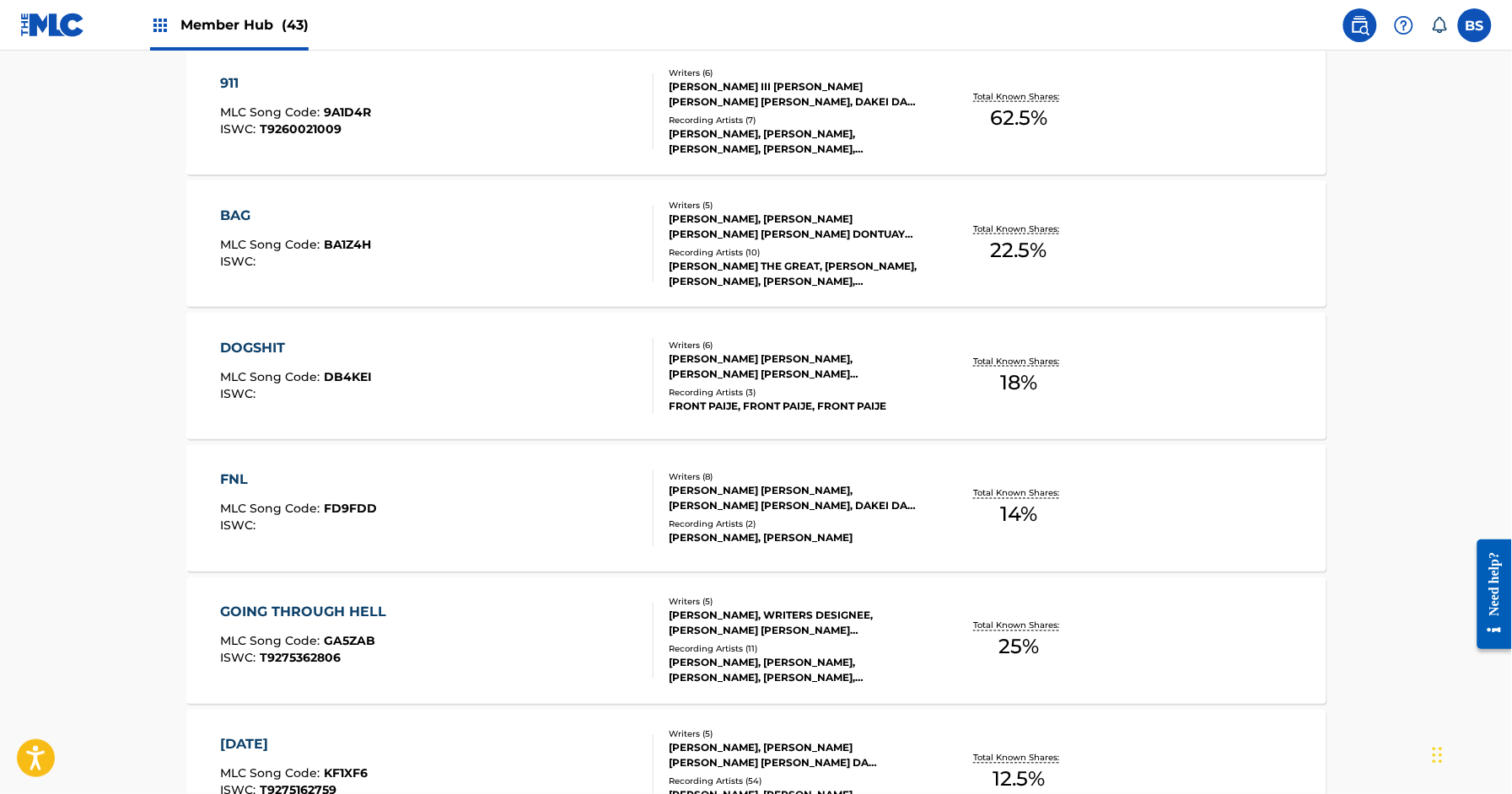
scroll to position [567, 0]
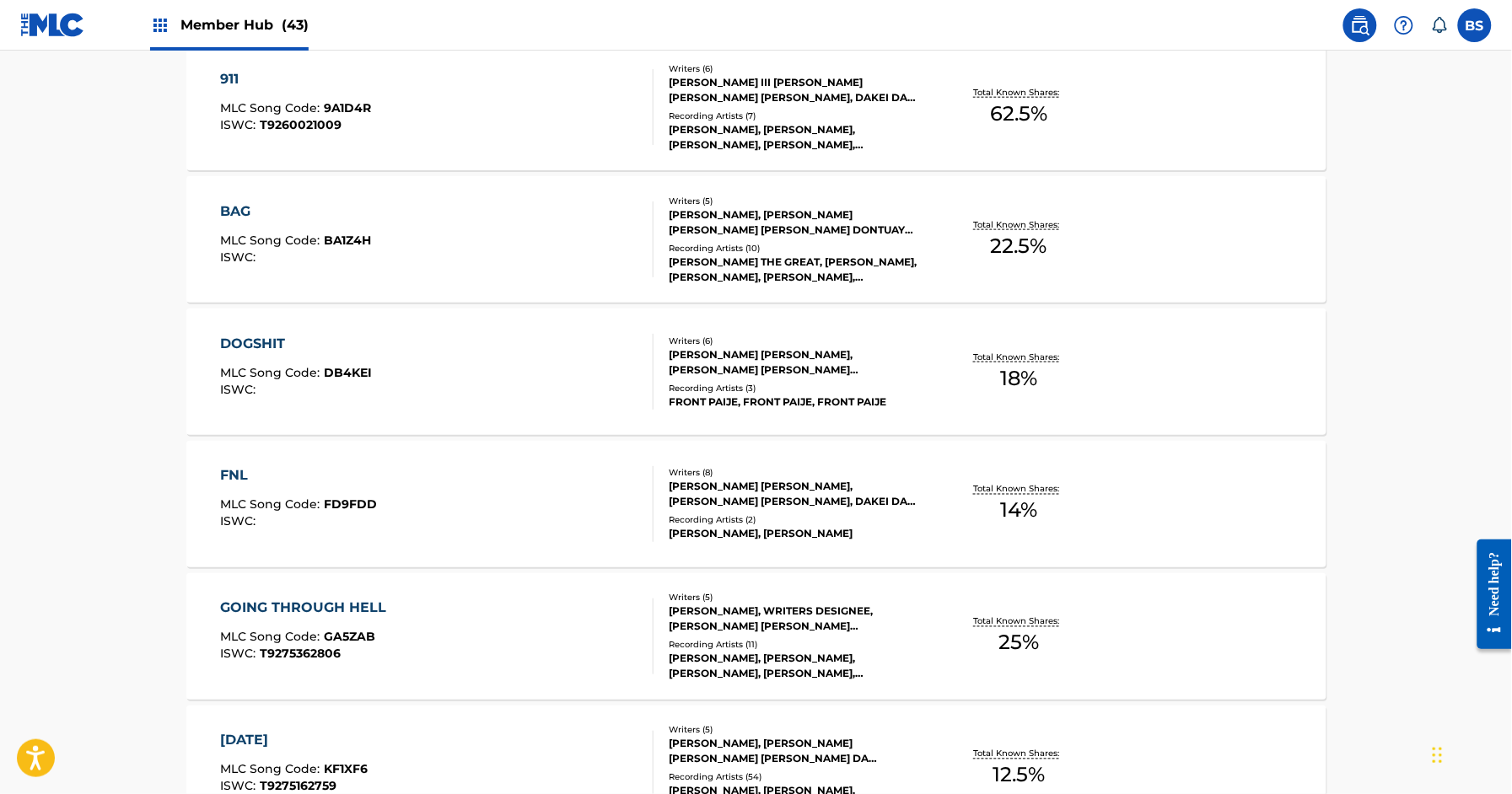
click at [559, 226] on div "BAG MLC Song Code : BA1Z4H ISWC :" at bounding box center [437, 239] width 434 height 76
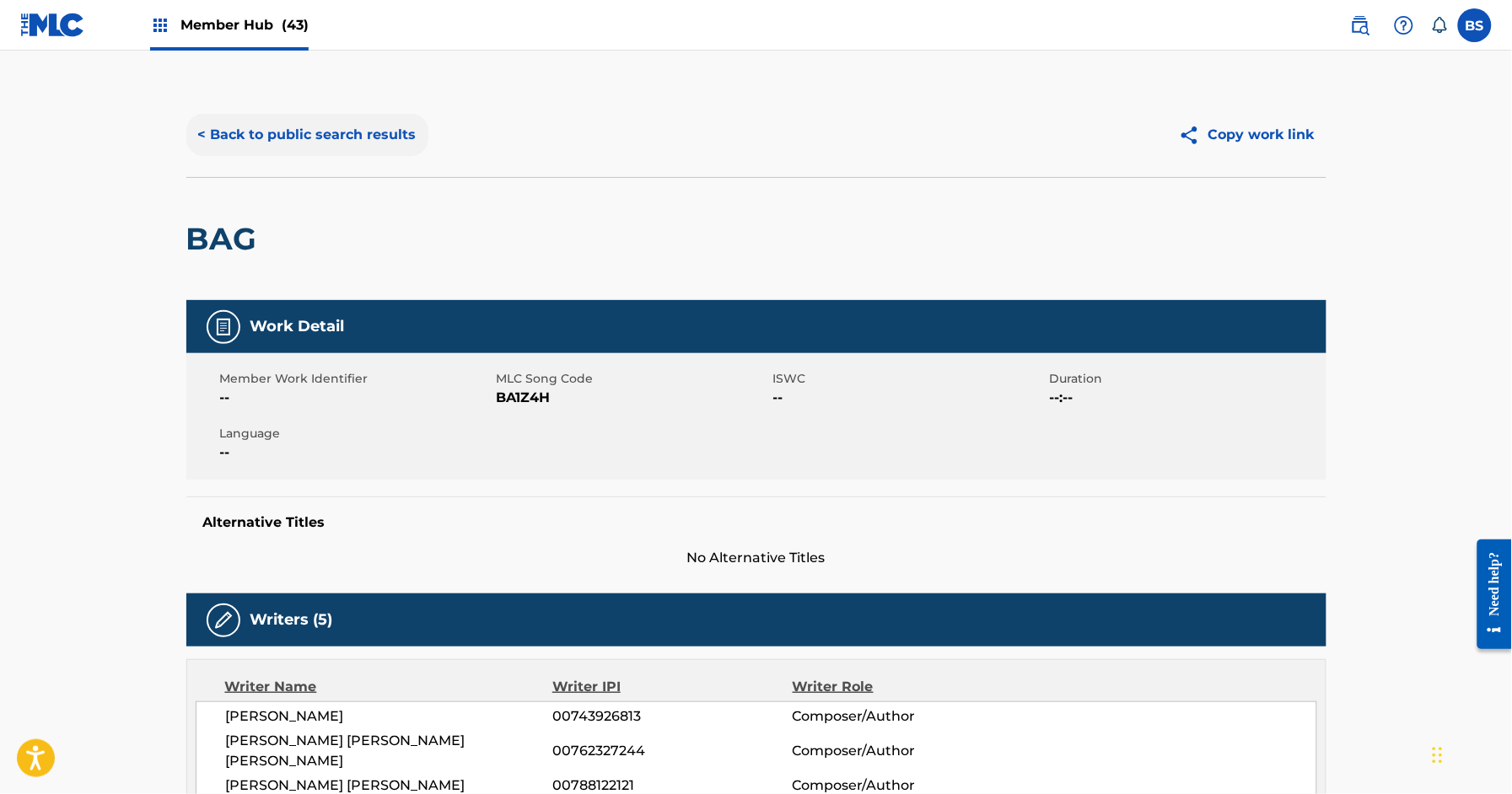
click at [330, 147] on button "< Back to public search results" at bounding box center [308, 134] width 242 height 42
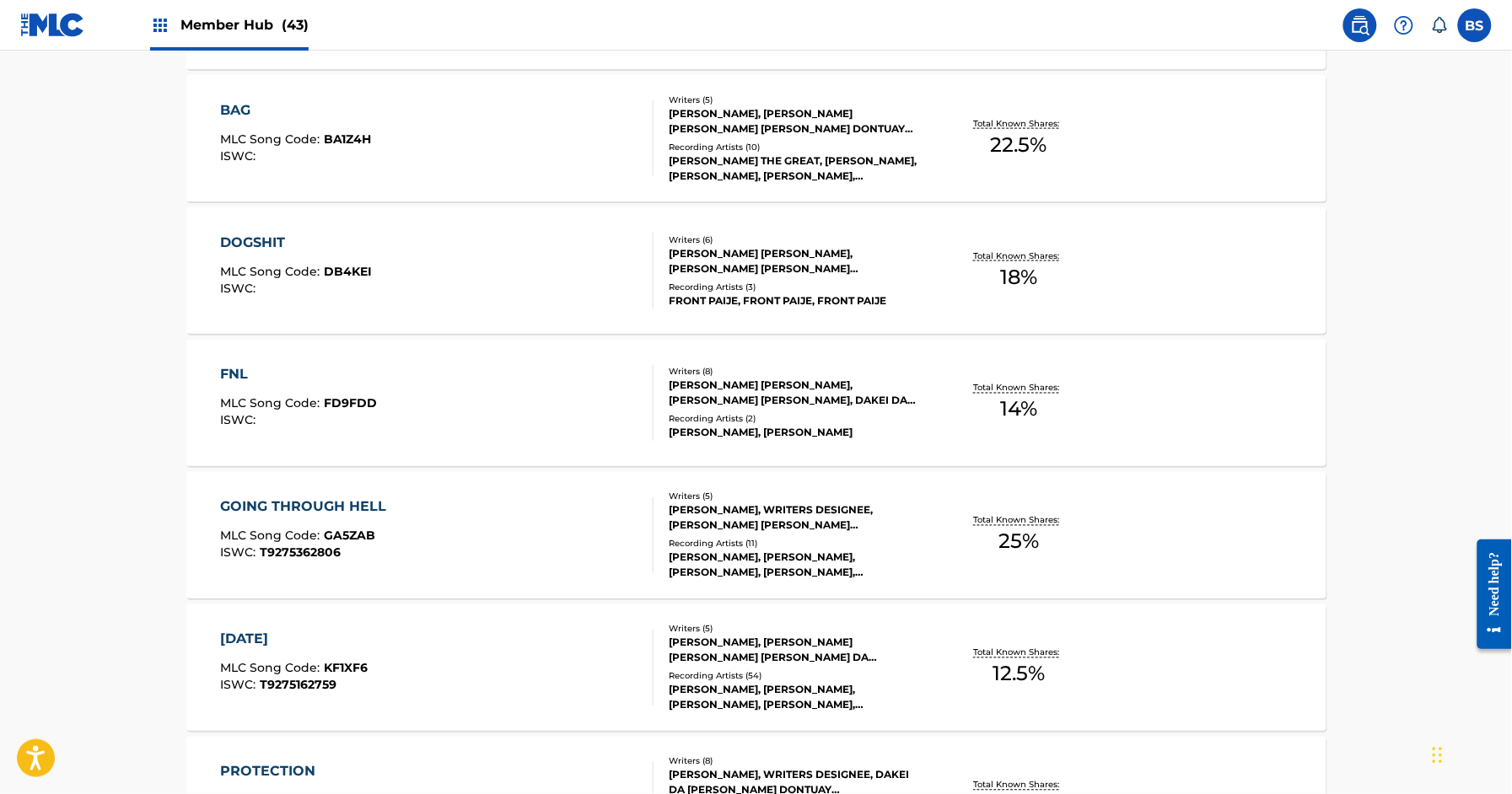
scroll to position [933, 0]
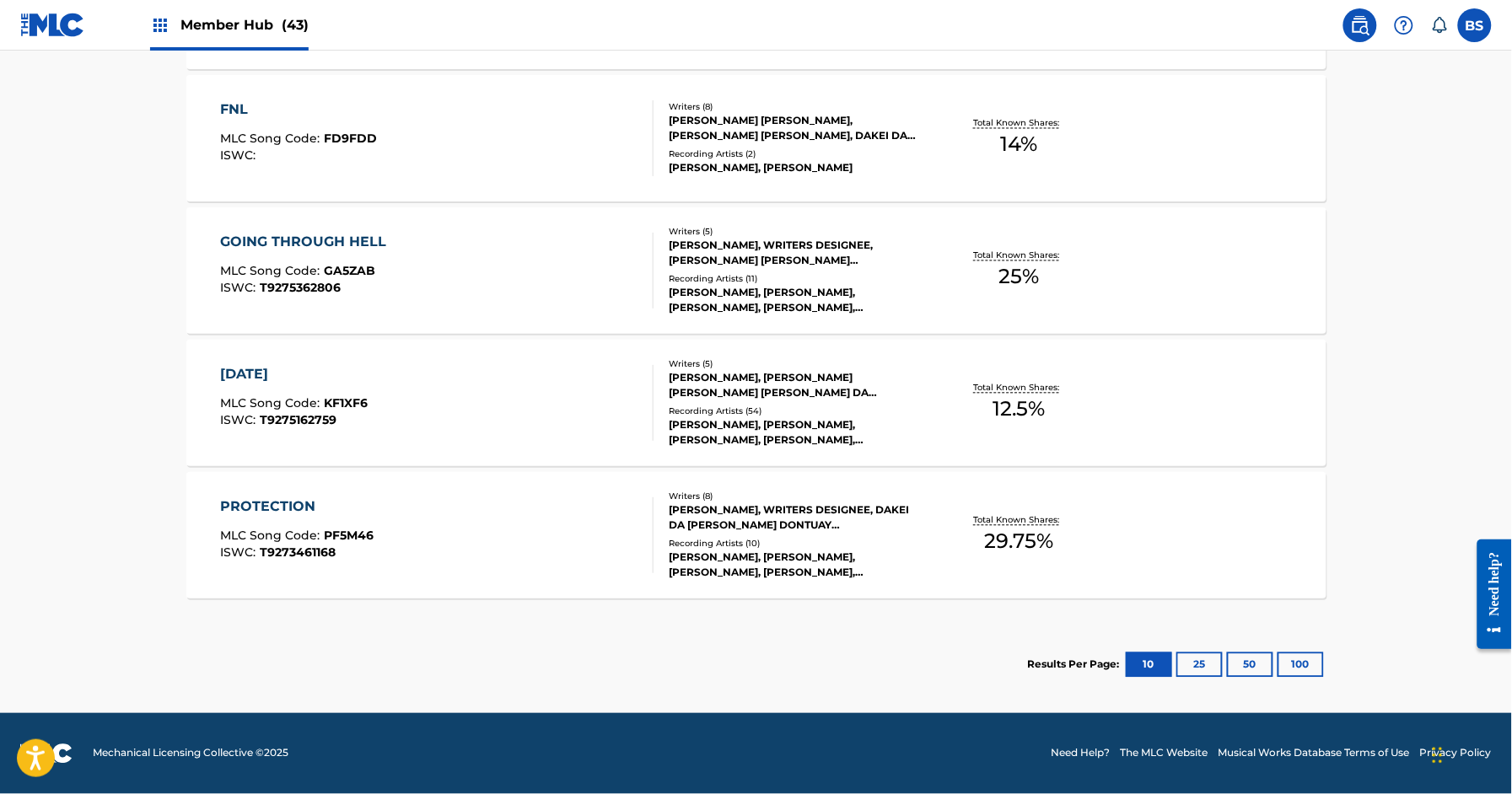
click at [599, 403] on div "KARMA MLC Song Code : KF1XF6 ISWC : T9275162759" at bounding box center [437, 402] width 434 height 76
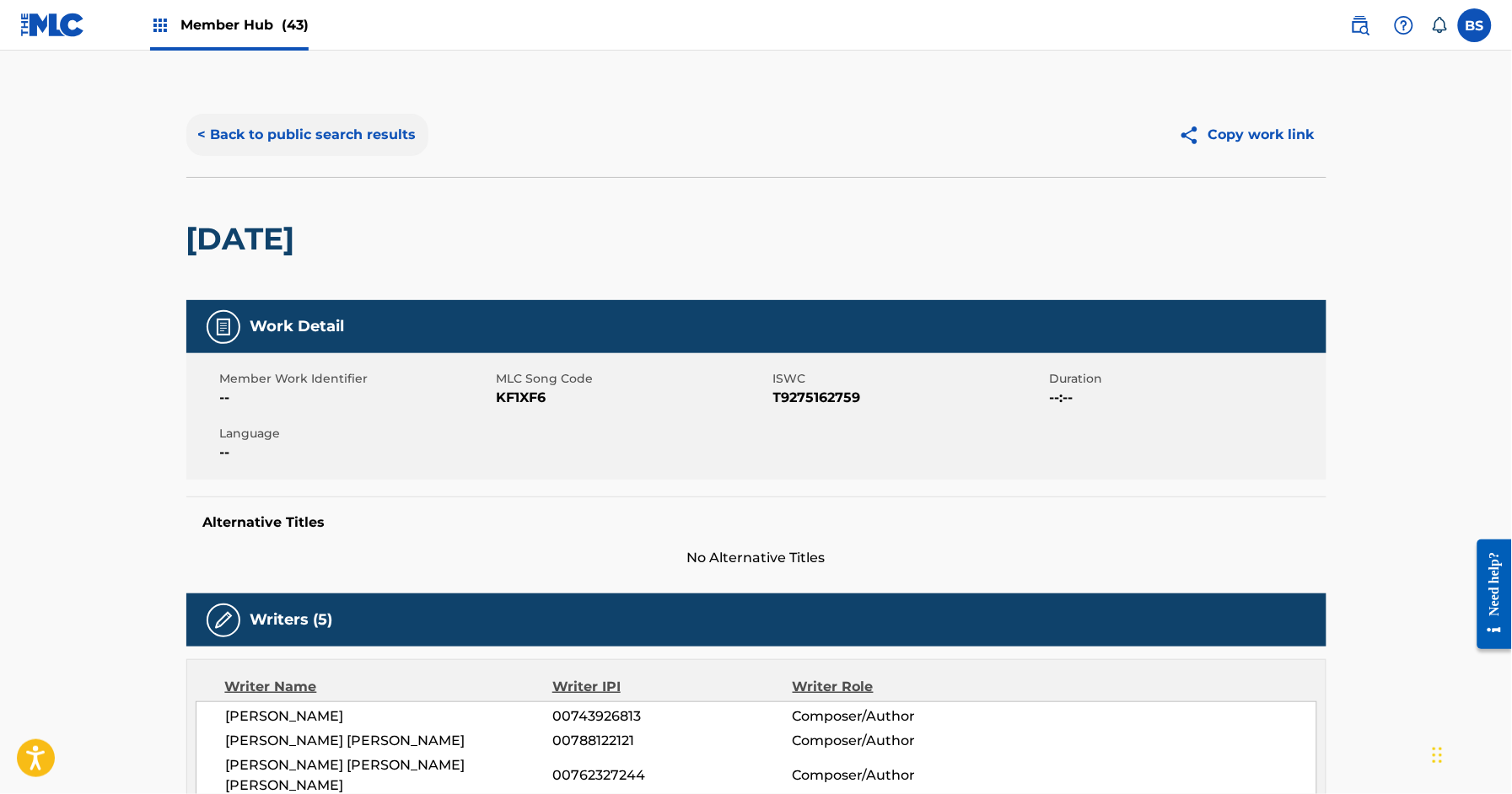
click at [385, 130] on button "< Back to public search results" at bounding box center [308, 134] width 242 height 42
